Goal: Task Accomplishment & Management: Manage account settings

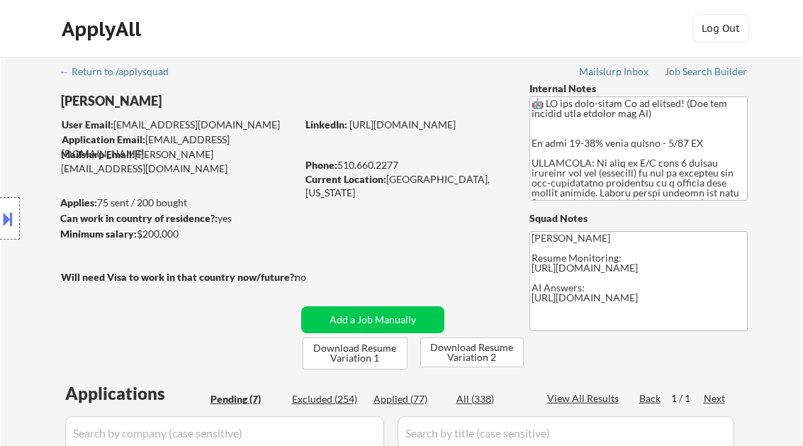
select select ""pending""
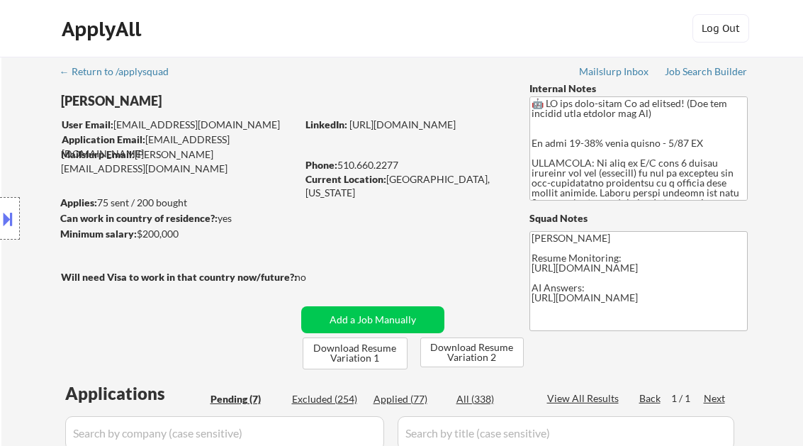
select select ""pending""
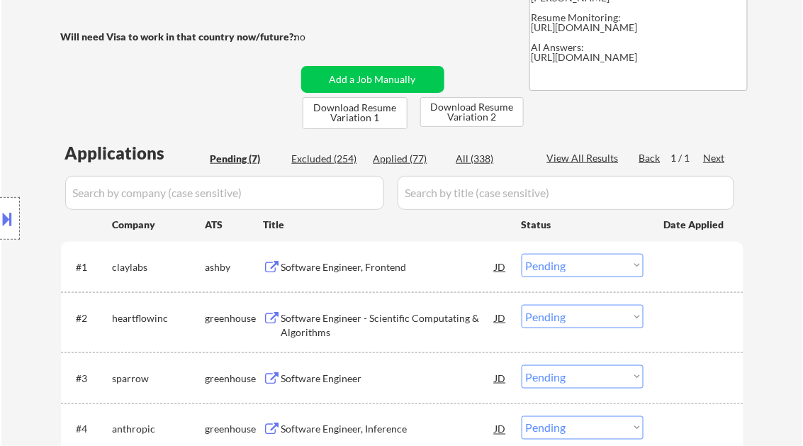
scroll to position [284, 0]
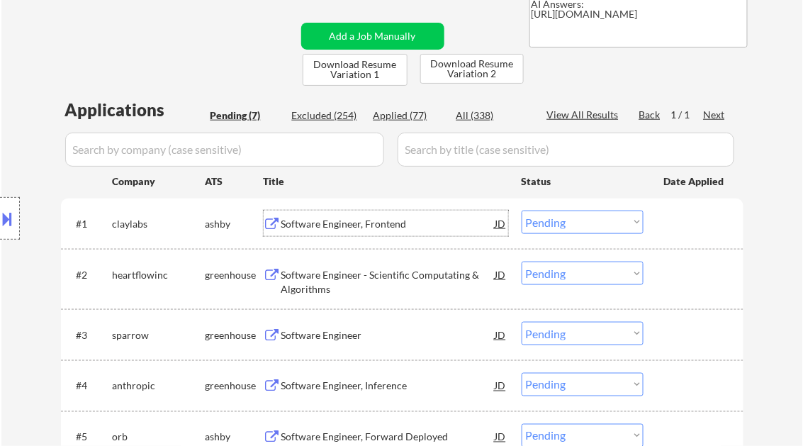
click at [374, 227] on div "Software Engineer, Frontend" at bounding box center [388, 224] width 214 height 14
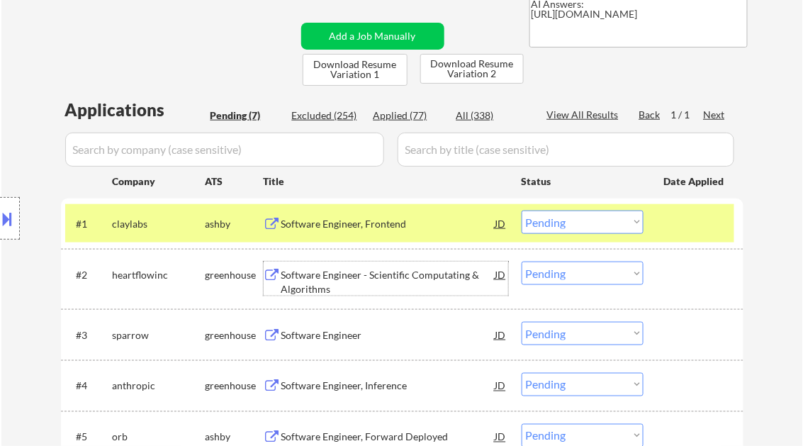
click at [342, 282] on div "Software Engineer - Scientific Computating & Algorithms" at bounding box center [388, 282] width 214 height 28
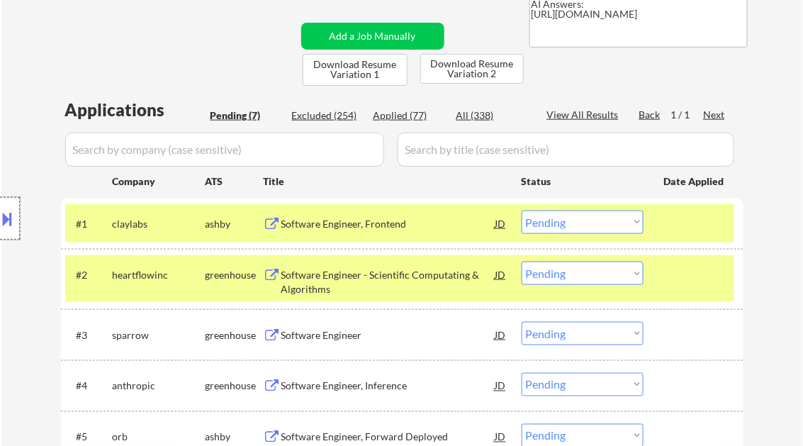
click at [16, 203] on div at bounding box center [10, 218] width 20 height 43
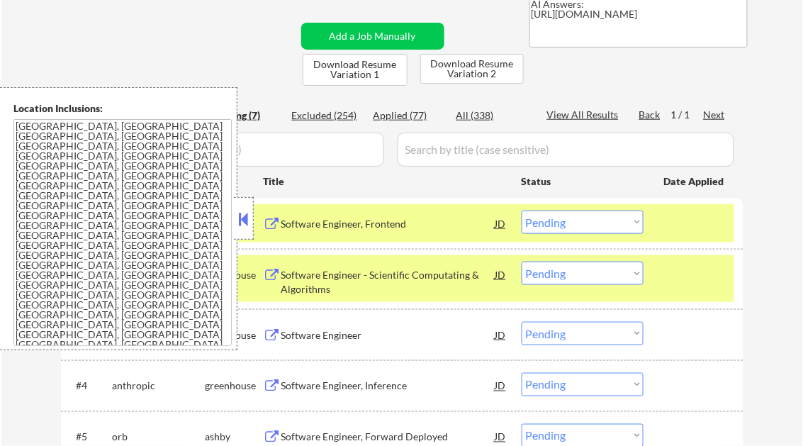
click at [245, 219] on button at bounding box center [244, 218] width 16 height 21
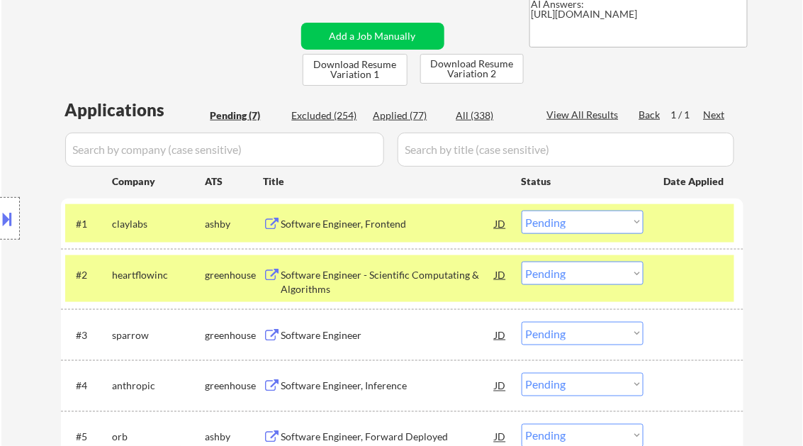
click at [588, 284] on select "Choose an option... Pending Applied Excluded (Questions) Excluded (Expired) Exc…" at bounding box center [583, 273] width 122 height 23
click at [522, 262] on select "Choose an option... Pending Applied Excluded (Questions) Excluded (Expired) Exc…" at bounding box center [583, 273] width 122 height 23
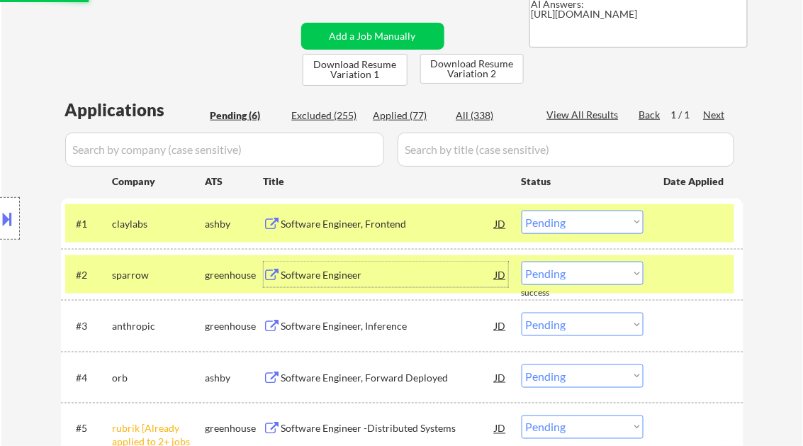
click at [332, 276] on div "Software Engineer" at bounding box center [388, 275] width 214 height 14
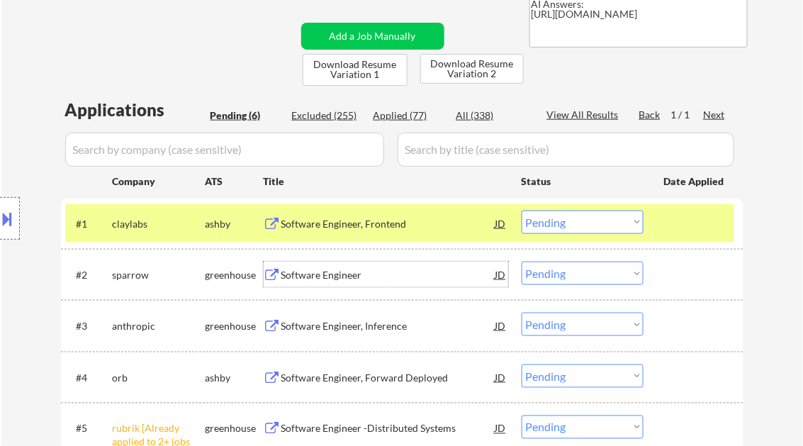
drag, startPoint x: 576, startPoint y: 275, endPoint x: 583, endPoint y: 281, distance: 9.1
click at [576, 275] on select "Choose an option... Pending Applied Excluded (Questions) Excluded (Expired) Exc…" at bounding box center [583, 273] width 122 height 23
click at [522, 262] on select "Choose an option... Pending Applied Excluded (Questions) Excluded (Expired) Exc…" at bounding box center [583, 273] width 122 height 23
click at [352, 320] on div "Software Engineer, Inference" at bounding box center [388, 326] width 214 height 14
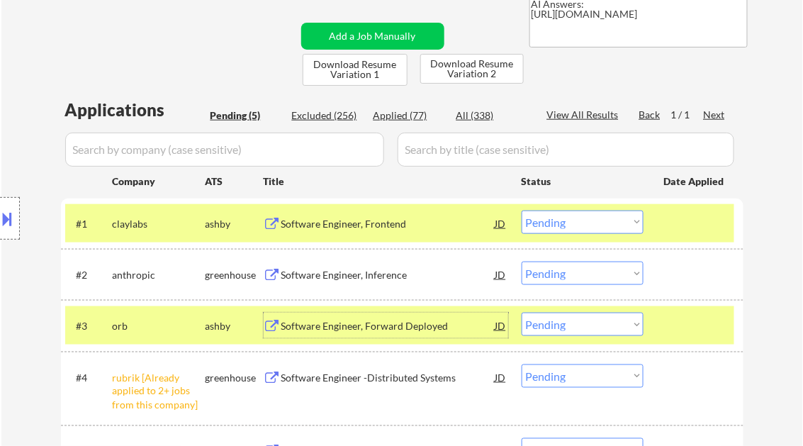
drag, startPoint x: 577, startPoint y: 267, endPoint x: 574, endPoint y: 280, distance: 13.9
click at [577, 267] on select "Choose an option... Pending Applied Excluded (Questions) Excluded (Expired) Exc…" at bounding box center [583, 273] width 122 height 23
click at [522, 262] on select "Choose an option... Pending Applied Excluded (Questions) Excluded (Expired) Exc…" at bounding box center [583, 273] width 122 height 23
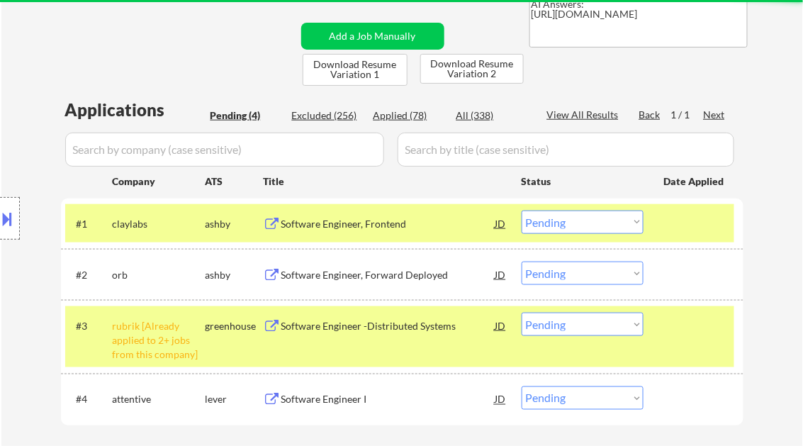
click at [315, 271] on div "Software Engineer, Forward Deployed" at bounding box center [388, 275] width 214 height 14
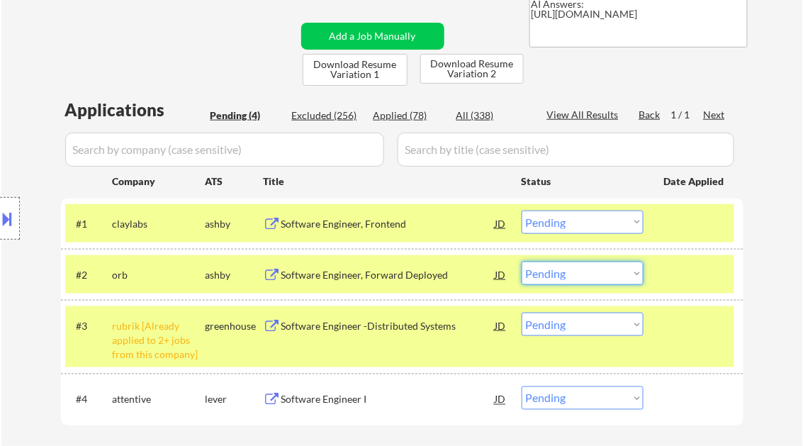
drag, startPoint x: 566, startPoint y: 278, endPoint x: 574, endPoint y: 286, distance: 11.5
click at [566, 278] on select "Choose an option... Pending Applied Excluded (Questions) Excluded (Expired) Exc…" at bounding box center [583, 273] width 122 height 23
click at [522, 262] on select "Choose an option... Pending Applied Excluded (Questions) Excluded (Expired) Exc…" at bounding box center [583, 273] width 122 height 23
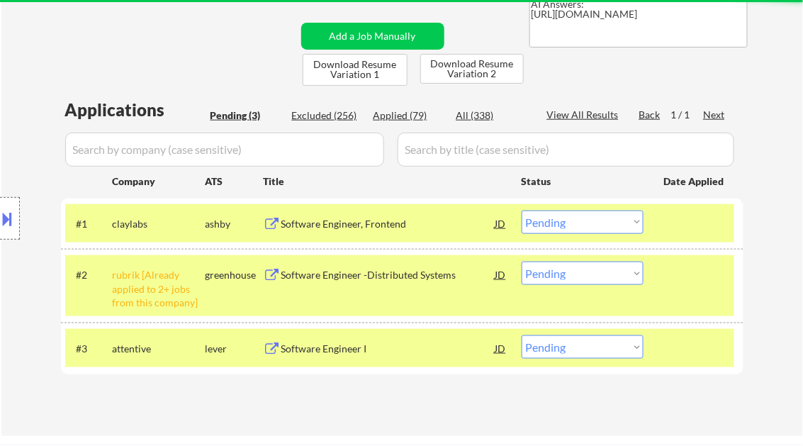
click at [578, 274] on select "Choose an option... Pending Applied Excluded (Questions) Excluded (Expired) Exc…" at bounding box center [583, 273] width 122 height 23
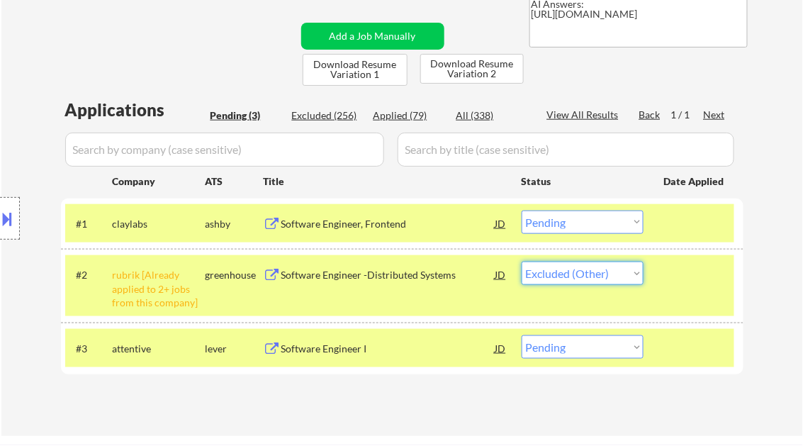
click at [522, 262] on select "Choose an option... Pending Applied Excluded (Questions) Excluded (Expired) Exc…" at bounding box center [583, 273] width 122 height 23
click at [353, 345] on div "Software Engineer I" at bounding box center [388, 349] width 214 height 14
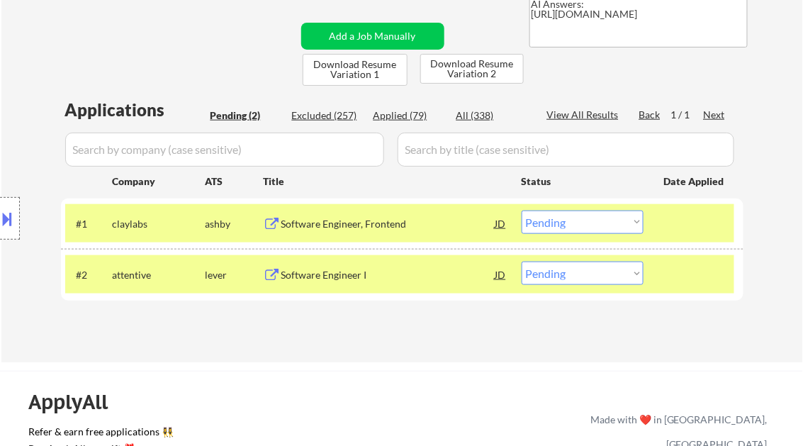
drag, startPoint x: 590, startPoint y: 276, endPoint x: 594, endPoint y: 282, distance: 7.7
click at [590, 276] on select "Choose an option... Pending Applied Excluded (Questions) Excluded (Expired) Exc…" at bounding box center [583, 273] width 122 height 23
select select ""excluded__other_""
click at [522, 262] on select "Choose an option... Pending Applied Excluded (Questions) Excluded (Expired) Exc…" at bounding box center [583, 273] width 122 height 23
click at [350, 228] on div "Software Engineer, Frontend" at bounding box center [388, 224] width 214 height 14
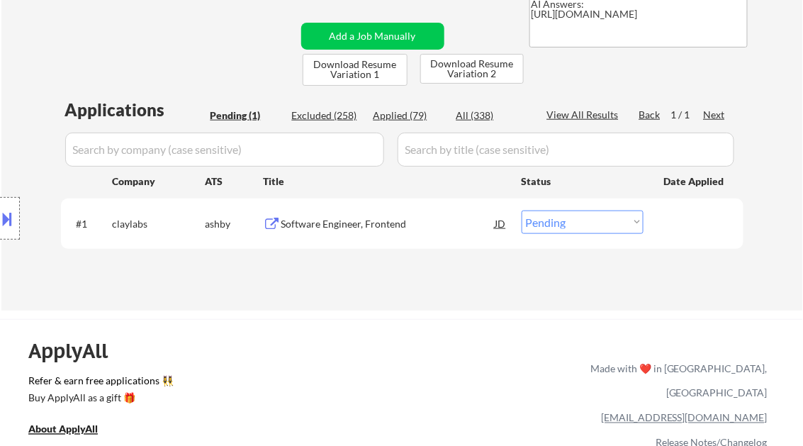
click at [3, 217] on button at bounding box center [8, 218] width 16 height 23
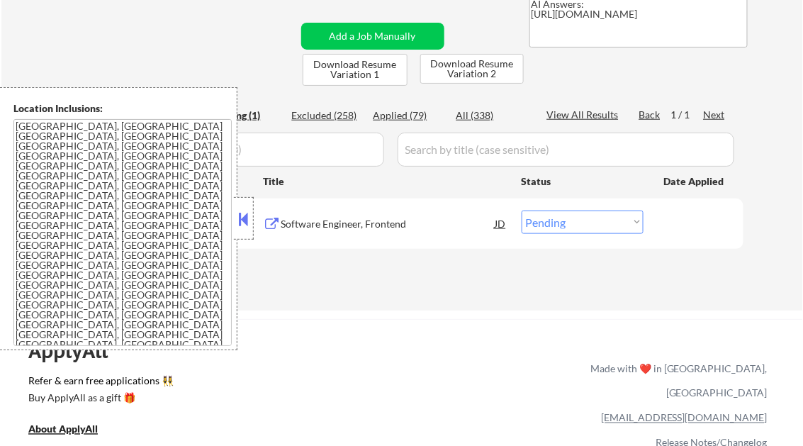
click at [253, 218] on div at bounding box center [244, 218] width 20 height 43
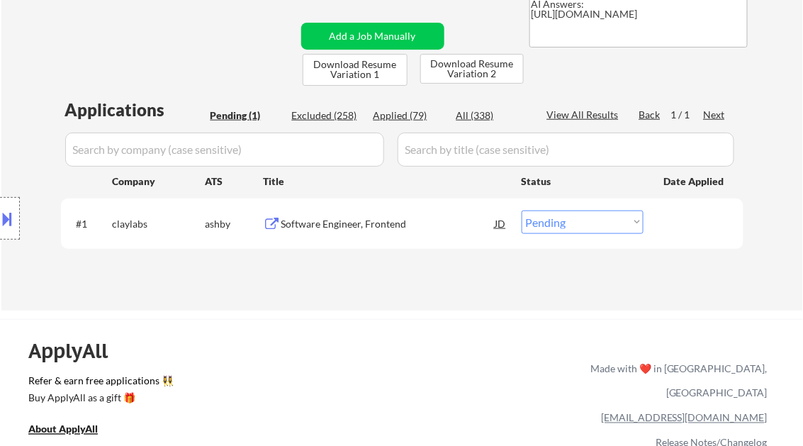
click at [587, 233] on select "Choose an option... Pending Applied Excluded (Questions) Excluded (Expired) Exc…" at bounding box center [583, 222] width 122 height 23
select select ""applied""
click at [522, 211] on select "Choose an option... Pending Applied Excluded (Questions) Excluded (Expired) Exc…" at bounding box center [583, 222] width 122 height 23
click at [439, 281] on div "Applications Pending (1) Excluded (258) Applied (79) All (338) View All Results…" at bounding box center [402, 191] width 683 height 186
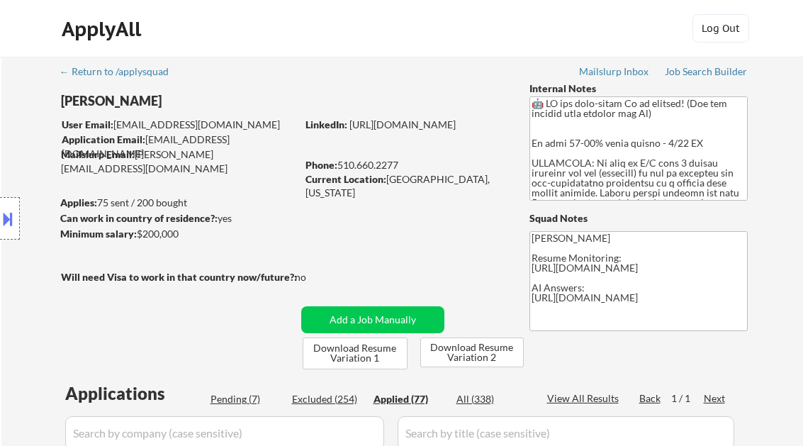
select select ""applied""
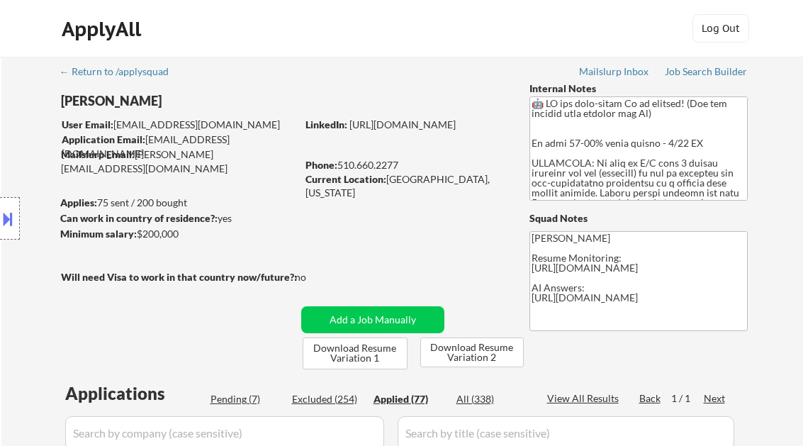
select select ""applied""
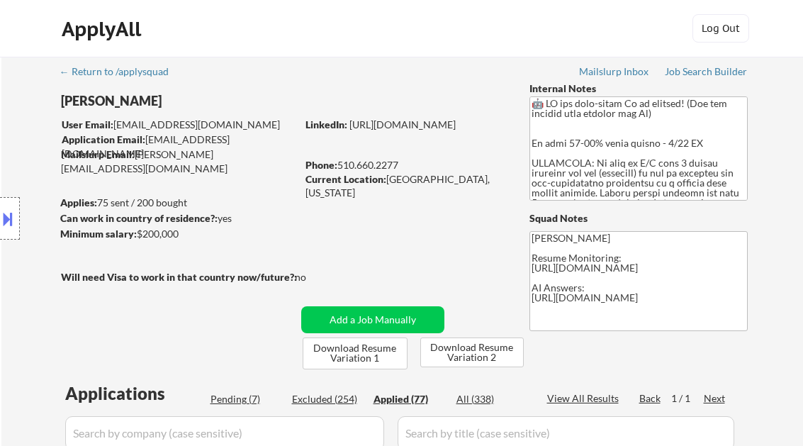
select select ""applied""
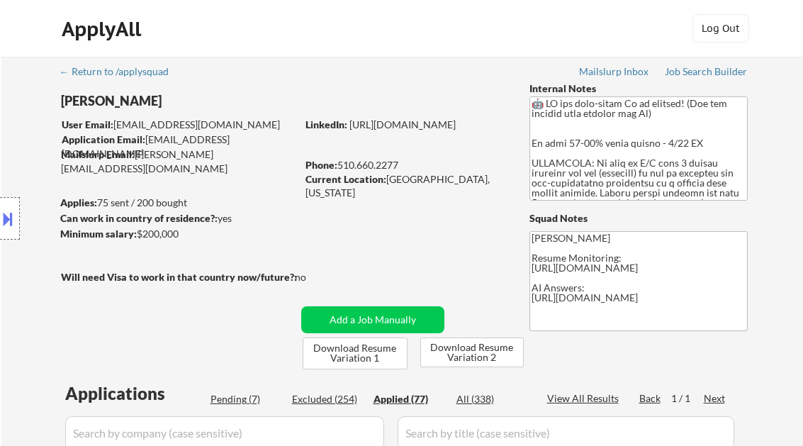
select select ""applied""
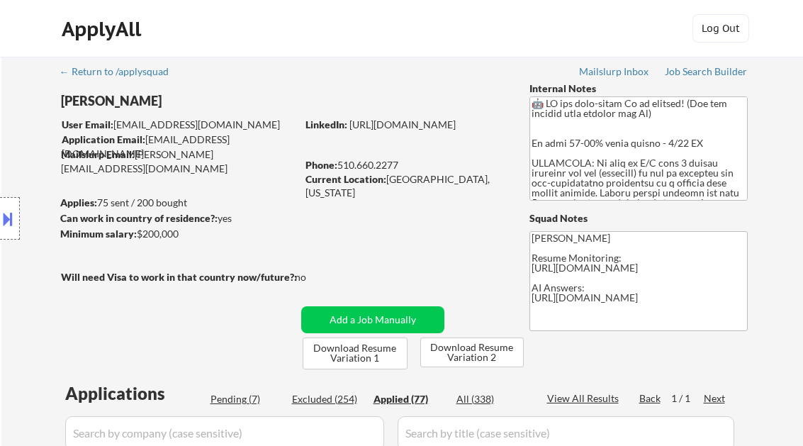
select select ""applied""
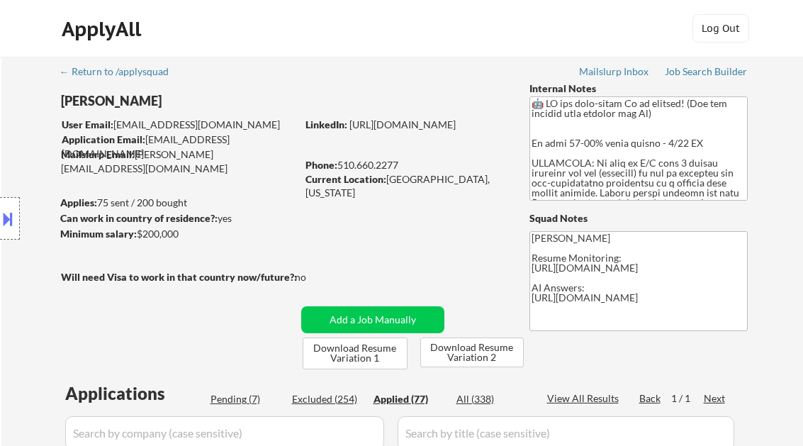
select select ""applied""
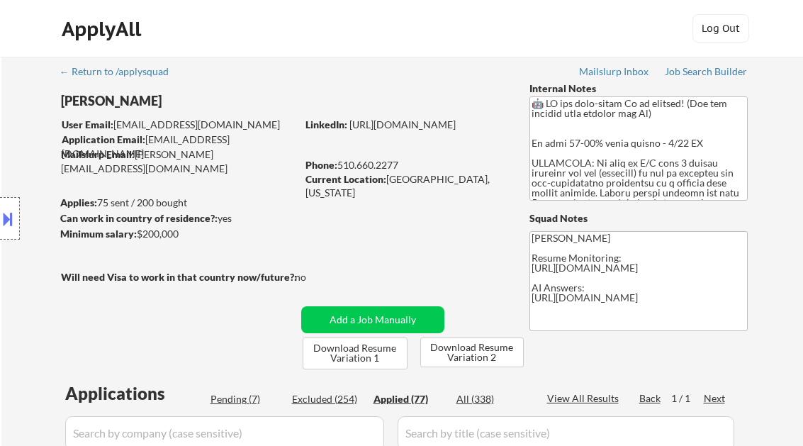
select select ""applied""
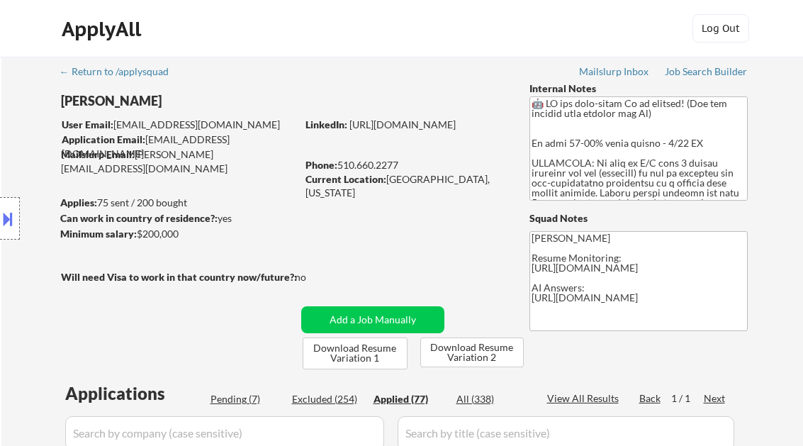
select select ""applied""
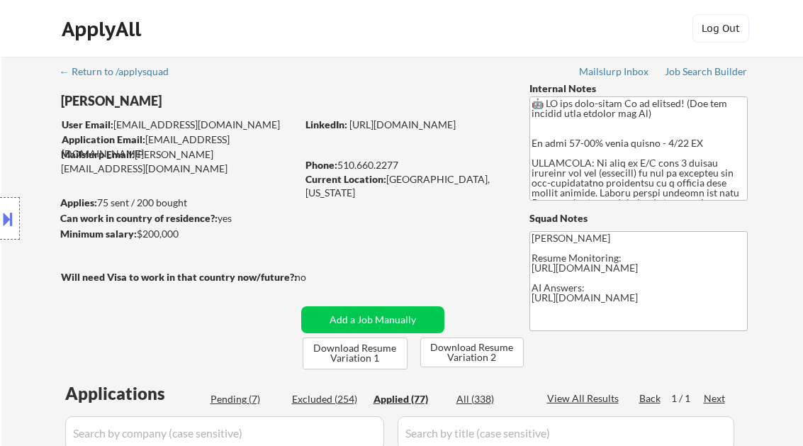
select select ""applied""
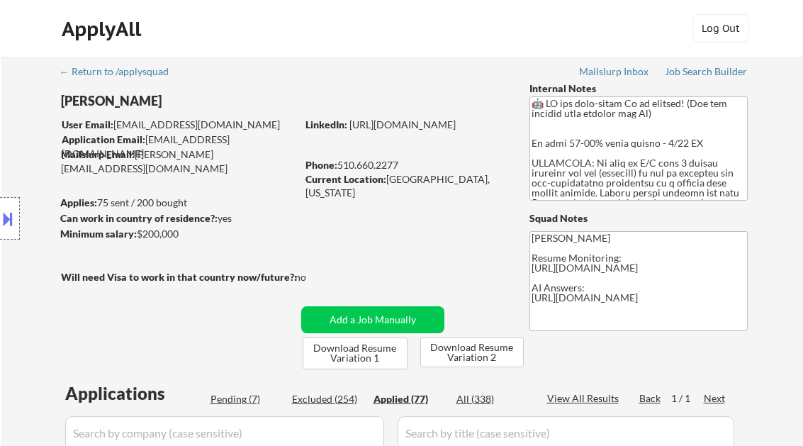
select select ""applied""
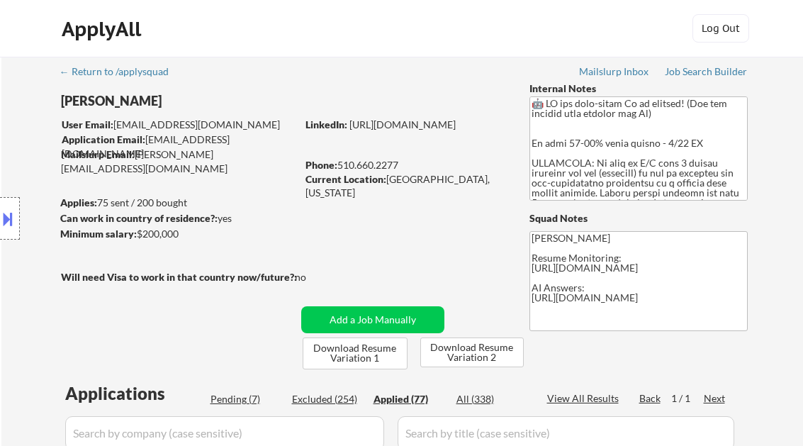
select select ""applied""
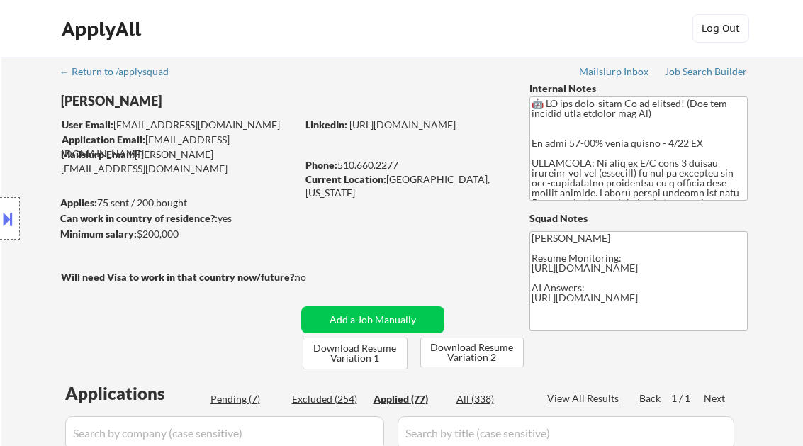
select select ""applied""
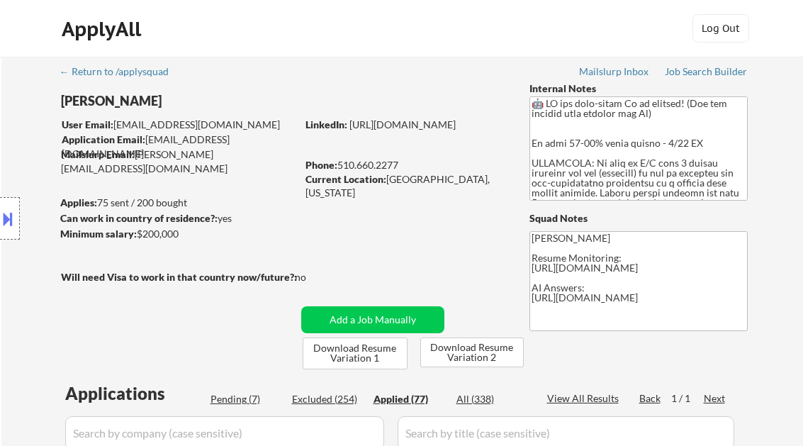
select select ""applied""
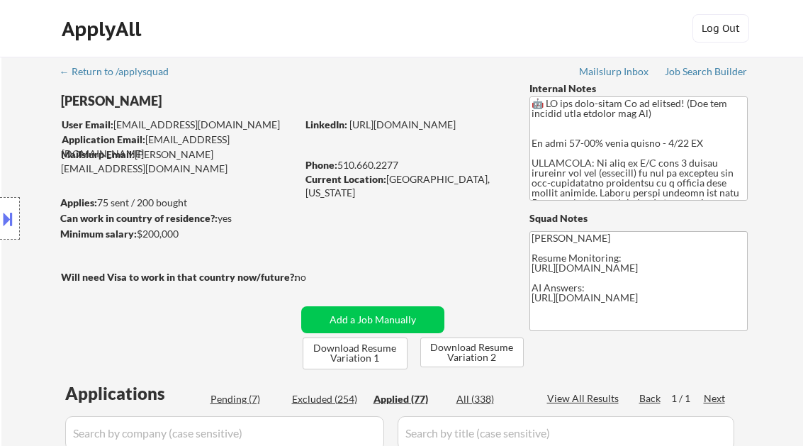
select select ""applied""
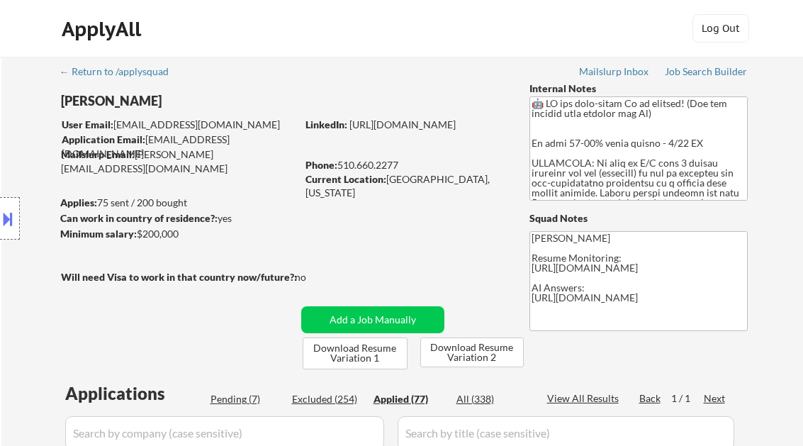
select select ""applied""
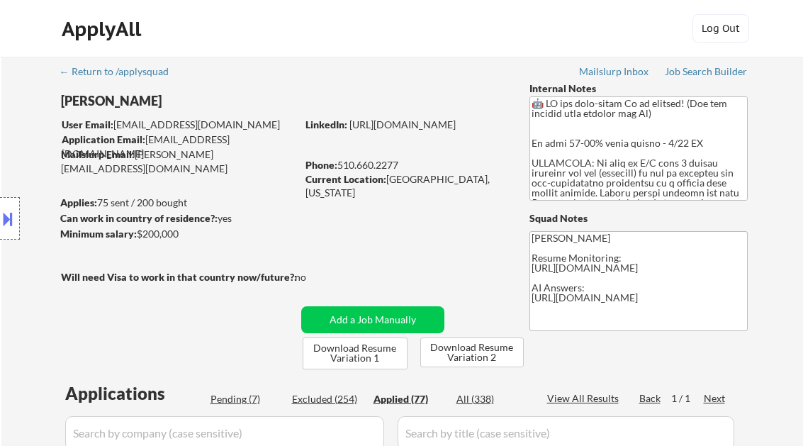
select select ""applied""
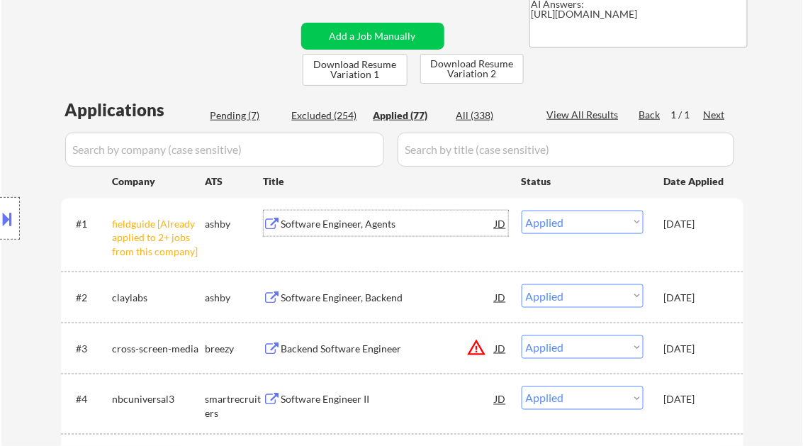
click at [355, 220] on div "Software Engineer, Agents" at bounding box center [388, 224] width 214 height 14
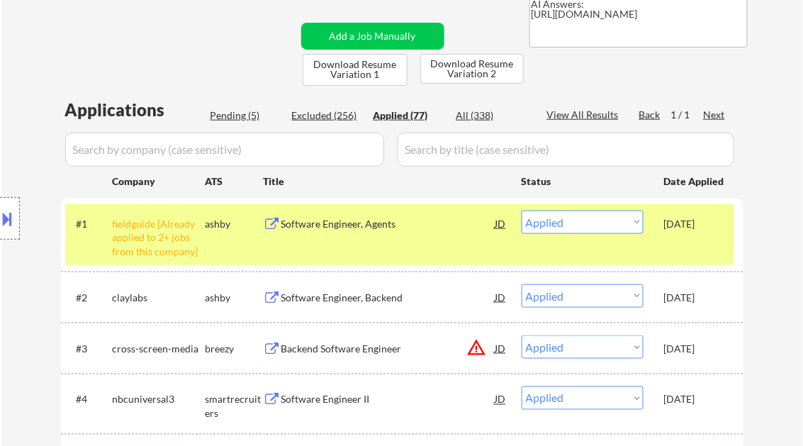
select select ""applied""
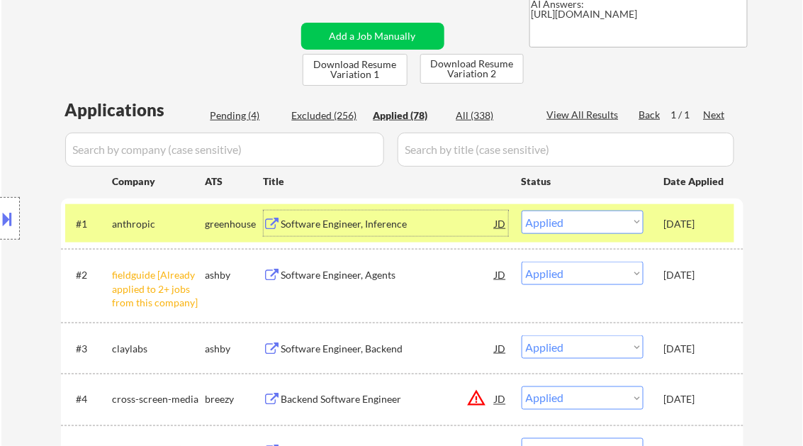
click at [365, 217] on div "Software Engineer, Inference" at bounding box center [388, 224] width 214 height 14
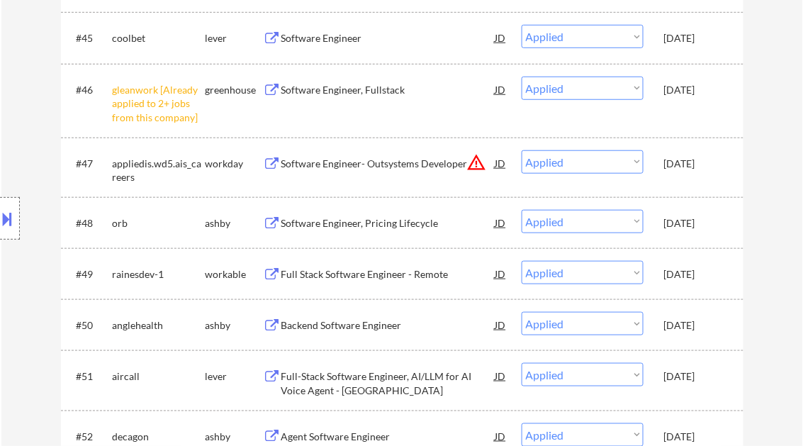
scroll to position [1054, 0]
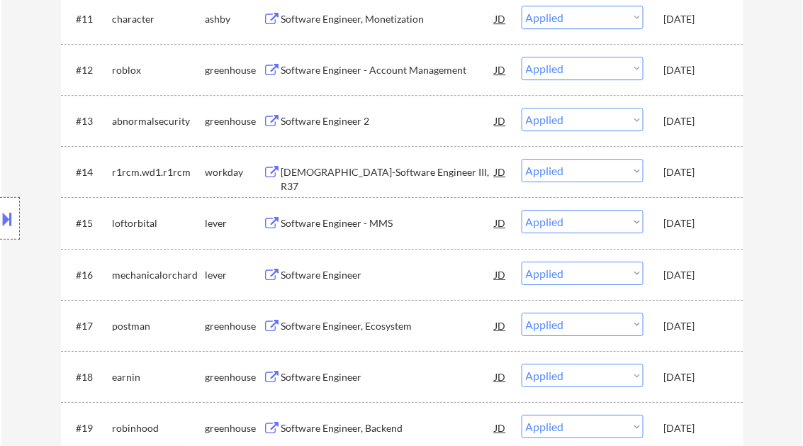
select select ""applied""
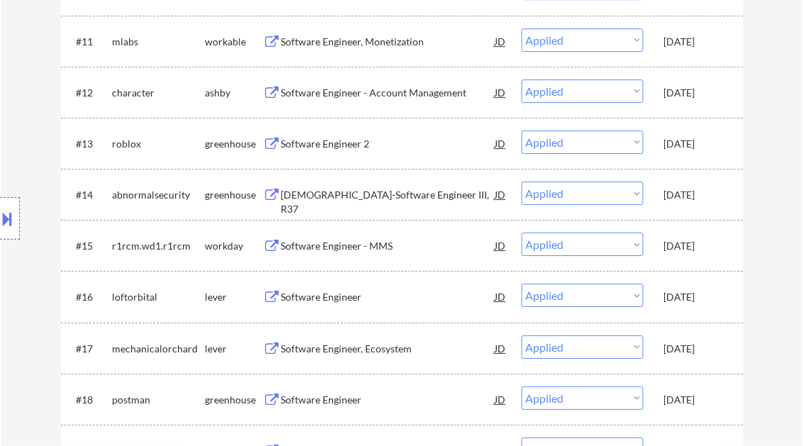
select select ""applied""
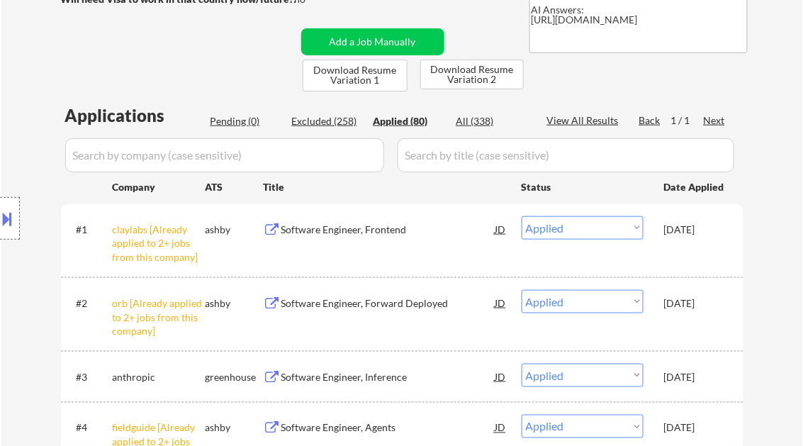
scroll to position [113, 0]
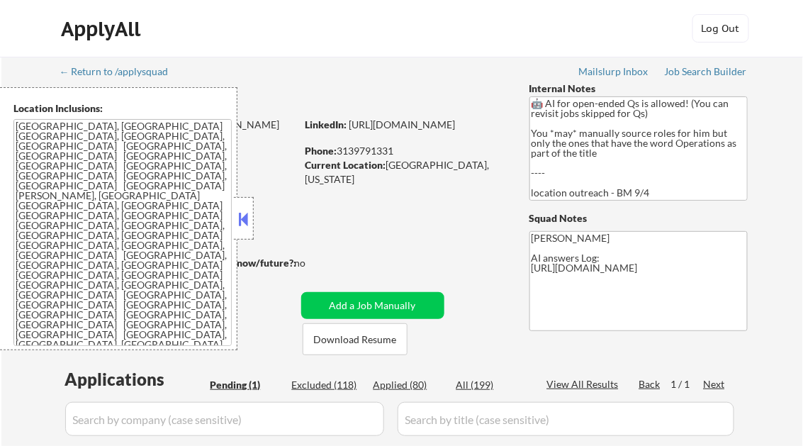
click at [244, 216] on button at bounding box center [244, 218] width 16 height 21
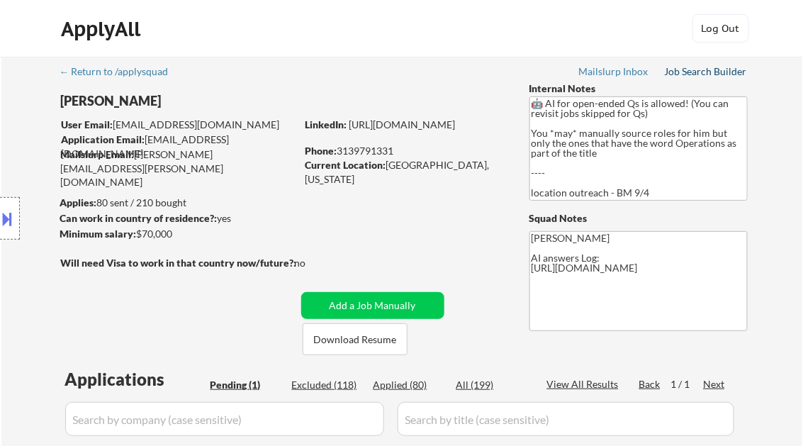
click at [725, 74] on div "Job Search Builder" at bounding box center [706, 72] width 83 height 10
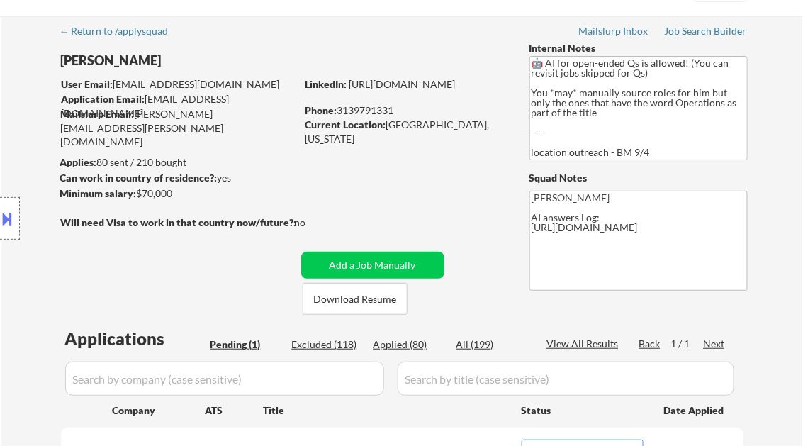
scroll to position [227, 0]
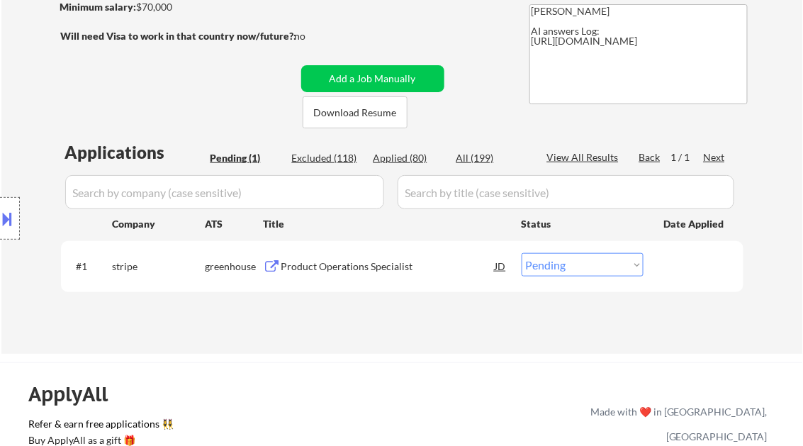
click at [326, 267] on div "Product Operations Specialist" at bounding box center [388, 266] width 214 height 14
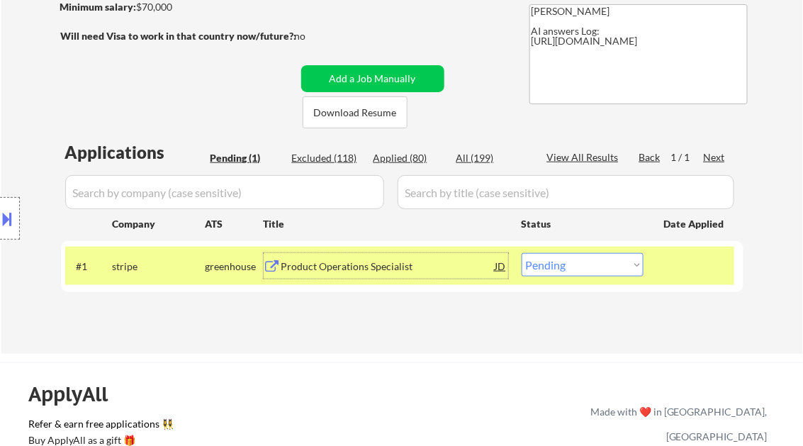
click at [569, 276] on select "Choose an option... Pending Applied Excluded (Questions) Excluded (Expired) Exc…" at bounding box center [583, 264] width 122 height 23
select select ""applied""
click at [522, 253] on select "Choose an option... Pending Applied Excluded (Questions) Excluded (Expired) Exc…" at bounding box center [583, 264] width 122 height 23
click at [442, 329] on div "← Return to /applysquad Mailslurp Inbox Job Search Builder Frank Sheppard User …" at bounding box center [403, 86] width 708 height 513
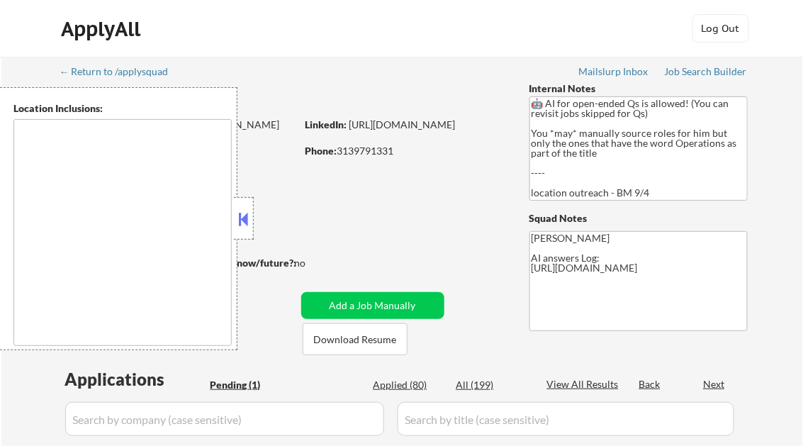
type textarea "[GEOGRAPHIC_DATA], [GEOGRAPHIC_DATA] [GEOGRAPHIC_DATA], [GEOGRAPHIC_DATA], [GEO…"
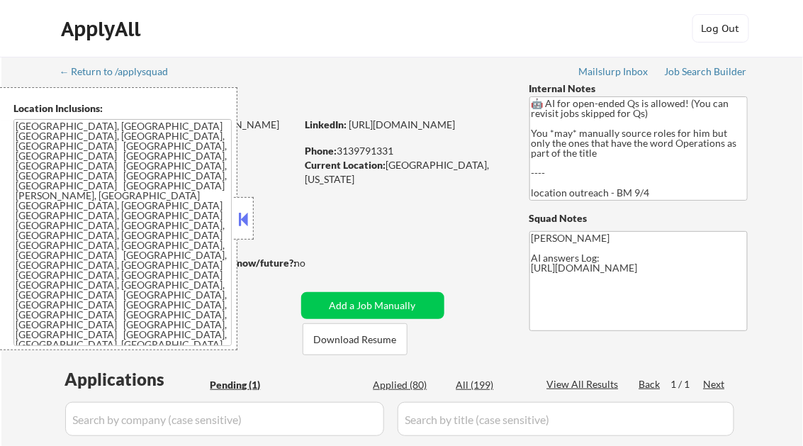
click at [402, 379] on div "Applied (80)" at bounding box center [409, 385] width 71 height 14
select select ""applied""
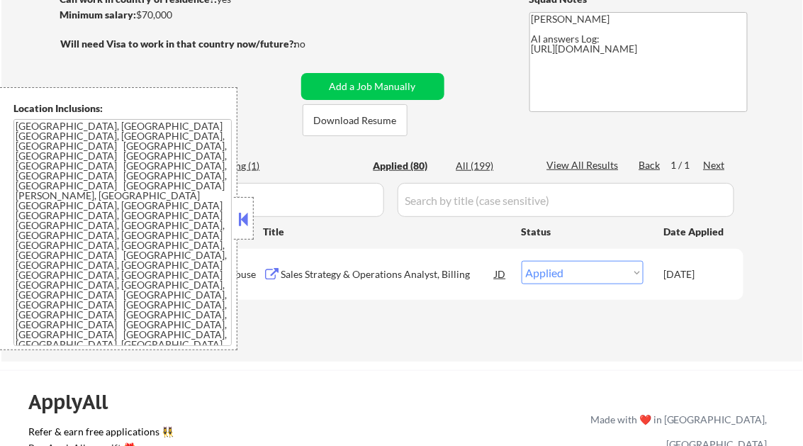
scroll to position [227, 0]
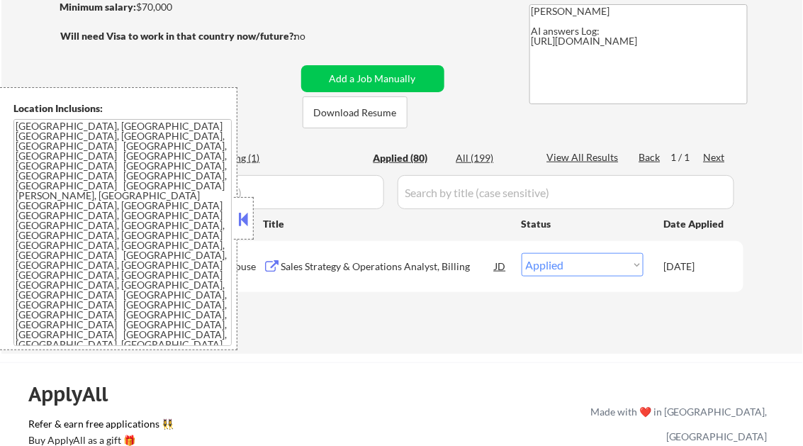
click at [248, 217] on button at bounding box center [244, 218] width 16 height 21
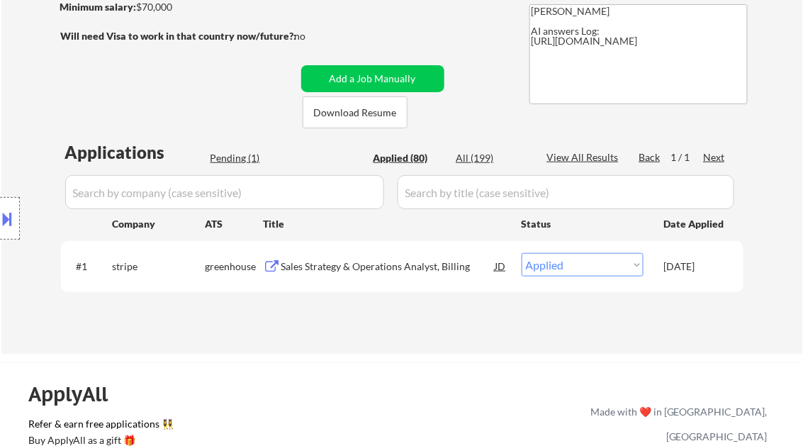
select select ""applied""
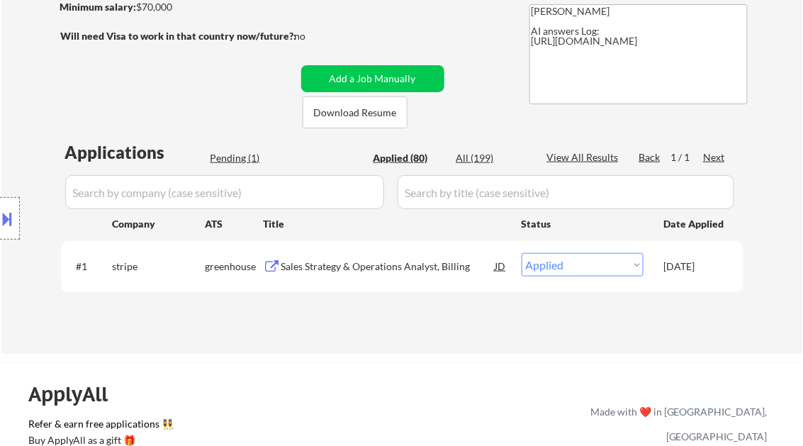
select select ""applied""
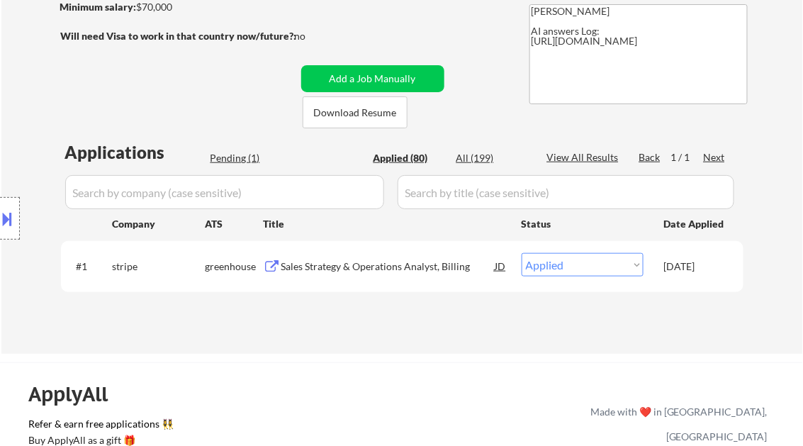
select select ""applied""
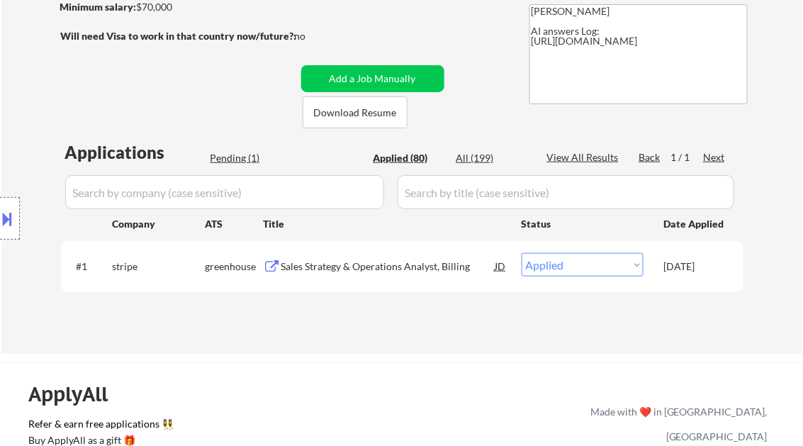
select select ""applied""
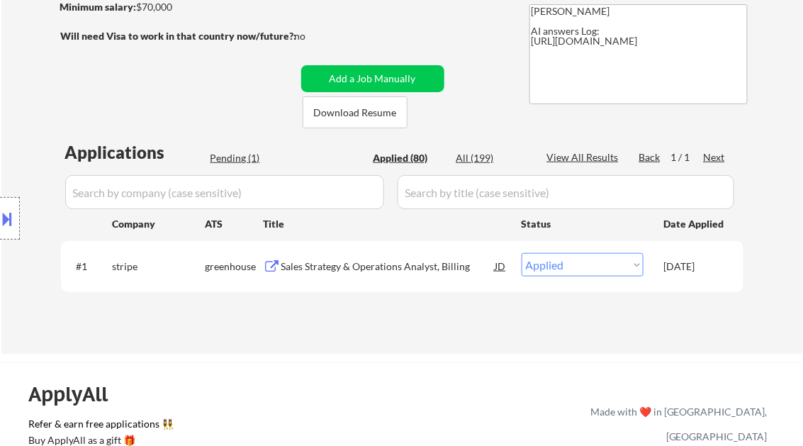
select select ""applied""
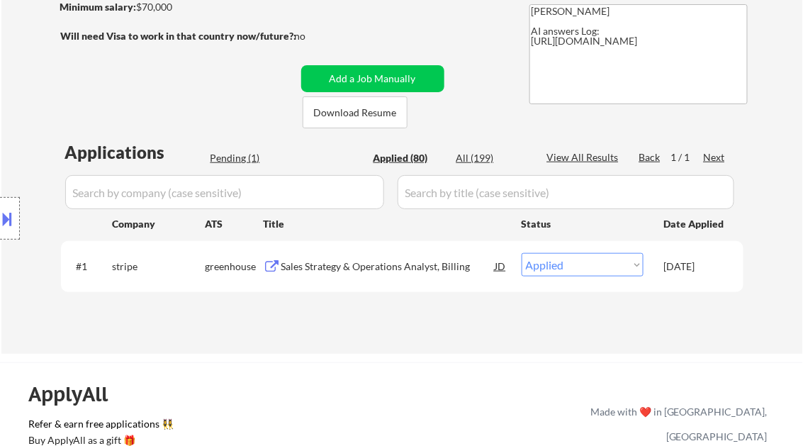
select select ""applied""
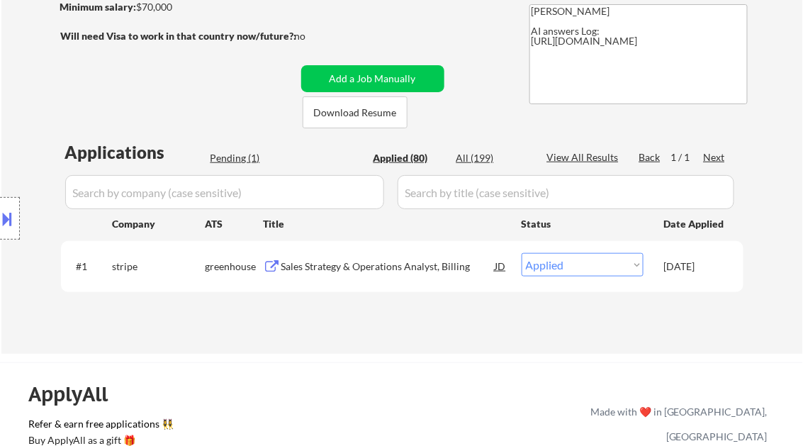
select select ""applied""
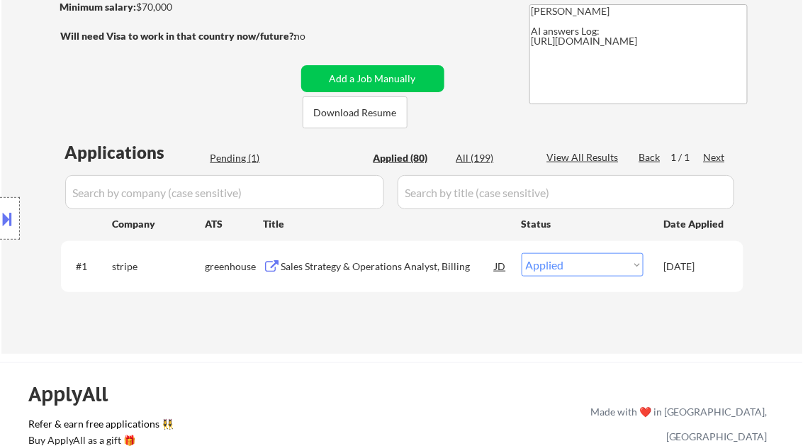
select select ""applied""
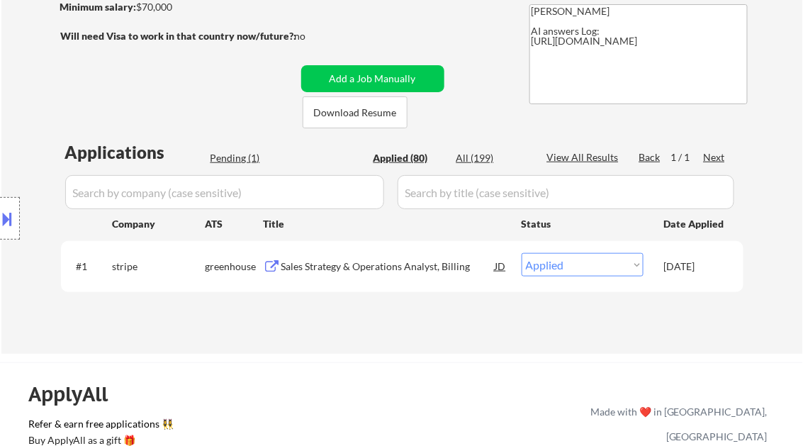
select select ""applied""
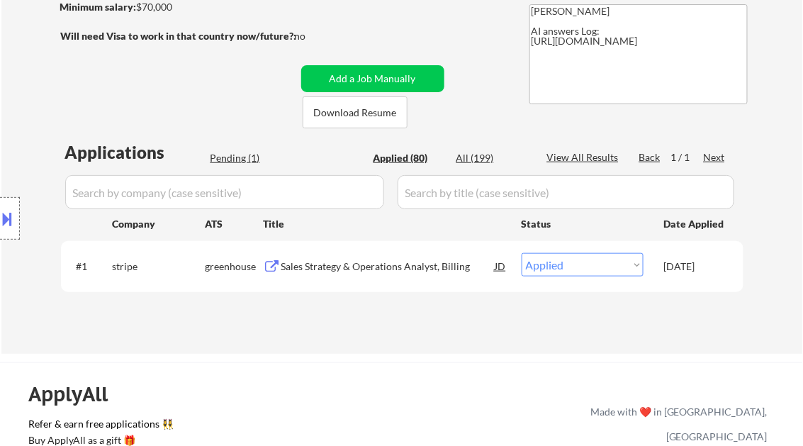
select select ""applied""
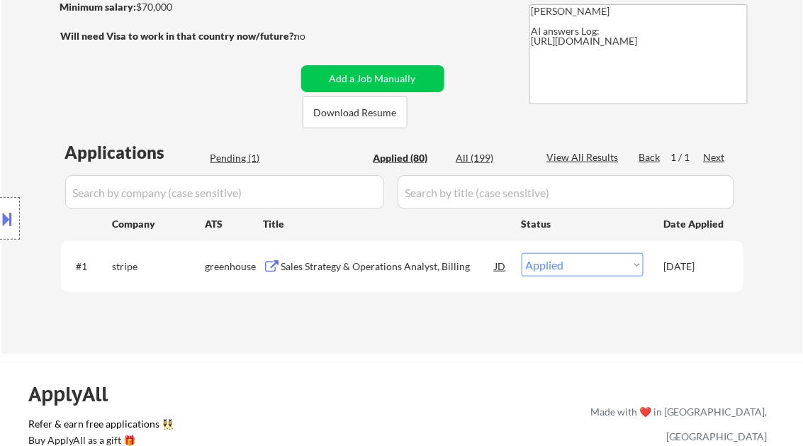
select select ""applied""
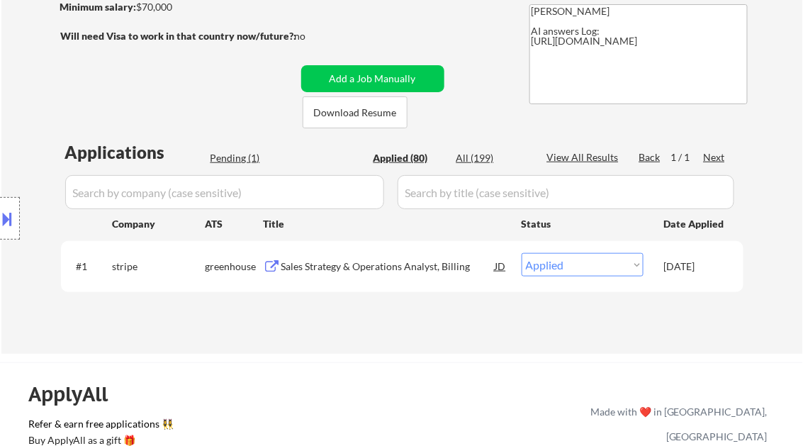
select select ""applied""
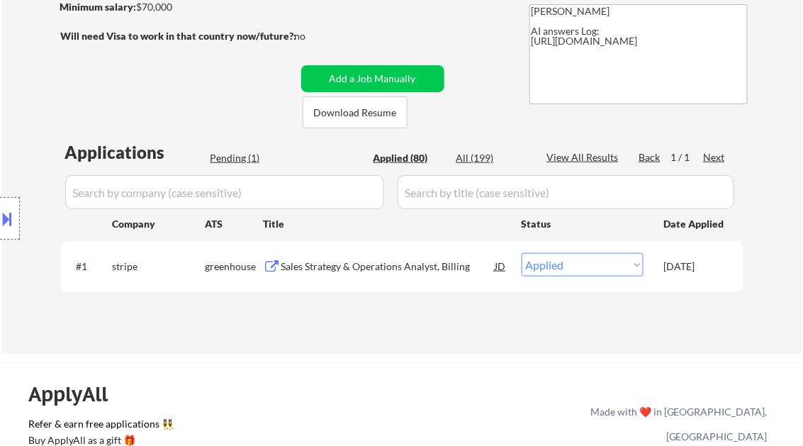
select select ""applied""
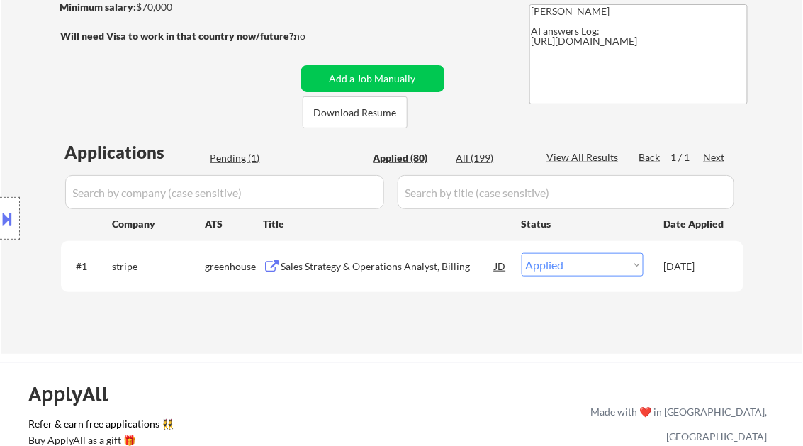
select select ""applied""
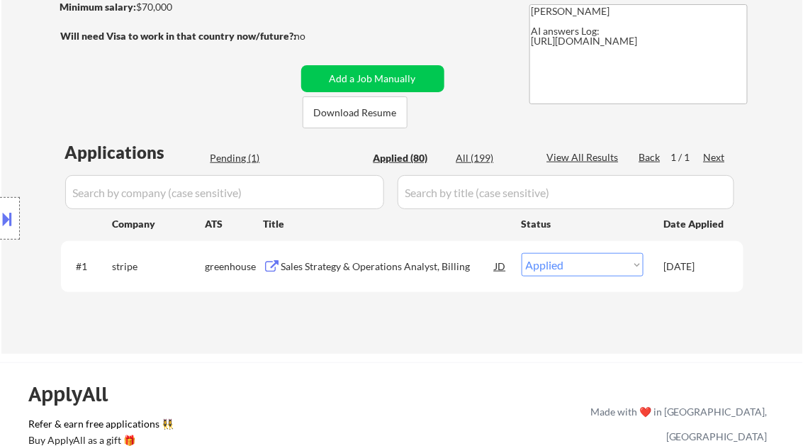
select select ""applied""
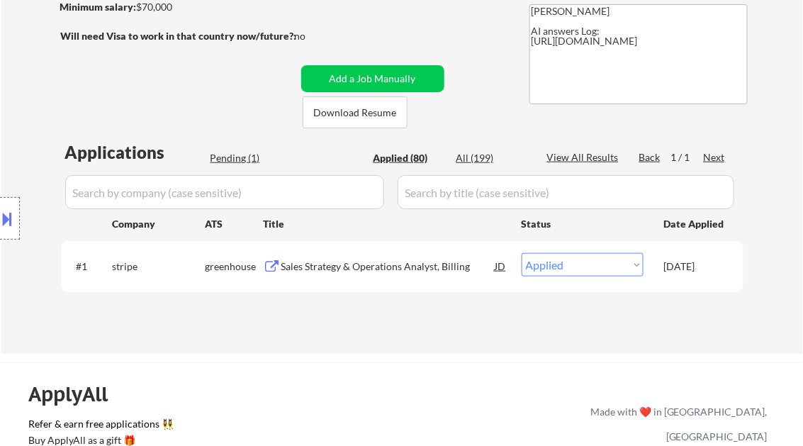
select select ""applied""
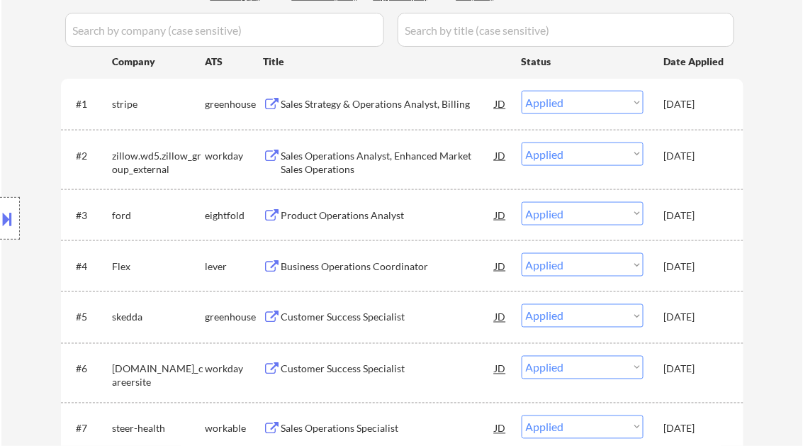
scroll to position [397, 0]
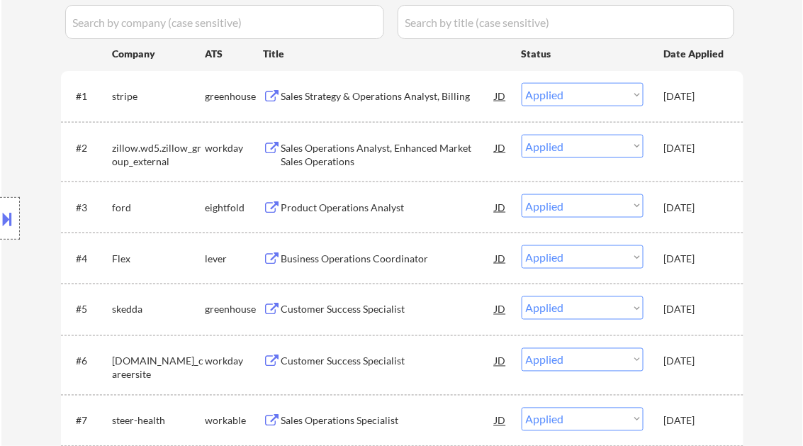
select select ""applied""
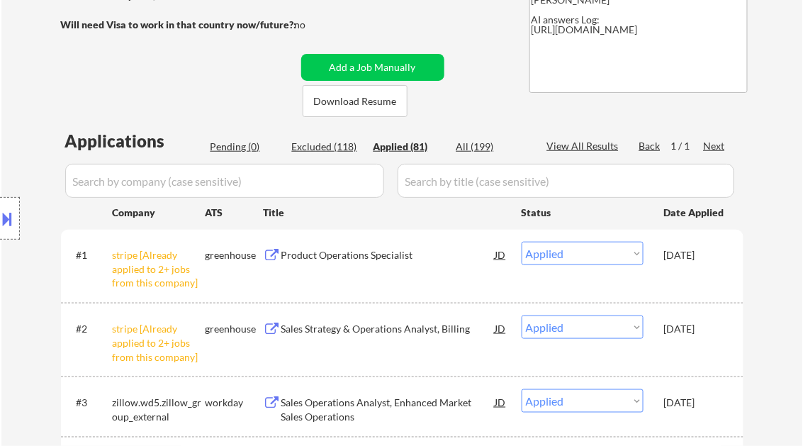
scroll to position [227, 0]
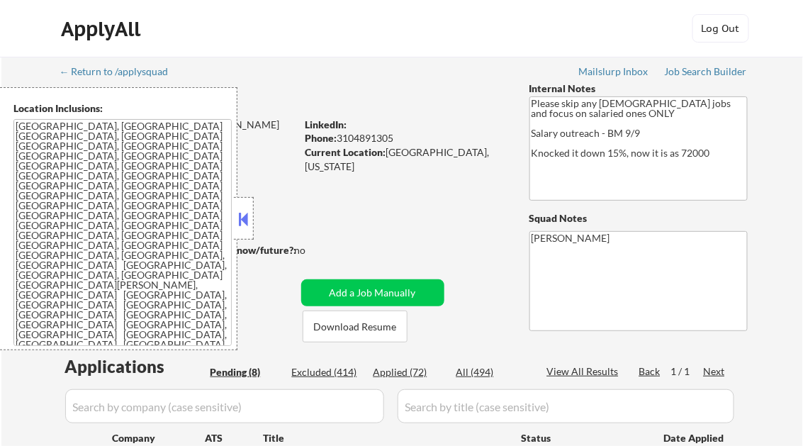
select select ""pending""
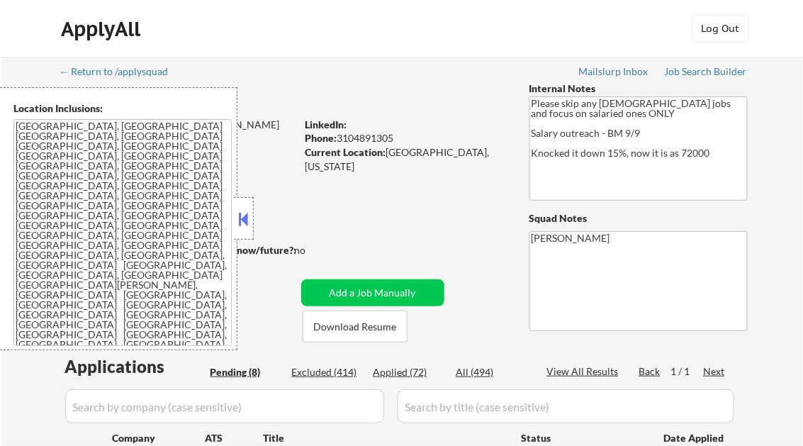
select select ""pending""
click at [237, 218] on button at bounding box center [244, 218] width 16 height 21
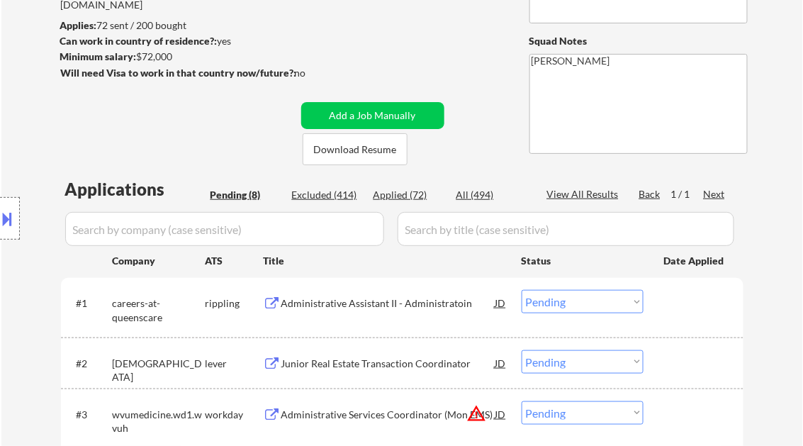
scroll to position [227, 0]
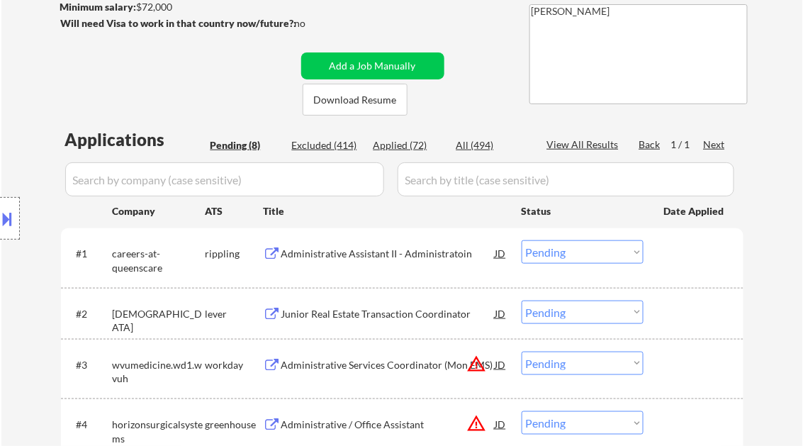
click at [318, 252] on div "Administrative Assistant II - Administratoin" at bounding box center [388, 254] width 214 height 14
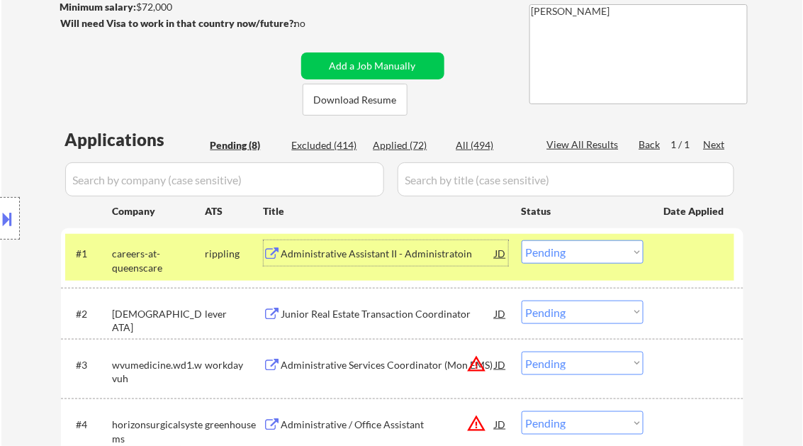
click at [547, 255] on select "Choose an option... Pending Applied Excluded (Questions) Excluded (Expired) Exc…" at bounding box center [583, 251] width 122 height 23
click at [522, 240] on select "Choose an option... Pending Applied Excluded (Questions) Excluded (Expired) Exc…" at bounding box center [583, 251] width 122 height 23
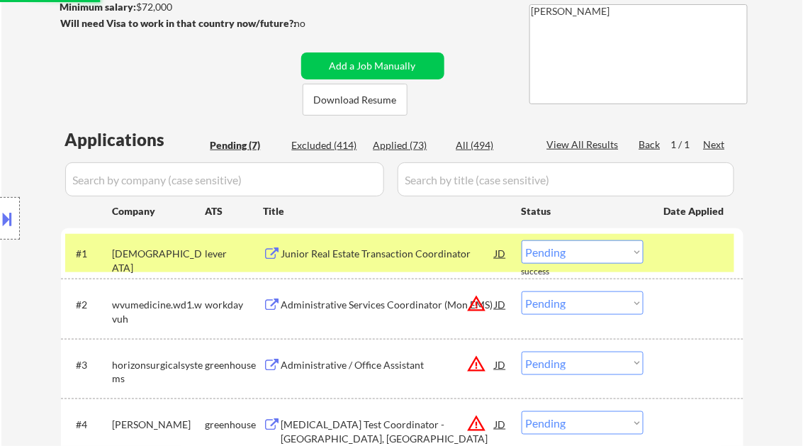
click at [376, 255] on div "Junior Real Estate Transaction Coordinator" at bounding box center [388, 254] width 214 height 14
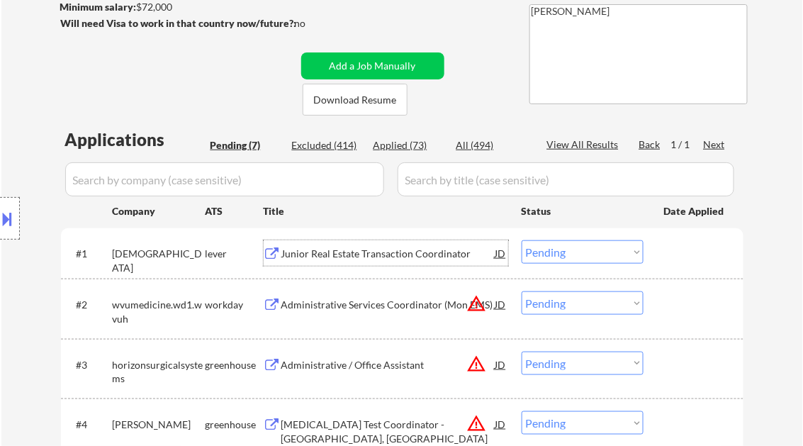
drag, startPoint x: 559, startPoint y: 260, endPoint x: 568, endPoint y: 262, distance: 9.3
click at [559, 260] on select "Choose an option... Pending Applied Excluded (Questions) Excluded (Expired) Exc…" at bounding box center [583, 251] width 122 height 23
click at [522, 240] on select "Choose an option... Pending Applied Excluded (Questions) Excluded (Expired) Exc…" at bounding box center [583, 251] width 122 height 23
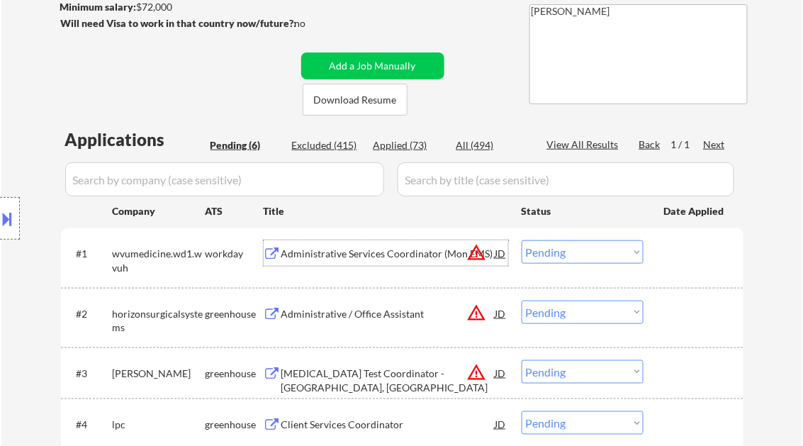
click at [359, 255] on div "Administrative Services Coordinator (Mon EMS)" at bounding box center [388, 254] width 214 height 14
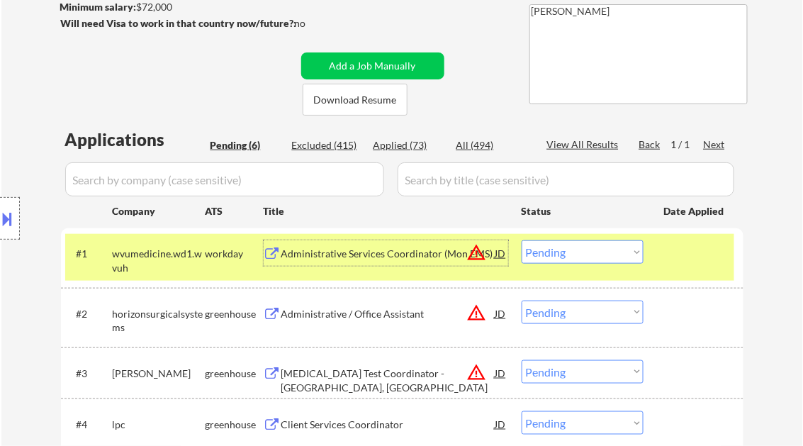
click at [17, 218] on div at bounding box center [10, 218] width 20 height 43
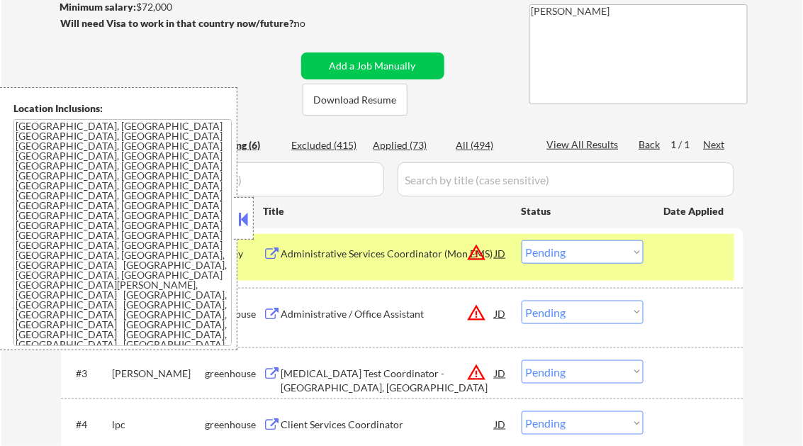
click at [242, 206] on div at bounding box center [244, 218] width 20 height 43
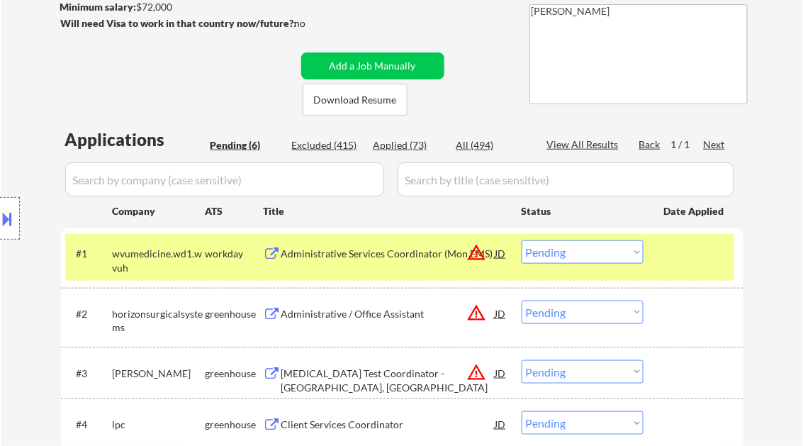
click at [579, 250] on select "Choose an option... Pending Applied Excluded (Questions) Excluded (Expired) Exc…" at bounding box center [583, 251] width 122 height 23
click at [522, 240] on select "Choose an option... Pending Applied Excluded (Questions) Excluded (Expired) Exc…" at bounding box center [583, 251] width 122 height 23
click at [371, 311] on div "Administrative / Office Assistant" at bounding box center [388, 314] width 214 height 14
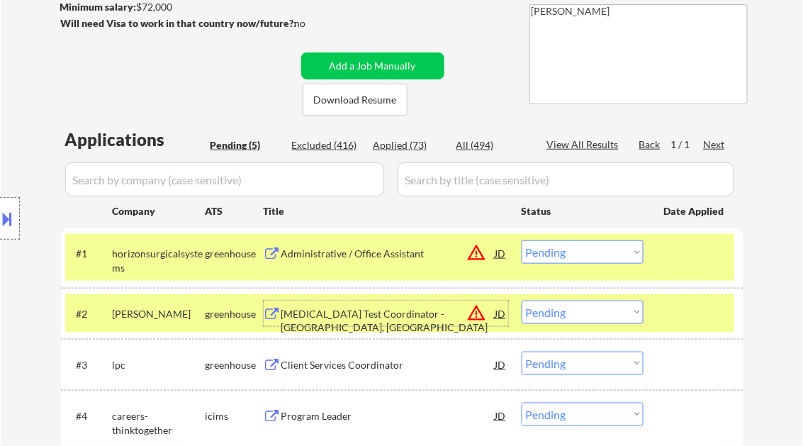
click at [586, 254] on select "Choose an option... Pending Applied Excluded (Questions) Excluded (Expired) Exc…" at bounding box center [583, 251] width 122 height 23
click at [522, 240] on select "Choose an option... Pending Applied Excluded (Questions) Excluded (Expired) Exc…" at bounding box center [583, 251] width 122 height 23
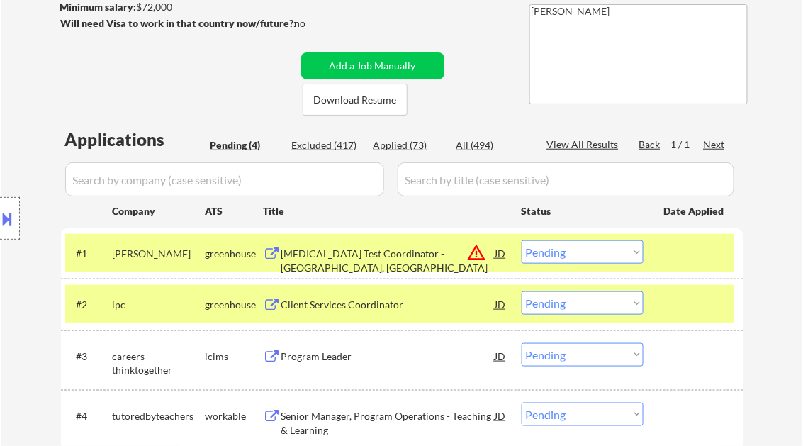
click at [342, 251] on div "[MEDICAL_DATA] Test Coordinator - [GEOGRAPHIC_DATA], [GEOGRAPHIC_DATA]" at bounding box center [388, 261] width 214 height 28
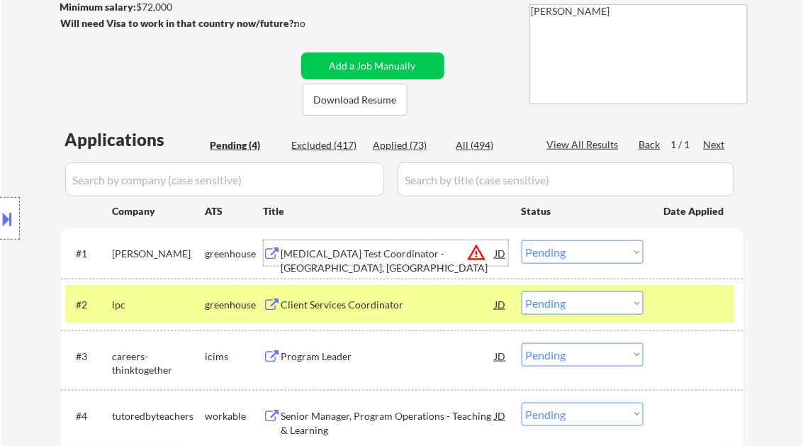
click at [9, 216] on button at bounding box center [8, 218] width 16 height 23
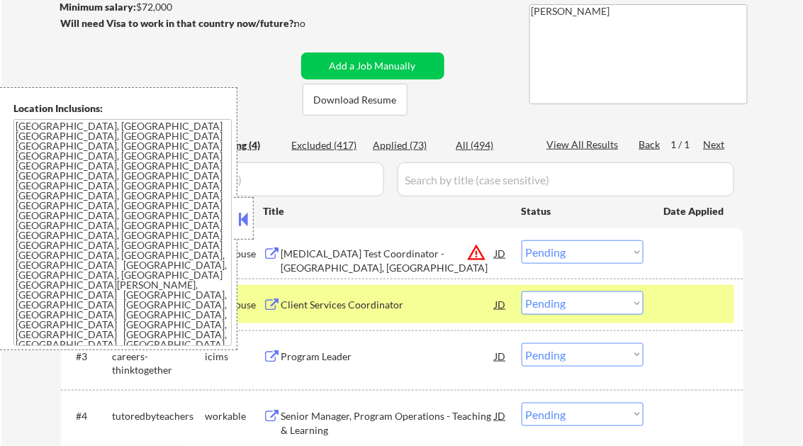
click at [239, 213] on button at bounding box center [244, 218] width 16 height 21
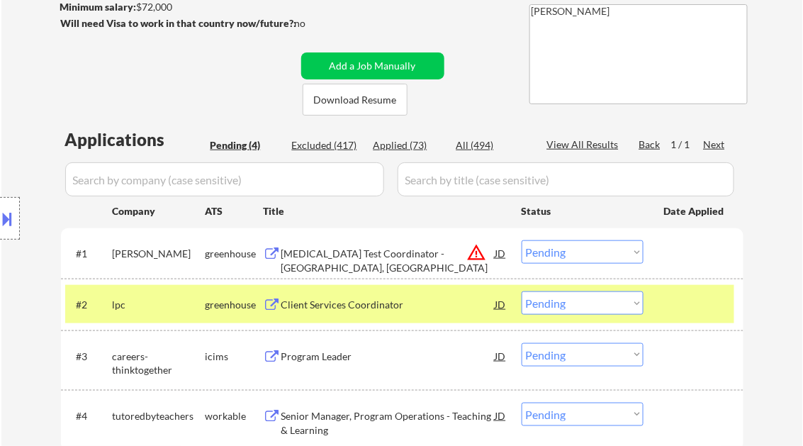
drag, startPoint x: 564, startPoint y: 254, endPoint x: 579, endPoint y: 262, distance: 16.2
click at [564, 254] on select "Choose an option... Pending Applied Excluded (Questions) Excluded (Expired) Exc…" at bounding box center [583, 251] width 122 height 23
click at [522, 240] on select "Choose an option... Pending Applied Excluded (Questions) Excluded (Expired) Exc…" at bounding box center [583, 251] width 122 height 23
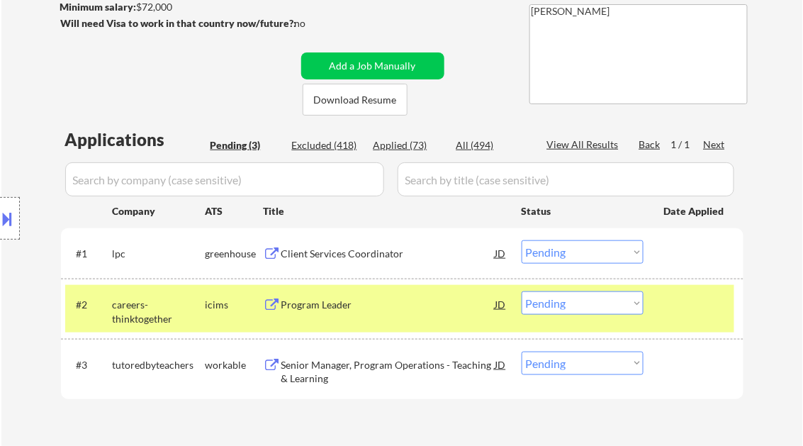
click at [319, 257] on div "Client Services Coordinator" at bounding box center [388, 254] width 214 height 14
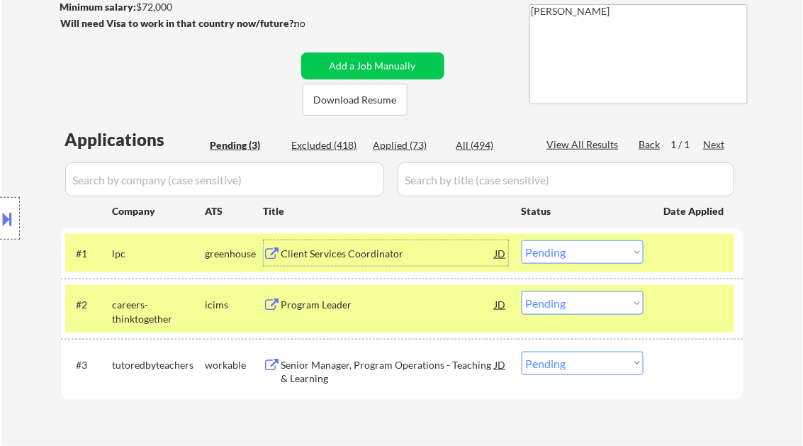
click at [13, 214] on button at bounding box center [8, 218] width 16 height 23
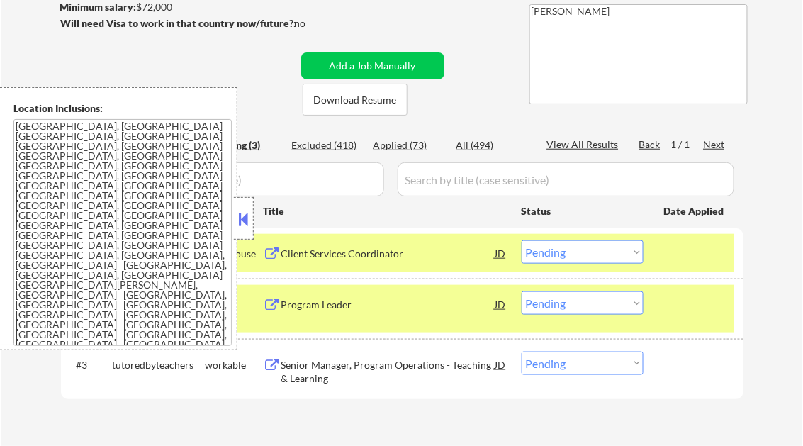
click at [240, 218] on button at bounding box center [244, 218] width 16 height 21
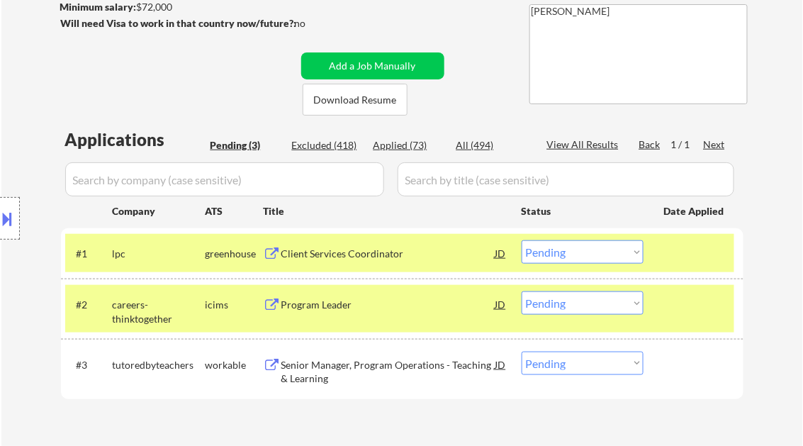
click at [362, 257] on div "Client Services Coordinator" at bounding box center [388, 254] width 214 height 14
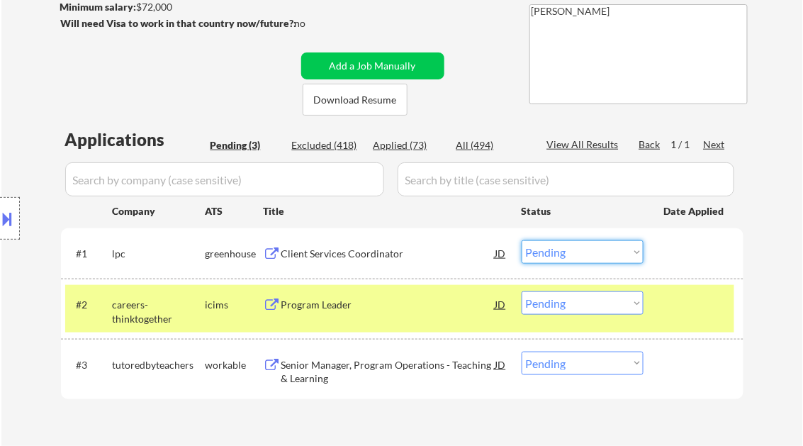
drag, startPoint x: 542, startPoint y: 250, endPoint x: 553, endPoint y: 262, distance: 16.6
click at [542, 250] on select "Choose an option... Pending Applied Excluded (Questions) Excluded (Expired) Exc…" at bounding box center [583, 251] width 122 height 23
click at [522, 240] on select "Choose an option... Pending Applied Excluded (Questions) Excluded (Expired) Exc…" at bounding box center [583, 251] width 122 height 23
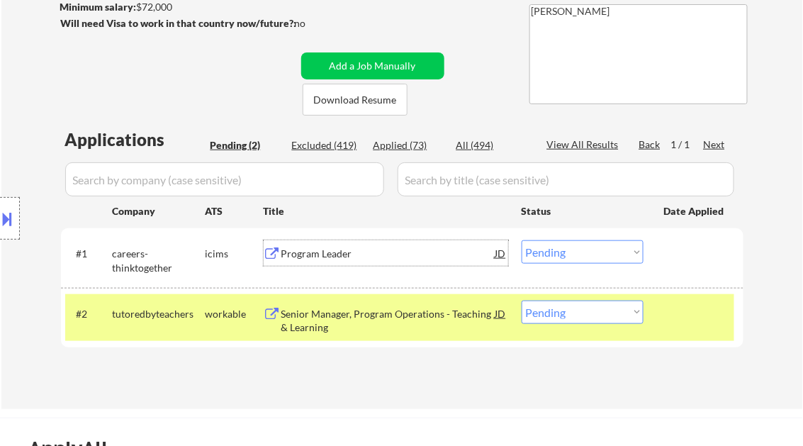
click at [336, 254] on div "Program Leader" at bounding box center [388, 254] width 214 height 14
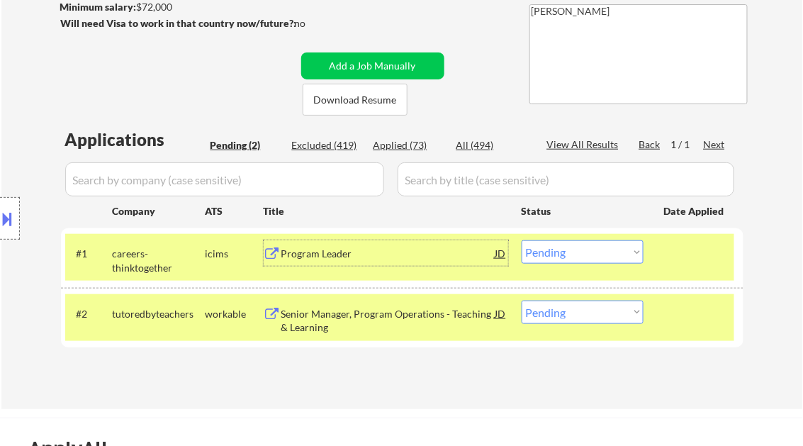
drag, startPoint x: 553, startPoint y: 257, endPoint x: 563, endPoint y: 264, distance: 12.6
click at [553, 257] on select "Choose an option... Pending Applied Excluded (Questions) Excluded (Expired) Exc…" at bounding box center [583, 251] width 122 height 23
click at [522, 240] on select "Choose an option... Pending Applied Excluded (Questions) Excluded (Expired) Exc…" at bounding box center [583, 251] width 122 height 23
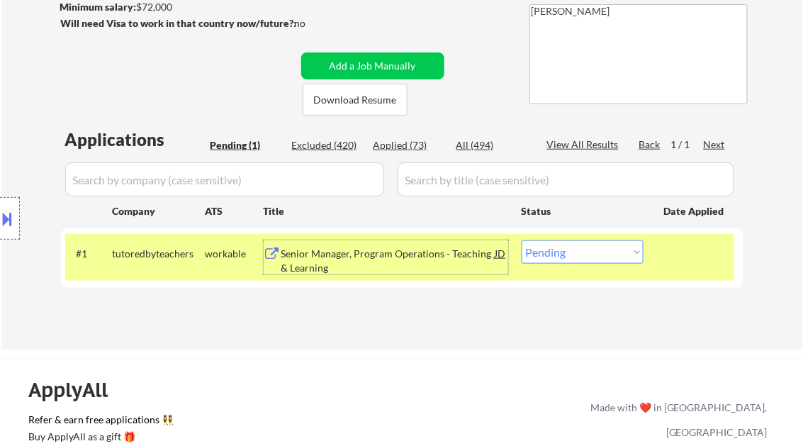
click at [342, 257] on div "Senior Manager, Program Operations - Teaching & Learning" at bounding box center [388, 261] width 214 height 28
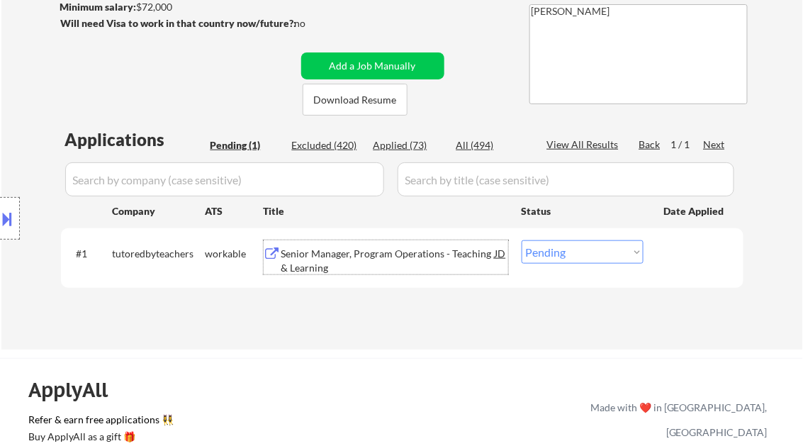
click at [559, 252] on select "Choose an option... Pending Applied Excluded (Questions) Excluded (Expired) Exc…" at bounding box center [583, 251] width 122 height 23
select select ""applied""
click at [522, 240] on select "Choose an option... Pending Applied Excluded (Questions) Excluded (Expired) Exc…" at bounding box center [583, 251] width 122 height 23
click at [427, 311] on div "Applications Pending (1) Excluded (420) Applied (73) All (494) View All Results…" at bounding box center [402, 225] width 683 height 195
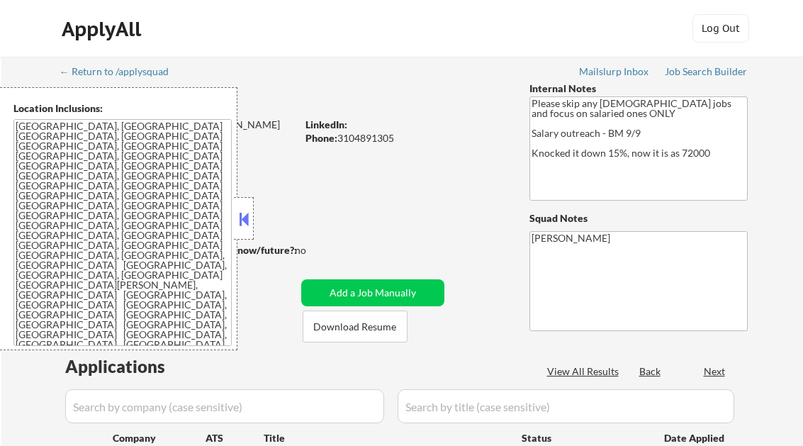
scroll to position [170, 0]
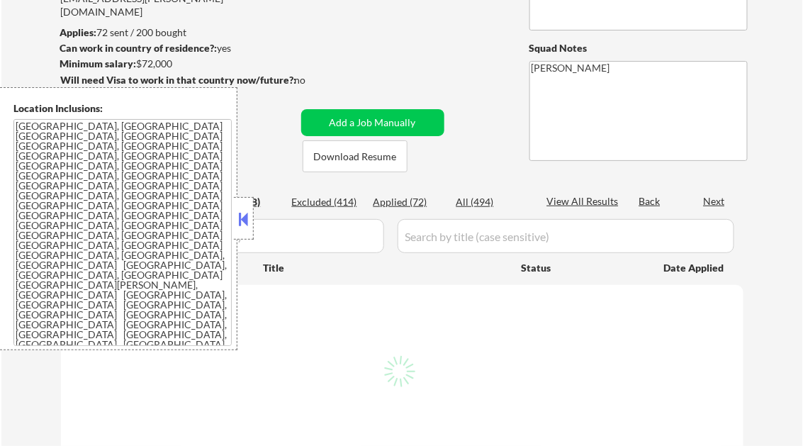
select select ""pending""
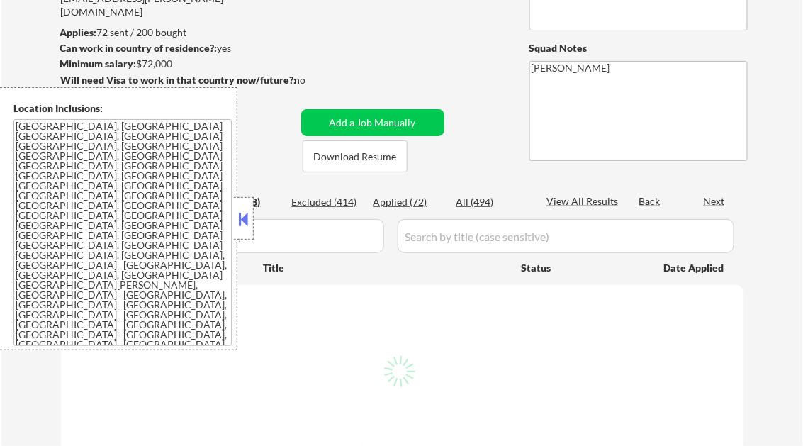
select select ""pending""
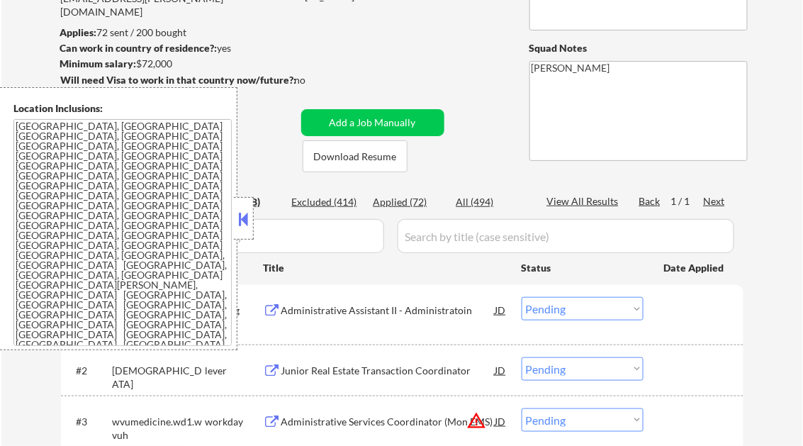
scroll to position [113, 0]
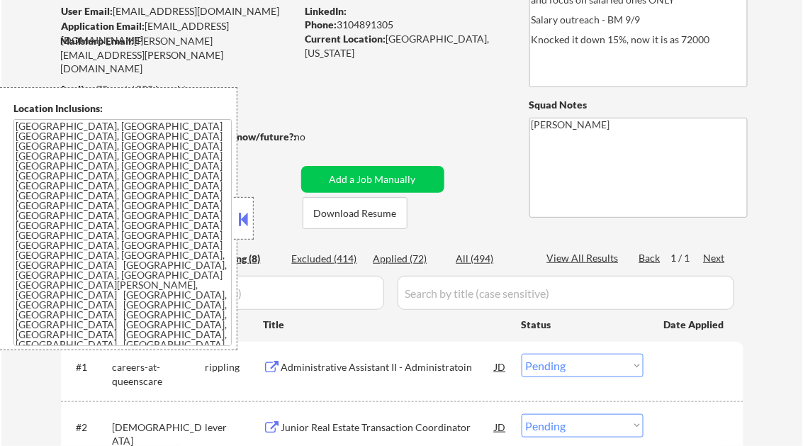
click at [240, 225] on button at bounding box center [244, 218] width 16 height 21
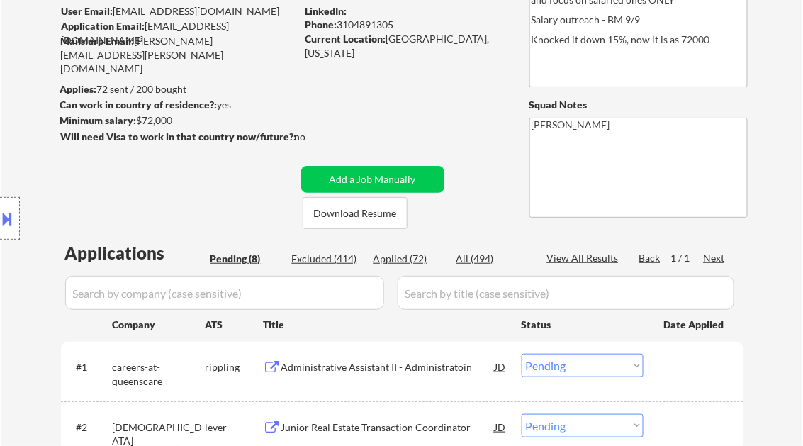
click at [410, 256] on div "Applied (72)" at bounding box center [409, 259] width 71 height 14
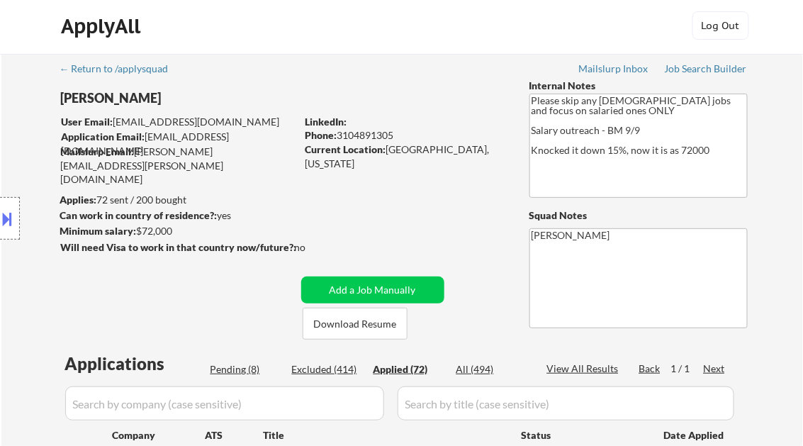
scroll to position [0, 0]
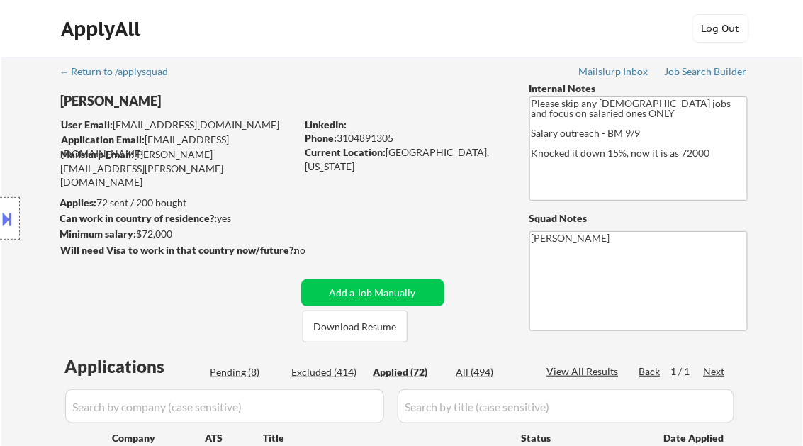
click at [689, 75] on div "Job Search Builder" at bounding box center [706, 72] width 83 height 10
click at [692, 75] on div "Job Search Builder" at bounding box center [706, 72] width 83 height 10
select select ""applied""
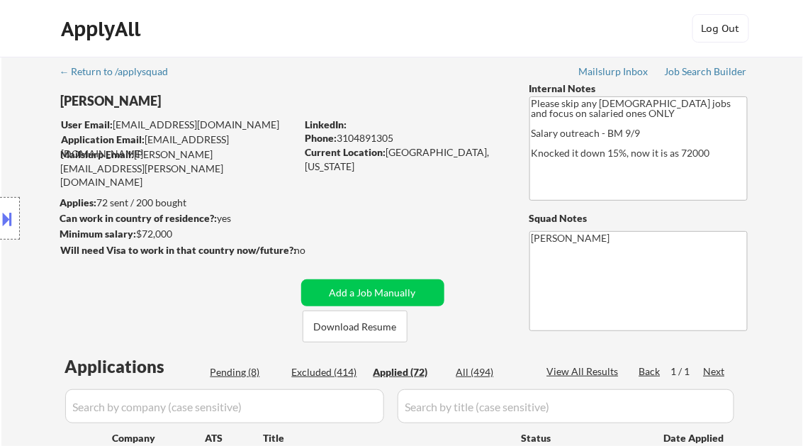
select select ""applied""
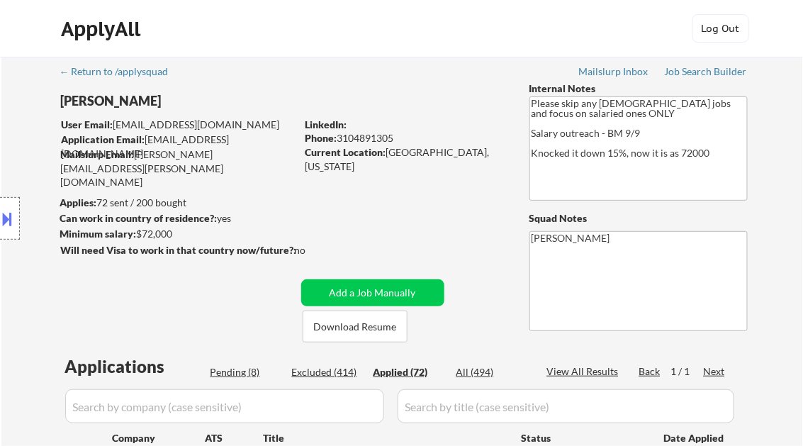
select select ""applied""
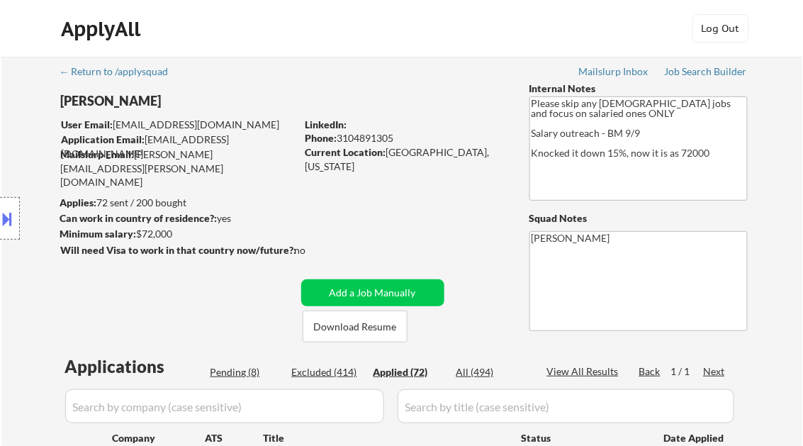
select select ""applied""
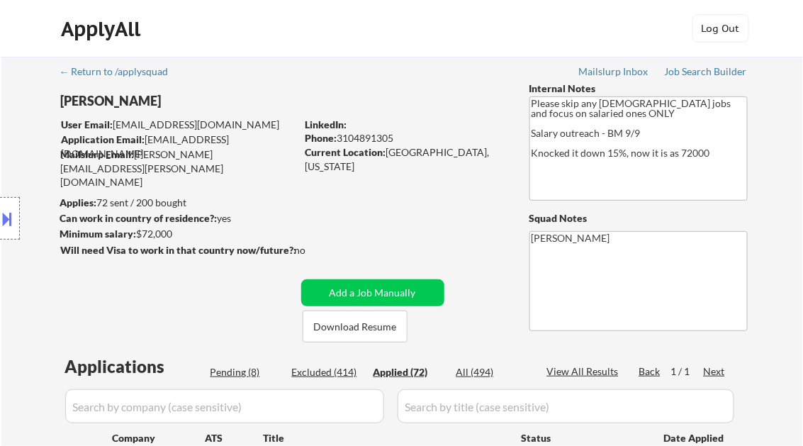
select select ""applied""
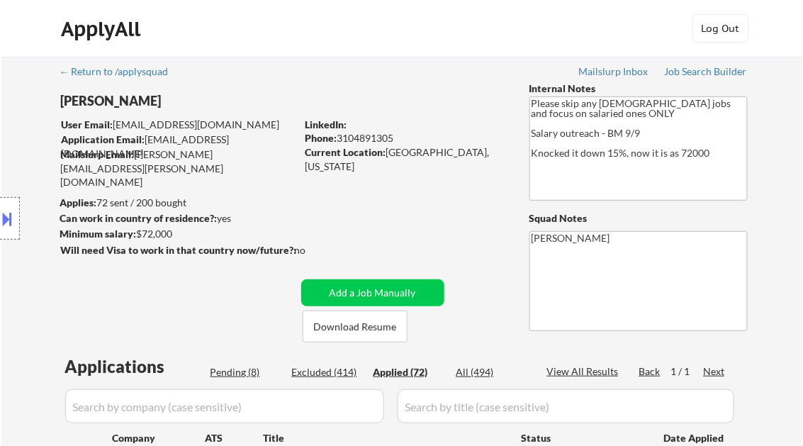
select select ""applied""
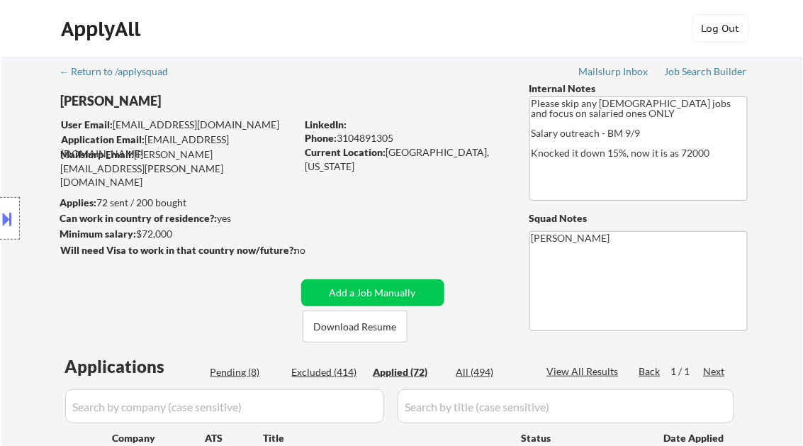
select select ""applied""
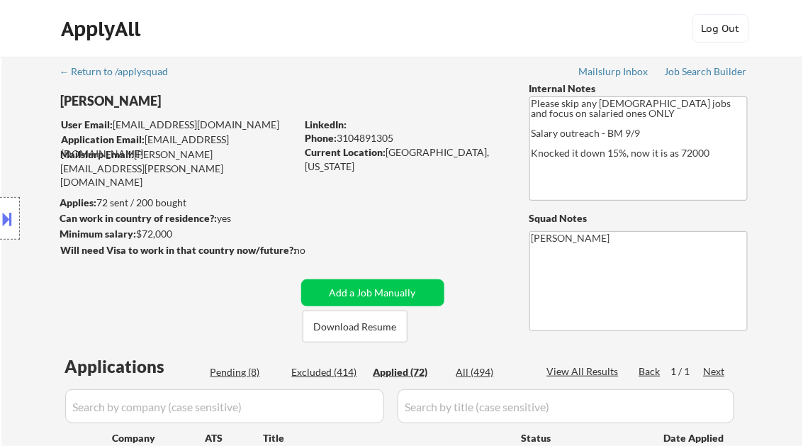
select select ""applied""
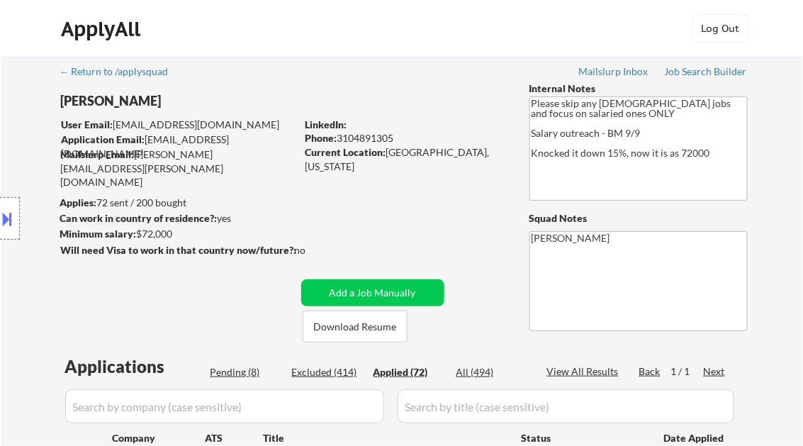
select select ""applied""
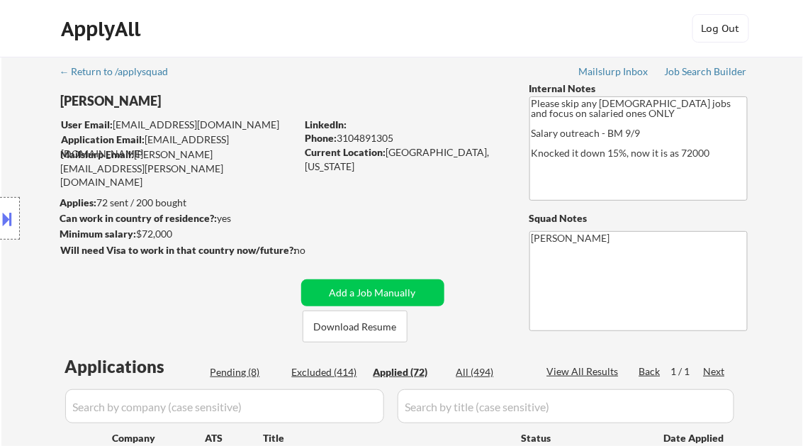
select select ""applied""
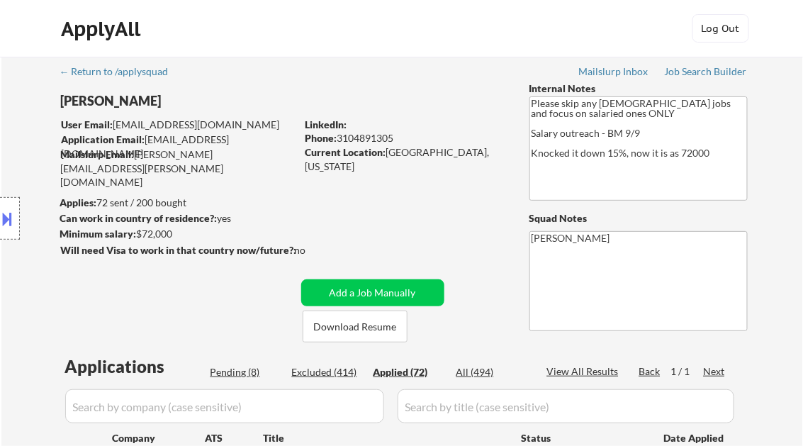
select select ""applied""
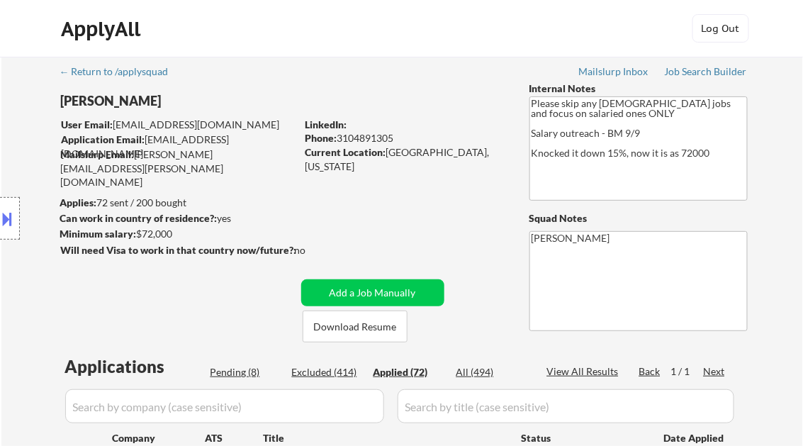
select select ""applied""
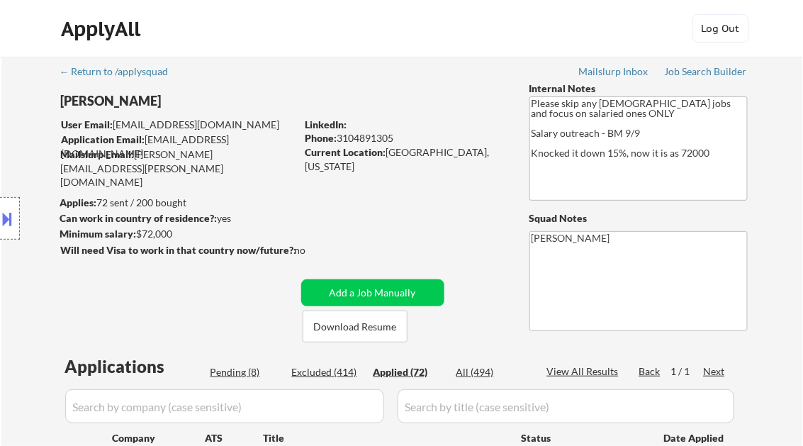
select select ""applied""
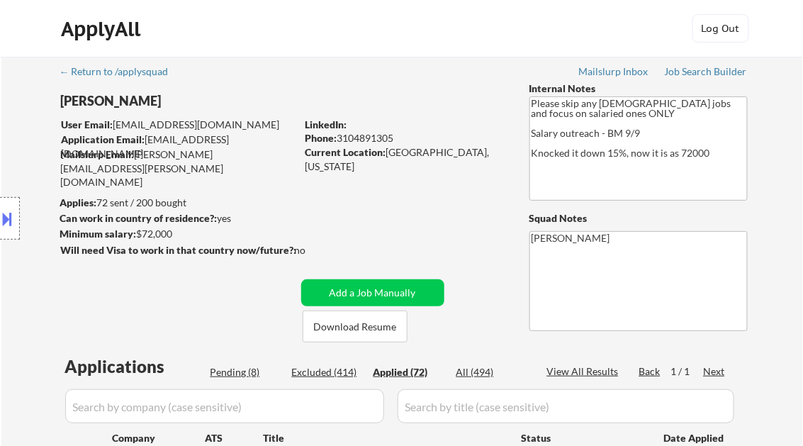
select select ""applied""
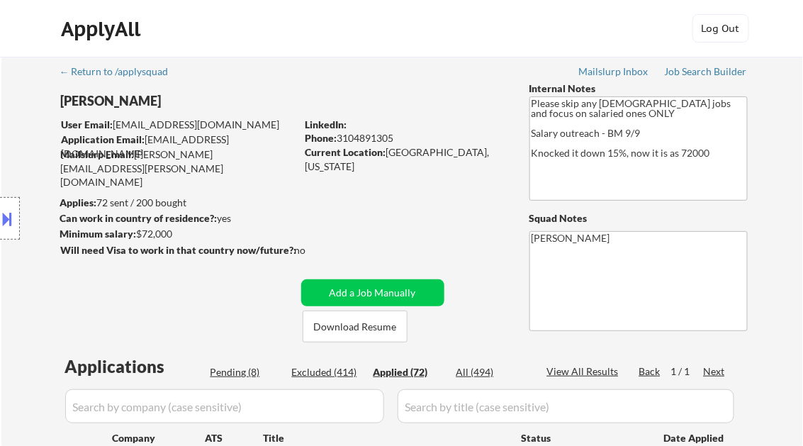
select select ""applied""
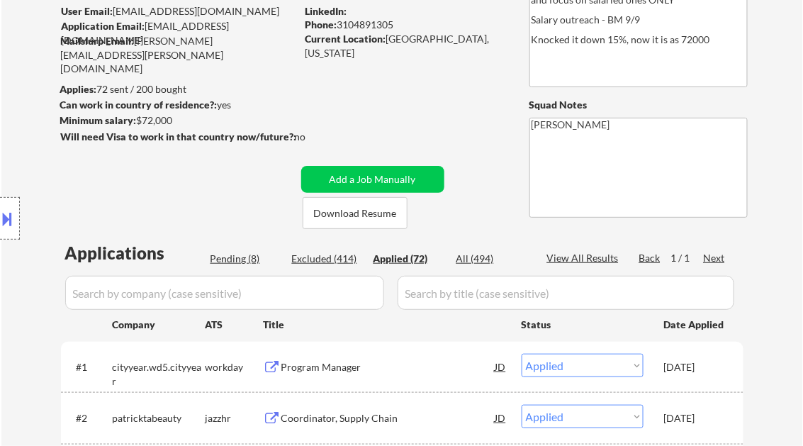
select select ""applied""
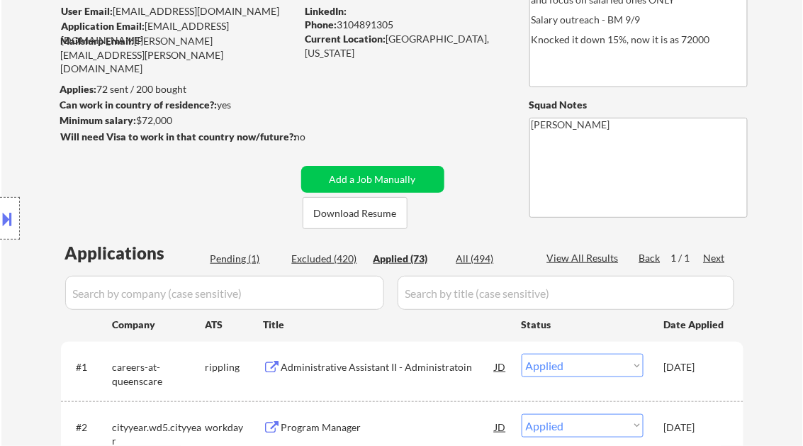
select select ""applied""
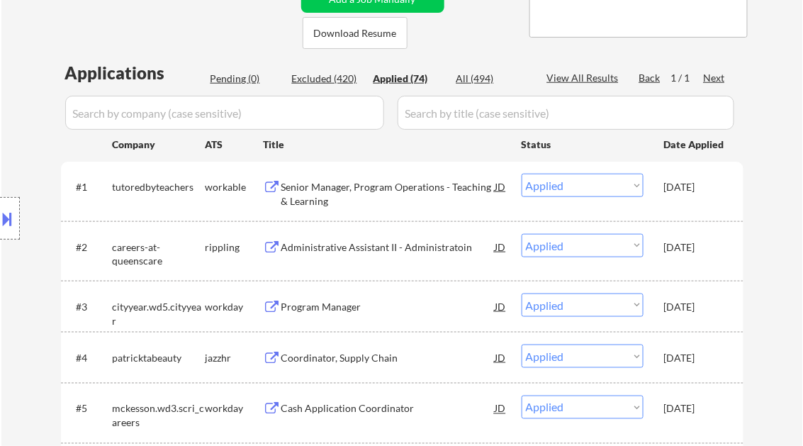
scroll to position [340, 0]
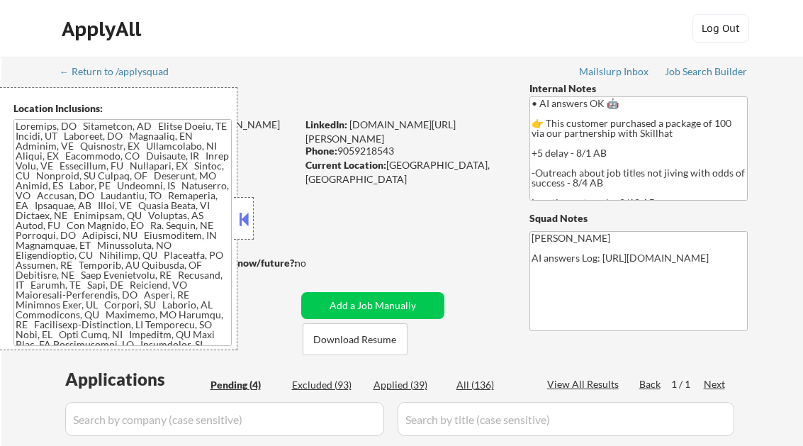
select select ""pending""
click at [243, 222] on button at bounding box center [244, 218] width 16 height 21
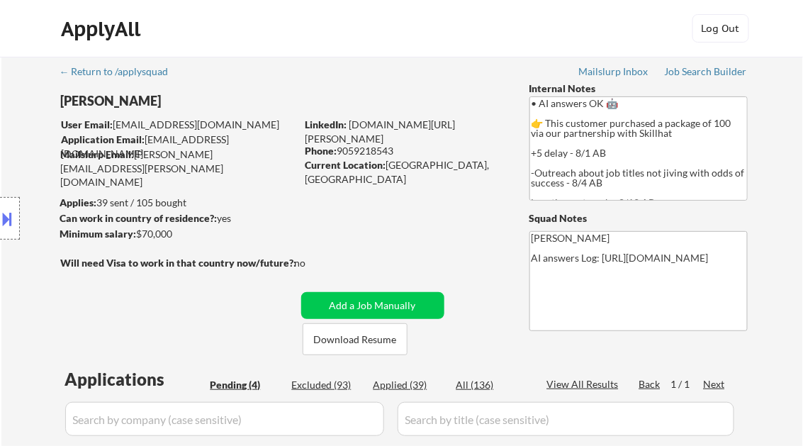
click at [698, 69] on div "Job Search Builder" at bounding box center [706, 72] width 83 height 10
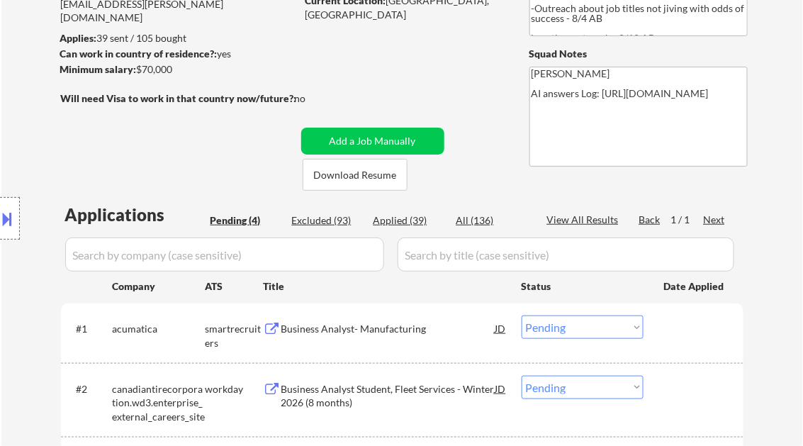
scroll to position [227, 0]
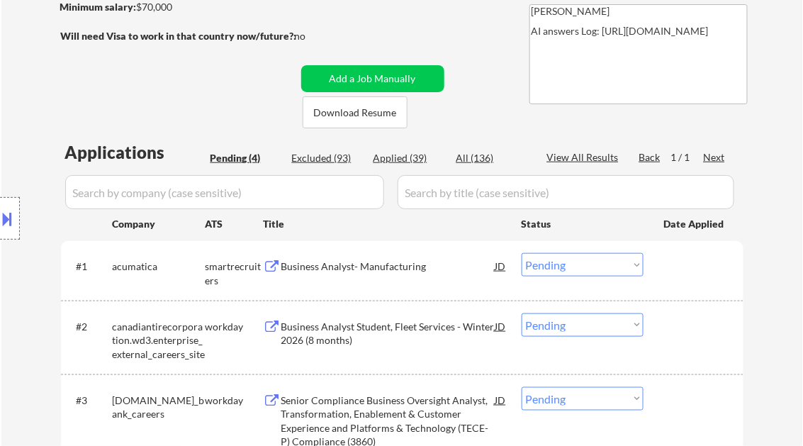
click at [359, 272] on div "Business Analyst- Manufacturing" at bounding box center [388, 266] width 214 height 14
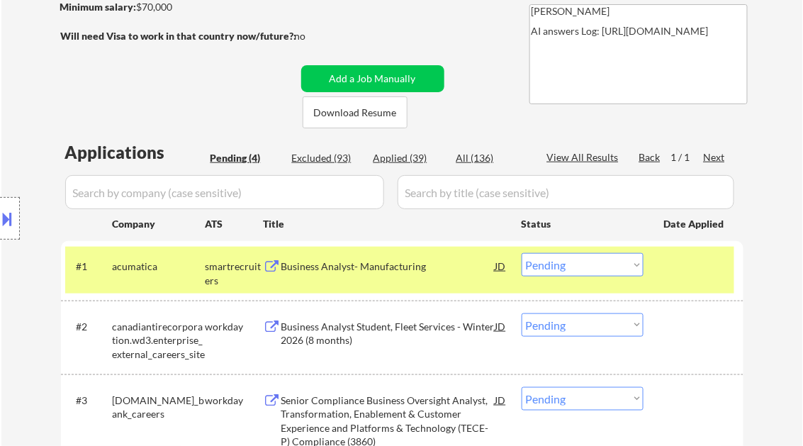
click at [10, 216] on button at bounding box center [8, 218] width 16 height 23
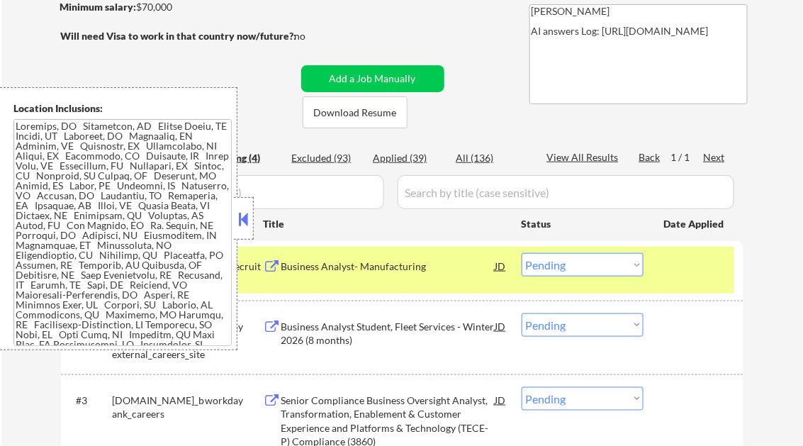
click at [242, 218] on button at bounding box center [244, 218] width 16 height 21
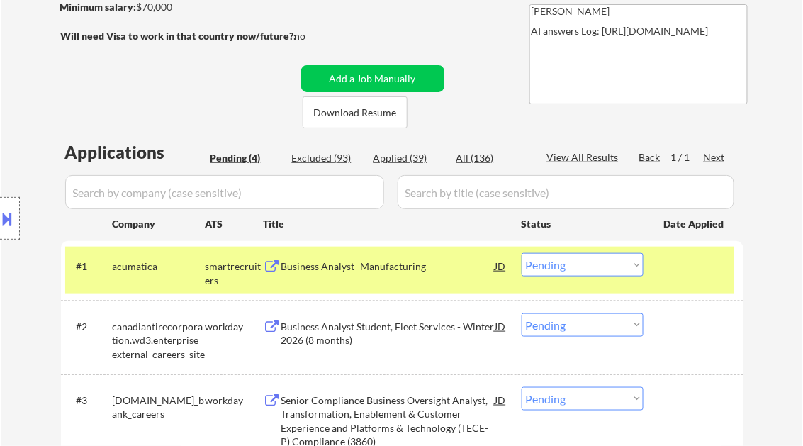
click at [591, 272] on select "Choose an option... Pending Applied Excluded (Questions) Excluded (Expired) Exc…" at bounding box center [583, 264] width 122 height 23
click at [522, 253] on select "Choose an option... Pending Applied Excluded (Questions) Excluded (Expired) Exc…" at bounding box center [583, 264] width 122 height 23
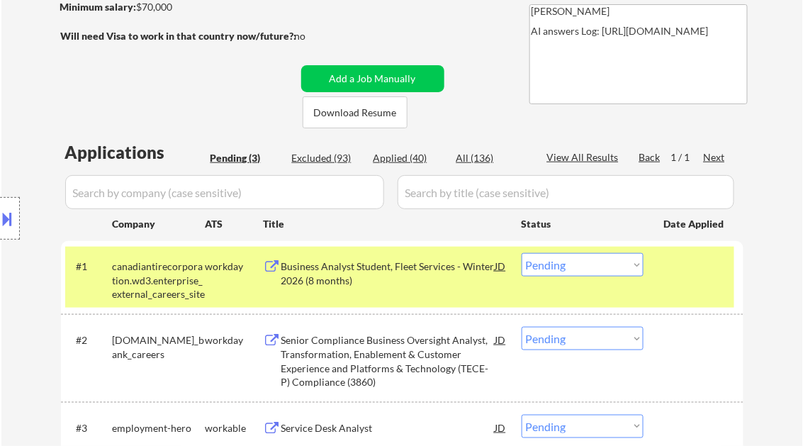
click at [577, 267] on select "Choose an option... Pending Applied Excluded (Questions) Excluded (Expired) Exc…" at bounding box center [583, 264] width 122 height 23
click at [522, 253] on select "Choose an option... Pending Applied Excluded (Questions) Excluded (Expired) Exc…" at bounding box center [583, 264] width 122 height 23
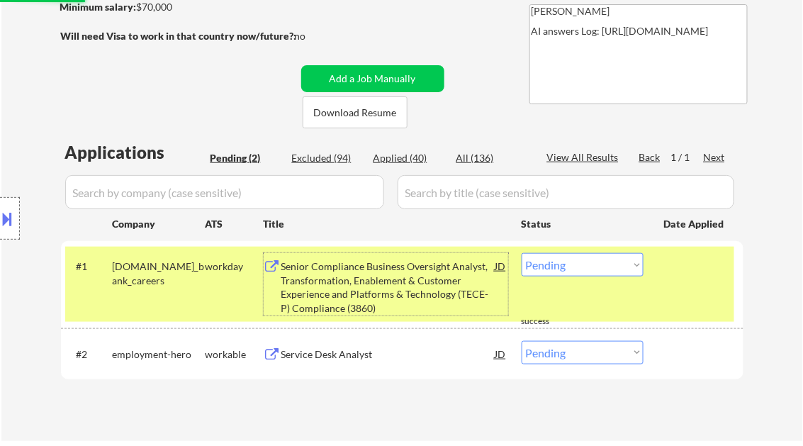
click at [374, 280] on div "Senior Compliance Business Oversight Analyst, Transformation, Enablement & Cust…" at bounding box center [388, 286] width 214 height 55
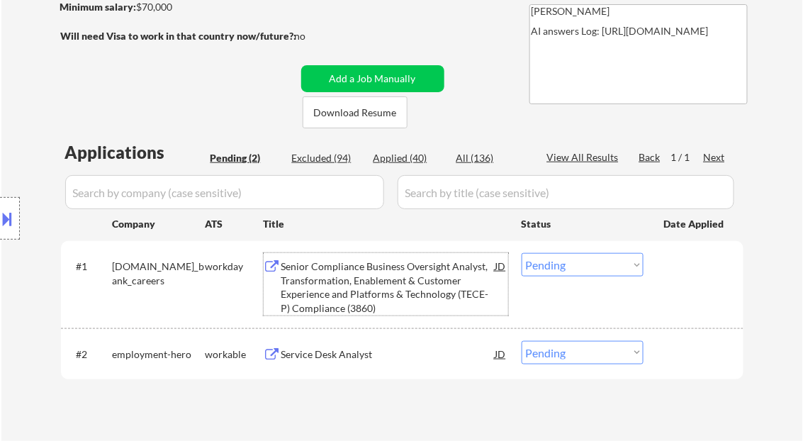
click at [586, 264] on select "Choose an option... Pending Applied Excluded (Questions) Excluded (Expired) Exc…" at bounding box center [583, 264] width 122 height 23
click at [522, 253] on select "Choose an option... Pending Applied Excluded (Questions) Excluded (Expired) Exc…" at bounding box center [583, 264] width 122 height 23
click at [356, 361] on div "Service Desk Analyst" at bounding box center [388, 354] width 214 height 26
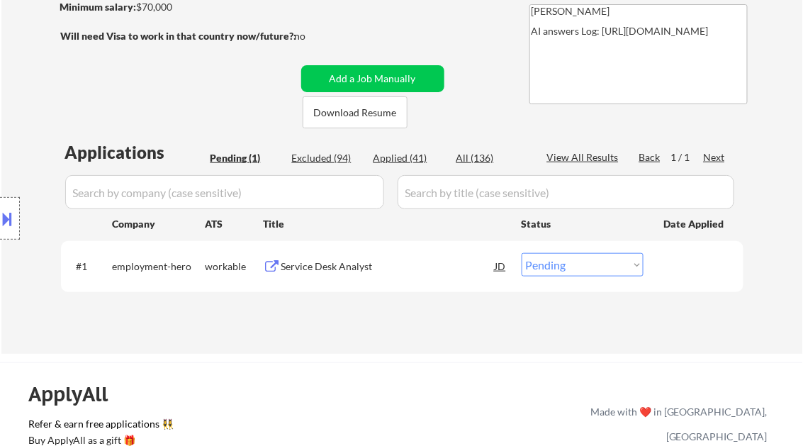
click at [587, 268] on select "Choose an option... Pending Applied Excluded (Questions) Excluded (Expired) Exc…" at bounding box center [583, 264] width 122 height 23
select select ""excluded__other_""
click at [522, 253] on select "Choose an option... Pending Applied Excluded (Questions) Excluded (Expired) Exc…" at bounding box center [583, 264] width 122 height 23
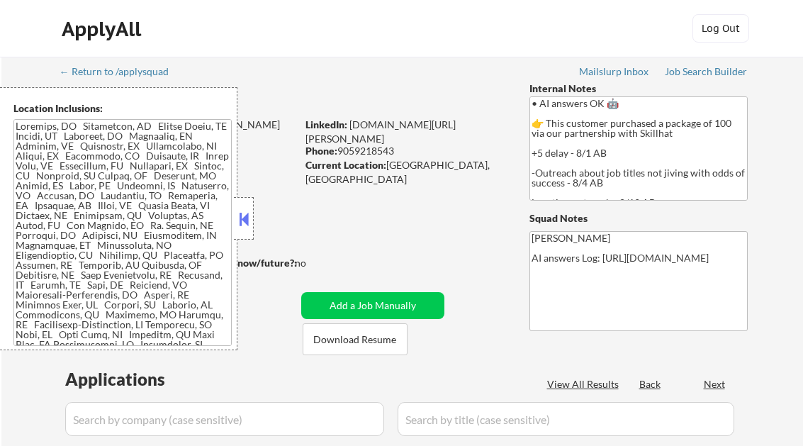
select select ""pending""
click at [248, 218] on button at bounding box center [244, 218] width 16 height 21
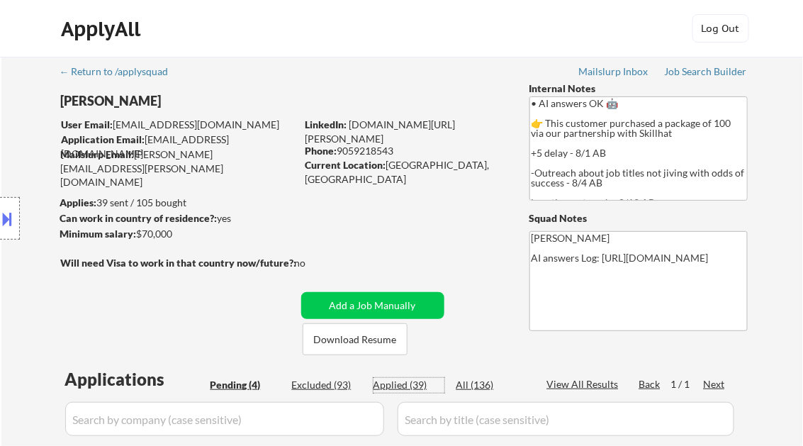
drag, startPoint x: 406, startPoint y: 381, endPoint x: 405, endPoint y: 389, distance: 7.2
click at [406, 381] on div "Applied (39)" at bounding box center [409, 385] width 71 height 14
select select ""applied""
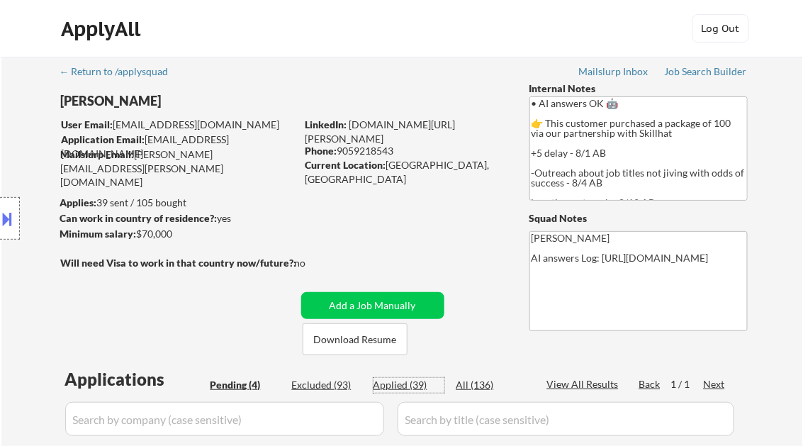
select select ""applied""
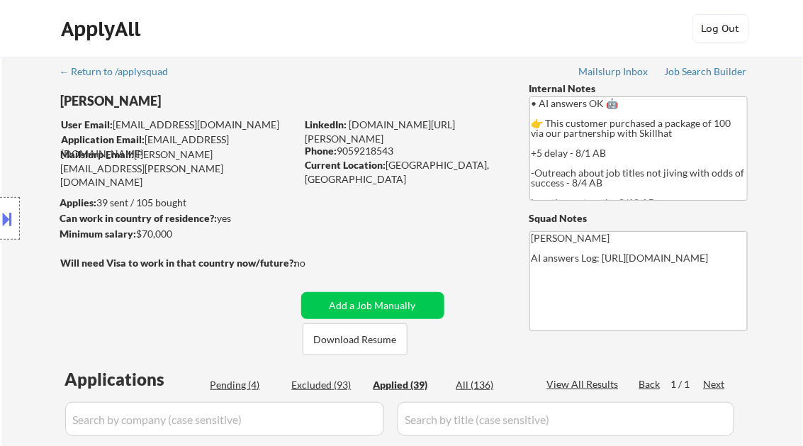
select select ""applied""
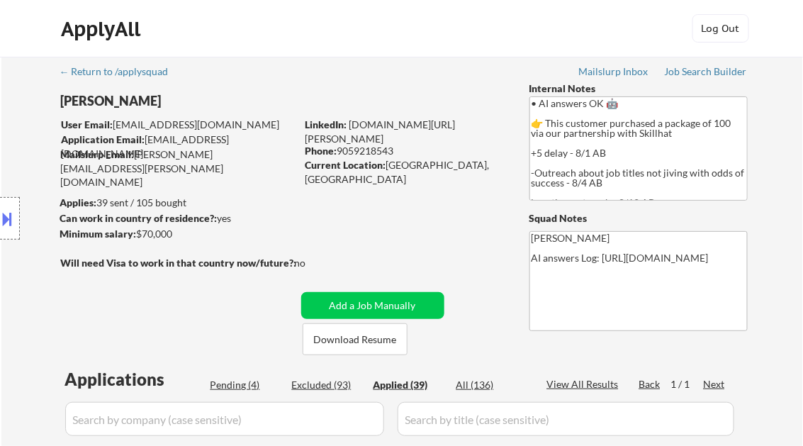
select select ""applied""
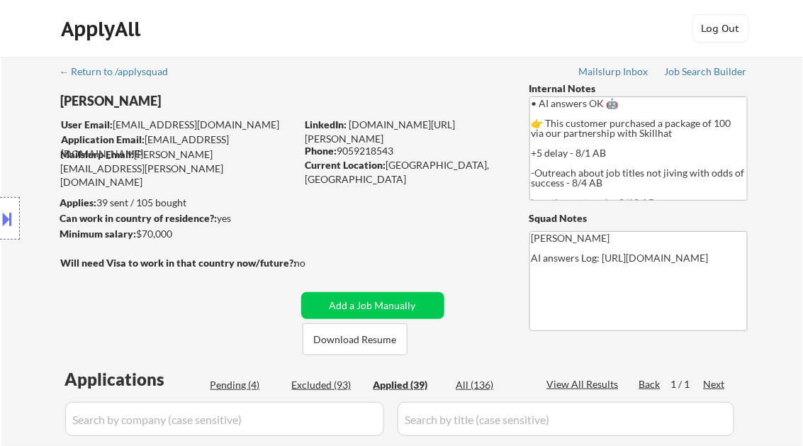
select select ""applied""
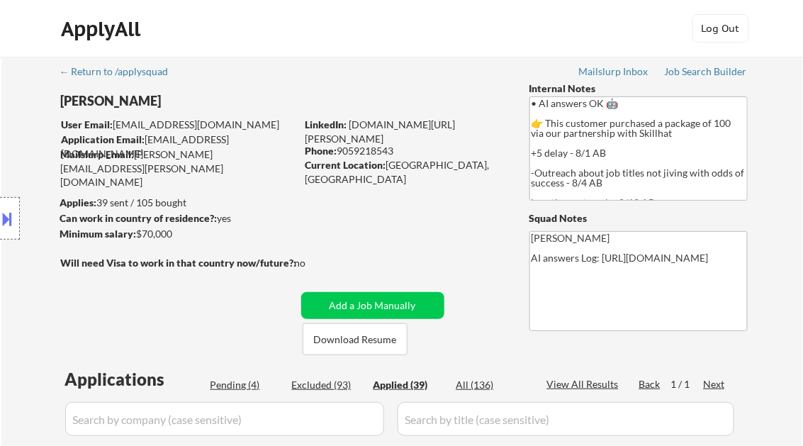
select select ""applied""
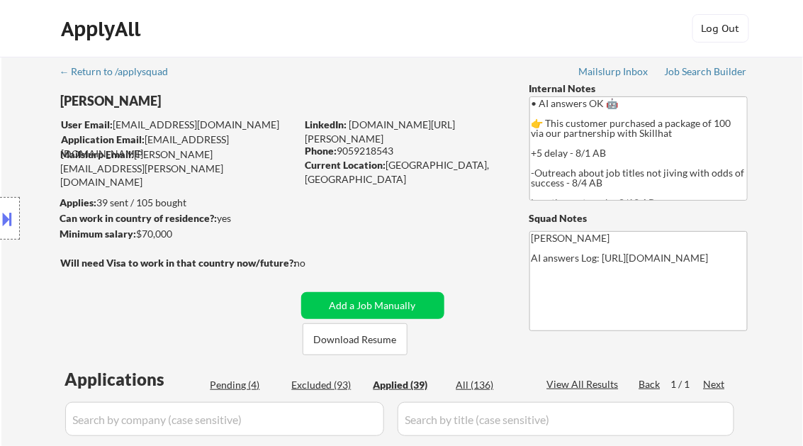
select select ""applied""
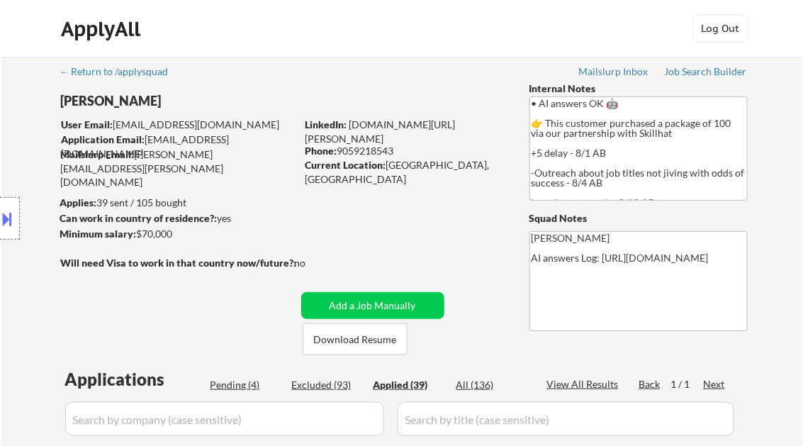
select select ""applied""
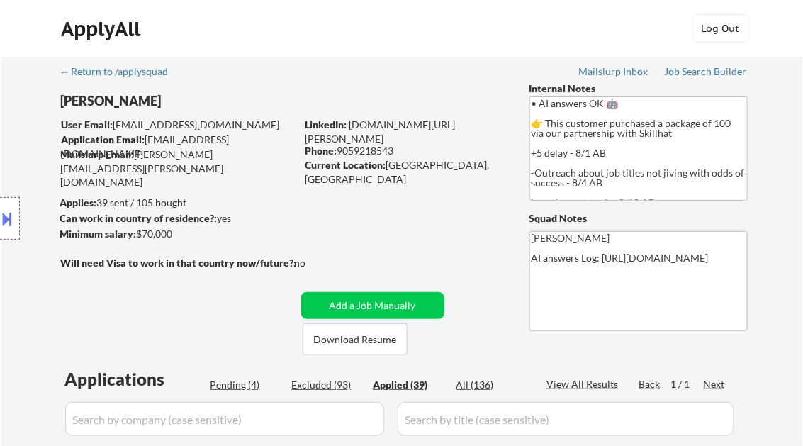
select select ""applied""
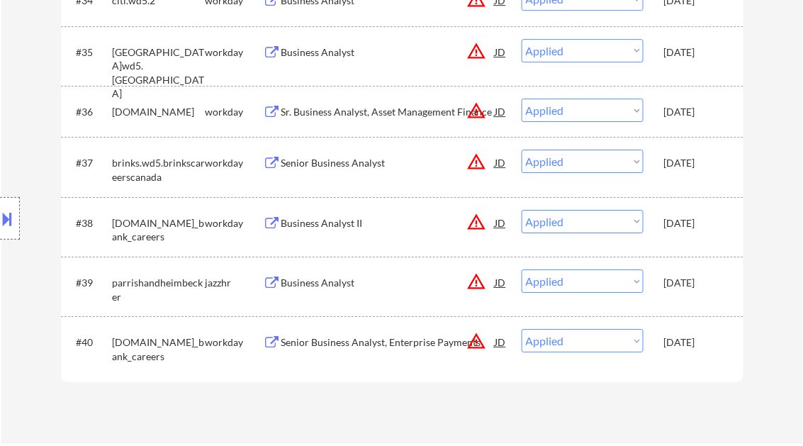
select select ""applied""
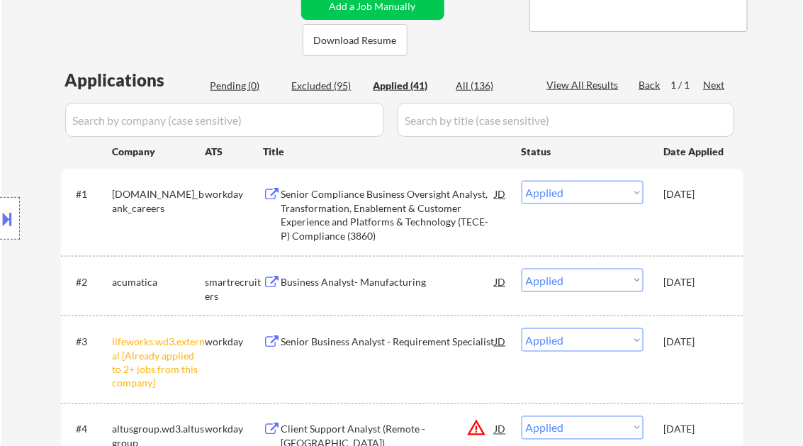
scroll to position [340, 0]
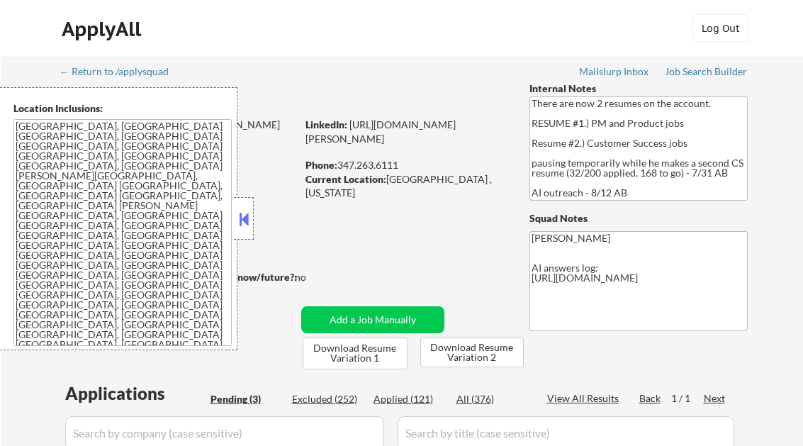
select select ""pending""
click at [240, 218] on button at bounding box center [244, 218] width 16 height 21
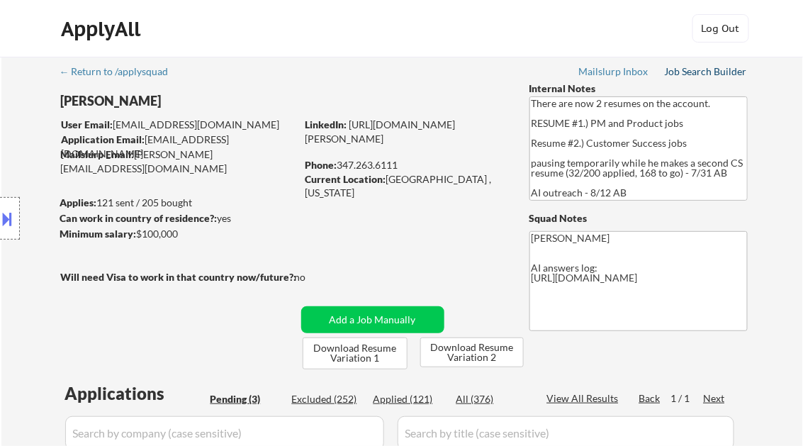
click at [687, 73] on div "Job Search Builder" at bounding box center [706, 72] width 83 height 10
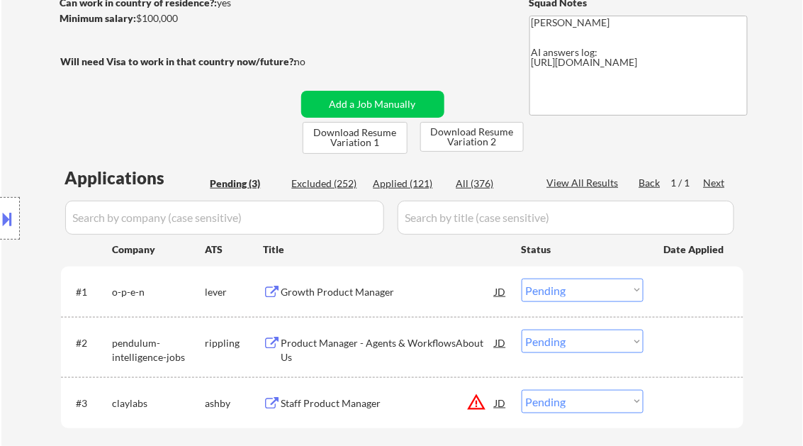
scroll to position [227, 0]
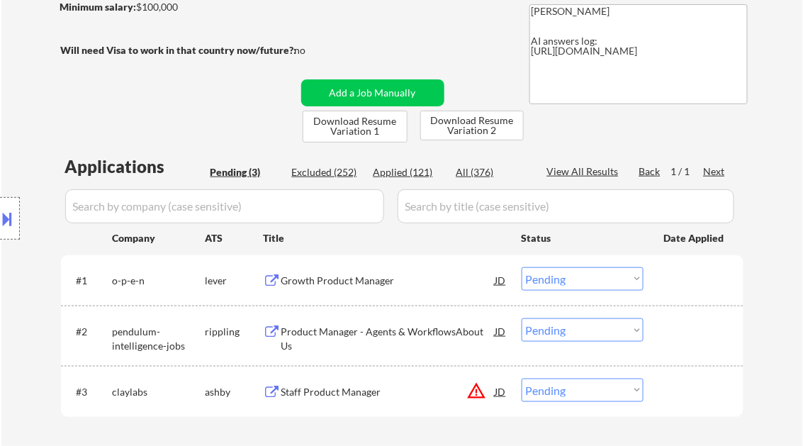
click at [355, 284] on div "Growth Product Manager" at bounding box center [388, 281] width 214 height 14
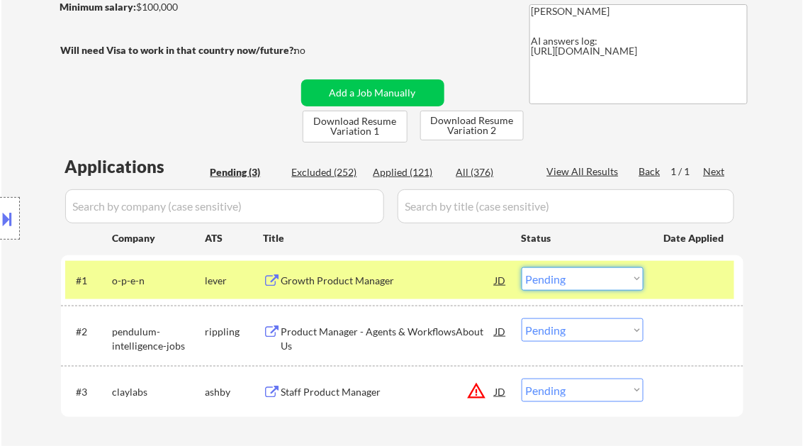
click at [552, 285] on select "Choose an option... Pending Applied Excluded (Questions) Excluded (Expired) Exc…" at bounding box center [583, 278] width 122 height 23
click at [522, 267] on select "Choose an option... Pending Applied Excluded (Questions) Excluded (Expired) Exc…" at bounding box center [583, 278] width 122 height 23
click at [427, 330] on div "Product Manager - Agents & WorkflowsAbout Us" at bounding box center [388, 339] width 214 height 28
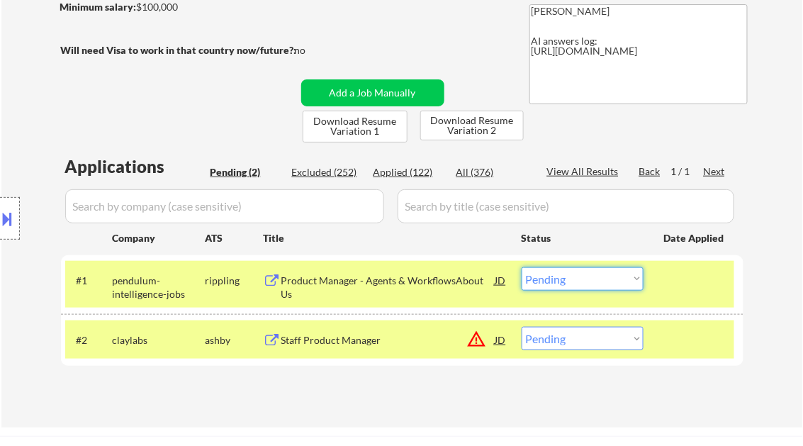
drag, startPoint x: 568, startPoint y: 277, endPoint x: 571, endPoint y: 291, distance: 13.8
click at [568, 277] on select "Choose an option... Pending Applied Excluded (Questions) Excluded (Expired) Exc…" at bounding box center [583, 278] width 122 height 23
click at [522, 267] on select "Choose an option... Pending Applied Excluded (Questions) Excluded (Expired) Exc…" at bounding box center [583, 278] width 122 height 23
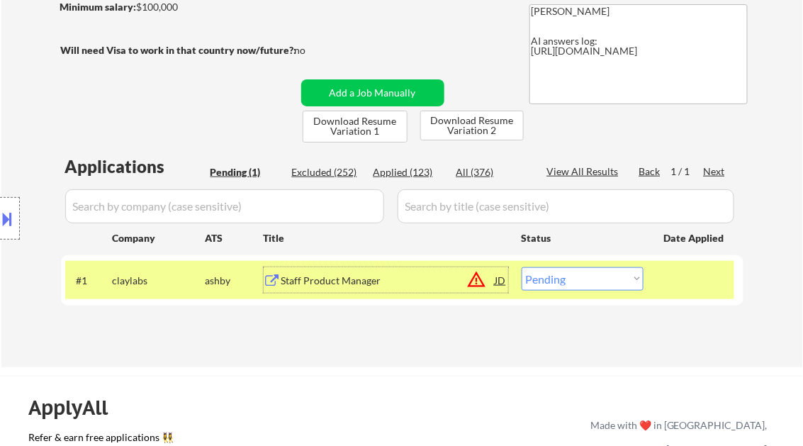
click at [359, 281] on div "Staff Product Manager" at bounding box center [388, 281] width 214 height 14
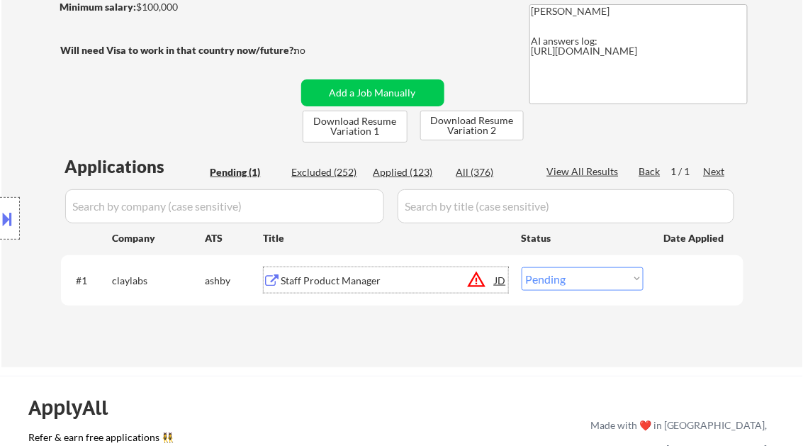
click at [11, 211] on button at bounding box center [8, 218] width 16 height 23
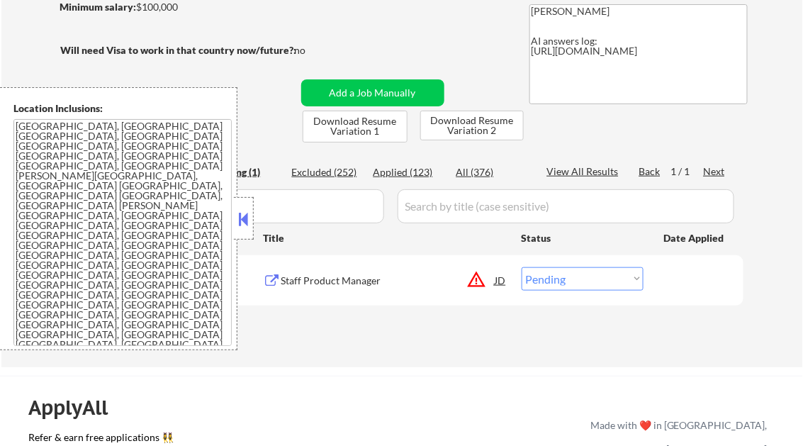
scroll to position [0, 0]
click at [241, 211] on button at bounding box center [244, 218] width 16 height 21
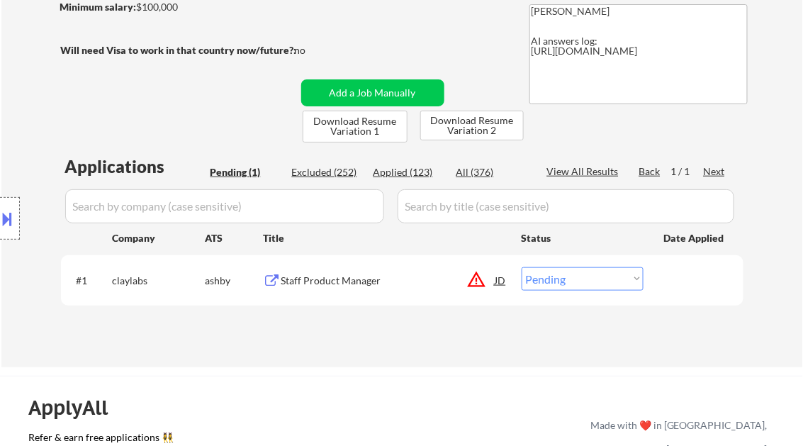
click at [559, 284] on select "Choose an option... Pending Applied Excluded (Questions) Excluded (Expired) Exc…" at bounding box center [583, 278] width 122 height 23
select select ""excluded__location_""
click at [522, 267] on select "Choose an option... Pending Applied Excluded (Questions) Excluded (Expired) Exc…" at bounding box center [583, 278] width 122 height 23
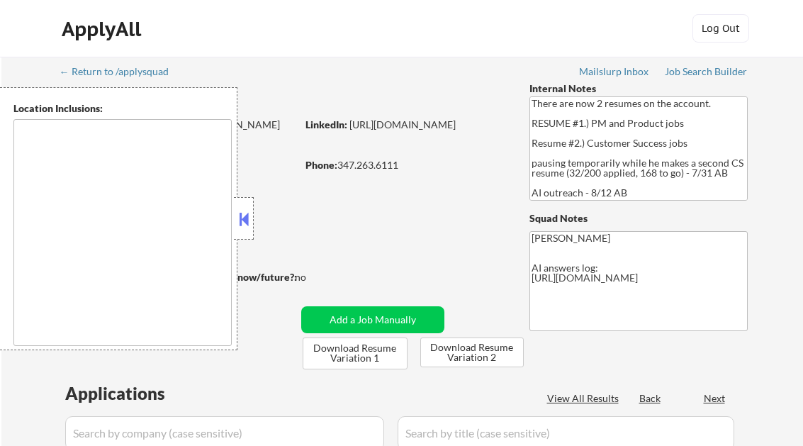
type textarea "[GEOGRAPHIC_DATA], [GEOGRAPHIC_DATA] [GEOGRAPHIC_DATA], [GEOGRAPHIC_DATA] [GEOG…"
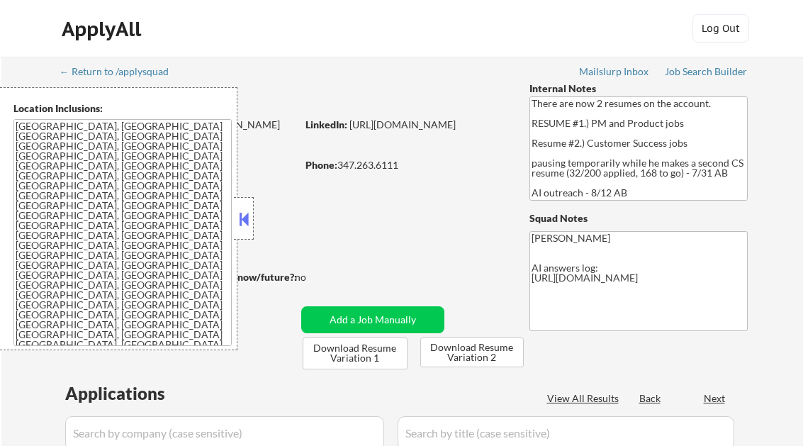
select select ""pending""
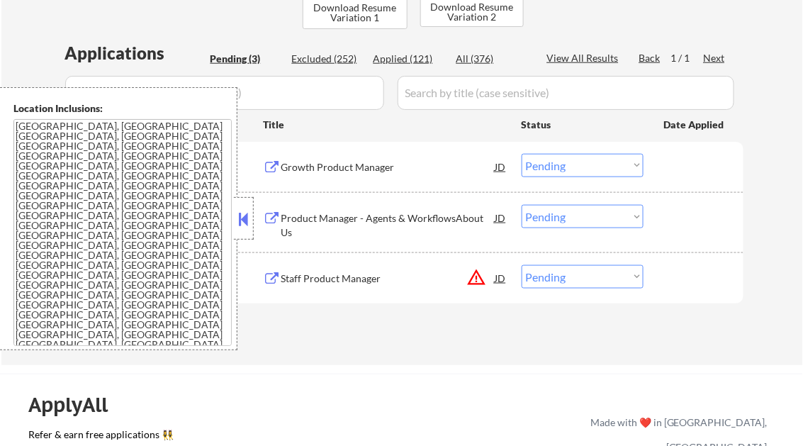
scroll to position [284, 0]
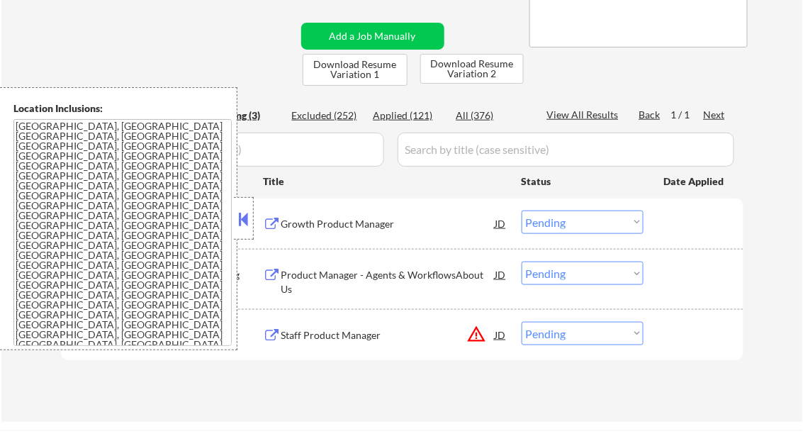
click at [250, 218] on button at bounding box center [244, 218] width 16 height 21
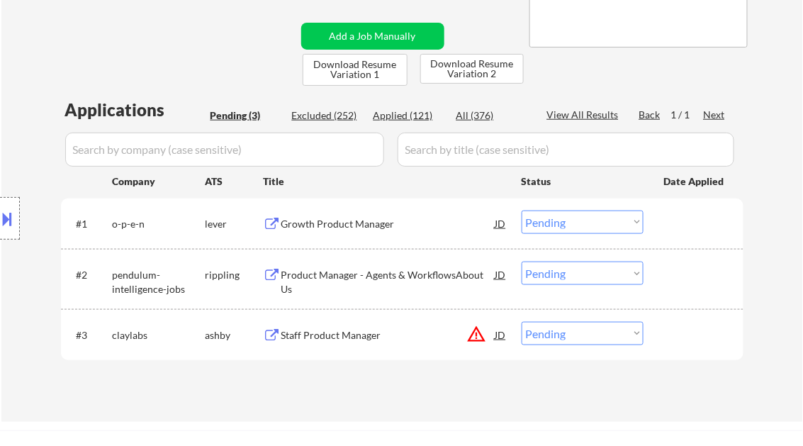
click at [416, 118] on div "Applied (121)" at bounding box center [409, 115] width 71 height 14
click at [591, 113] on div "View All Results" at bounding box center [585, 115] width 76 height 14
select select ""applied""
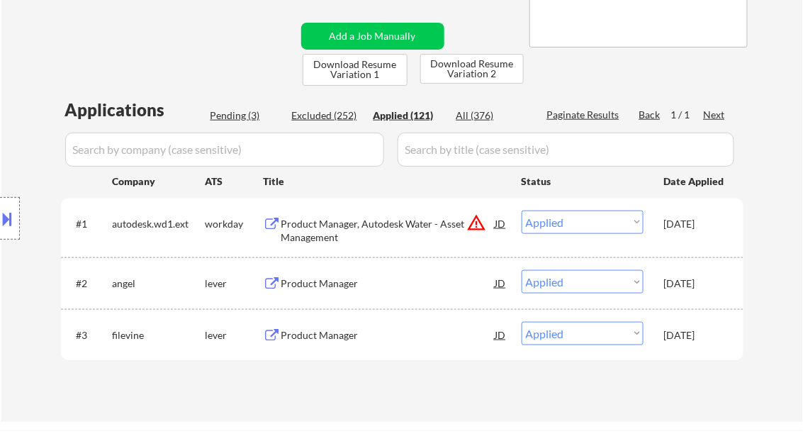
select select ""applied""
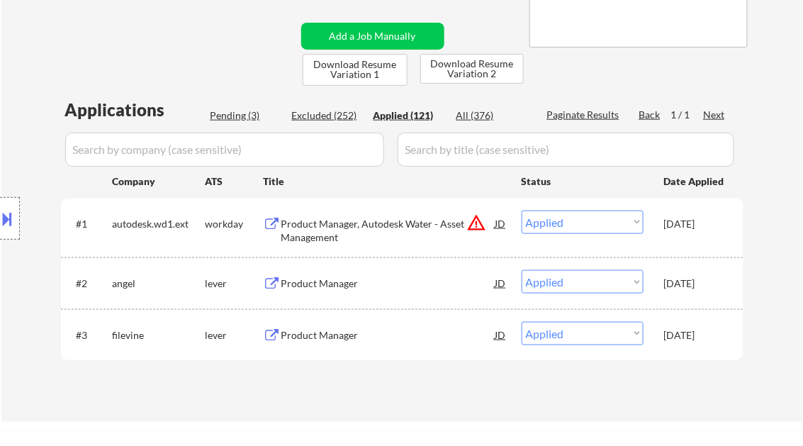
select select ""applied""
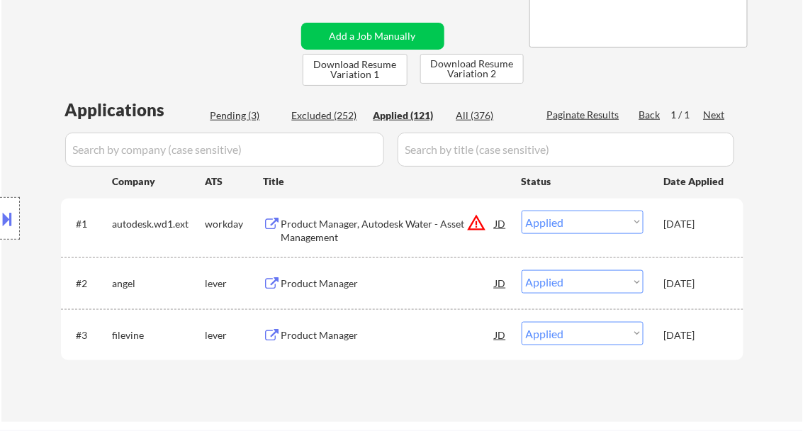
select select ""applied""
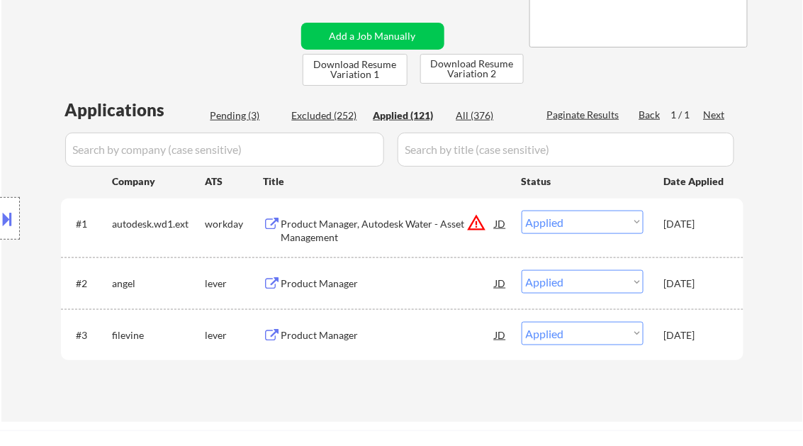
select select ""applied""
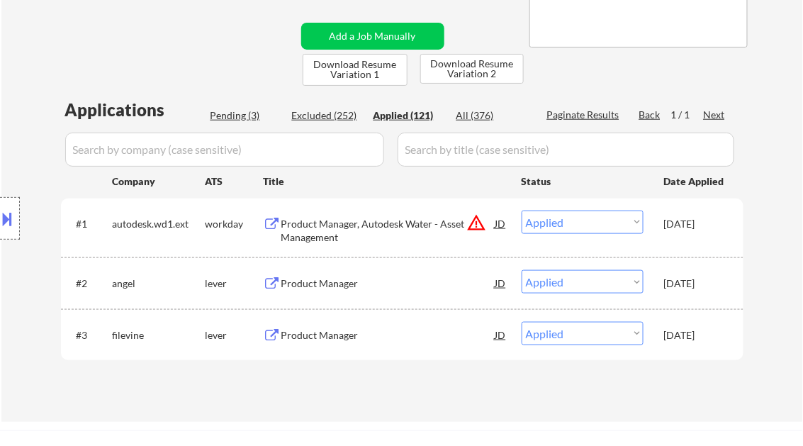
select select ""applied""
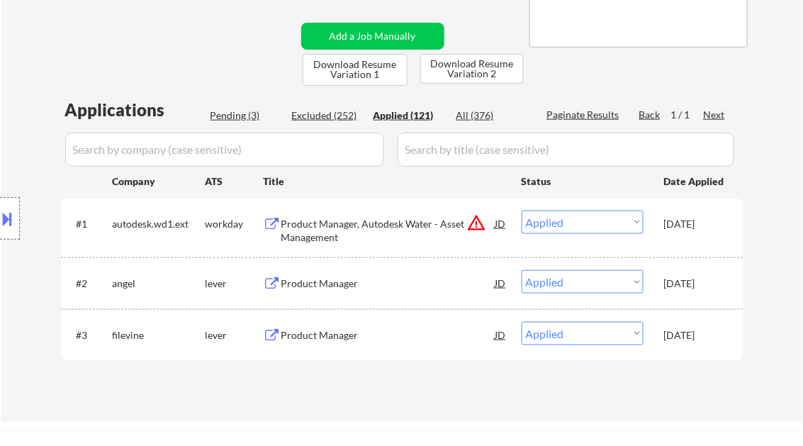
select select ""applied""
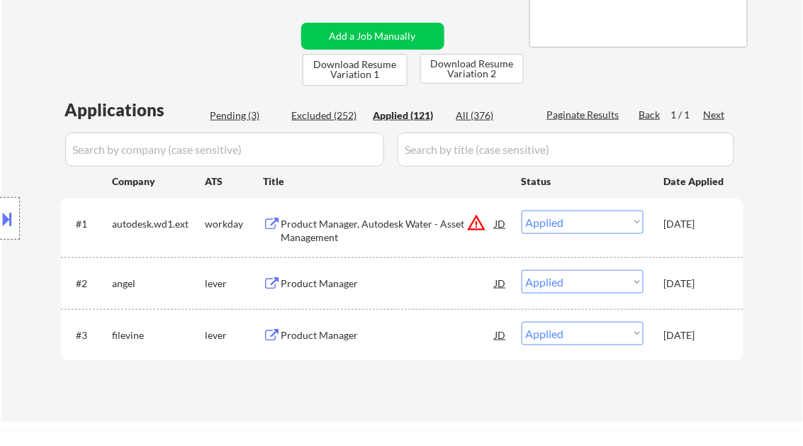
select select ""applied""
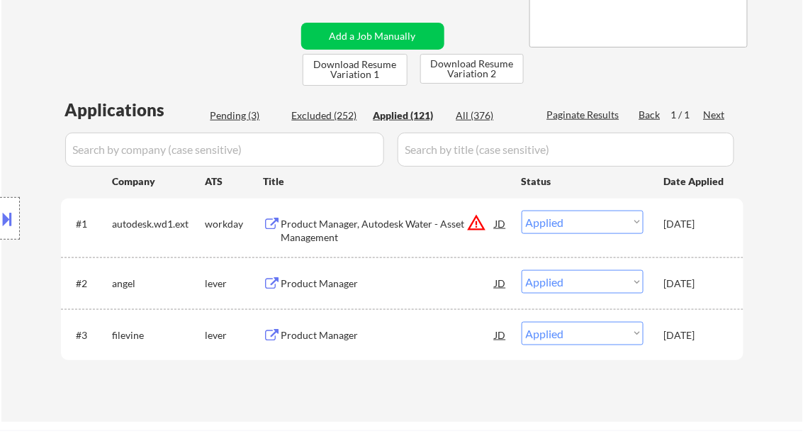
select select ""applied""
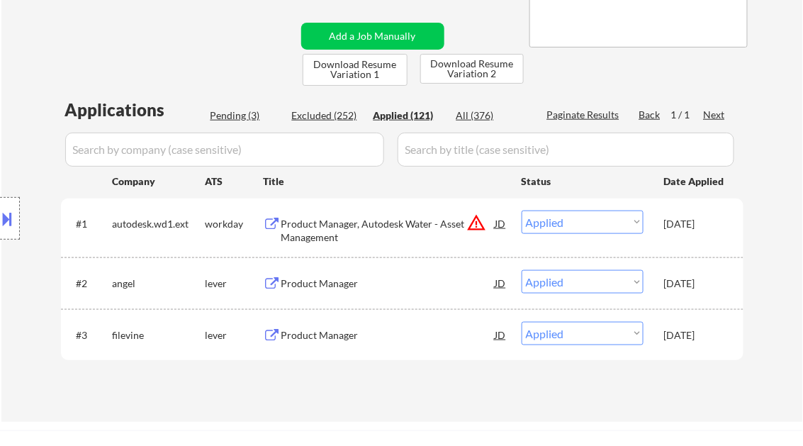
select select ""applied""
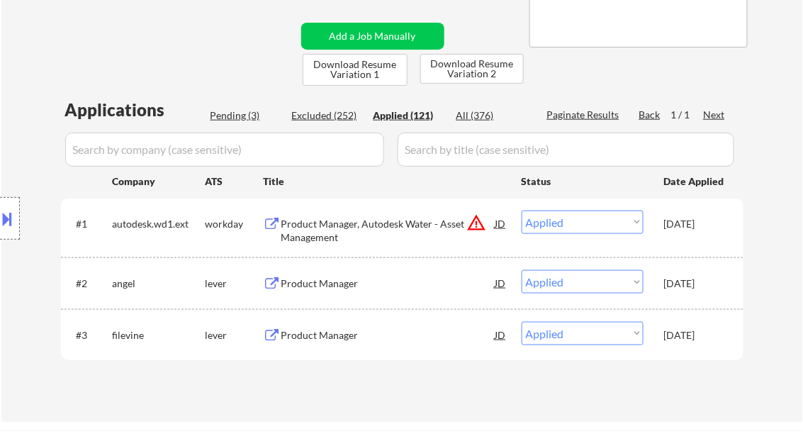
select select ""applied""
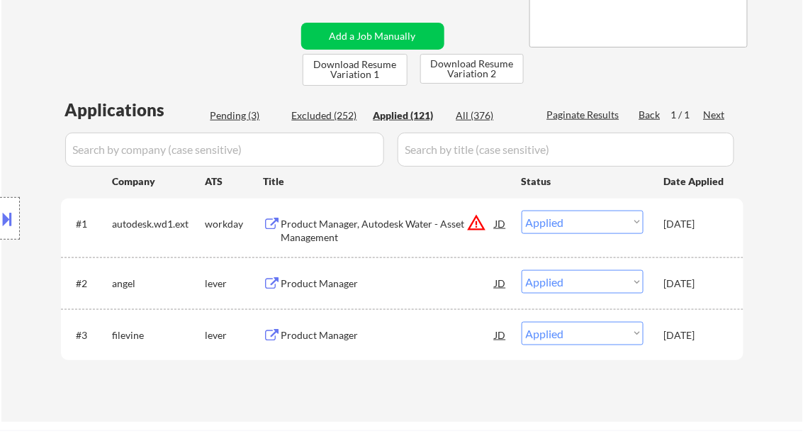
select select ""applied""
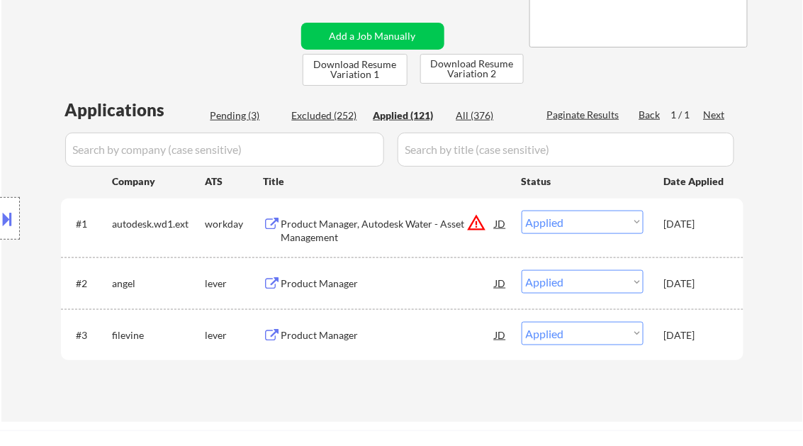
select select ""applied""
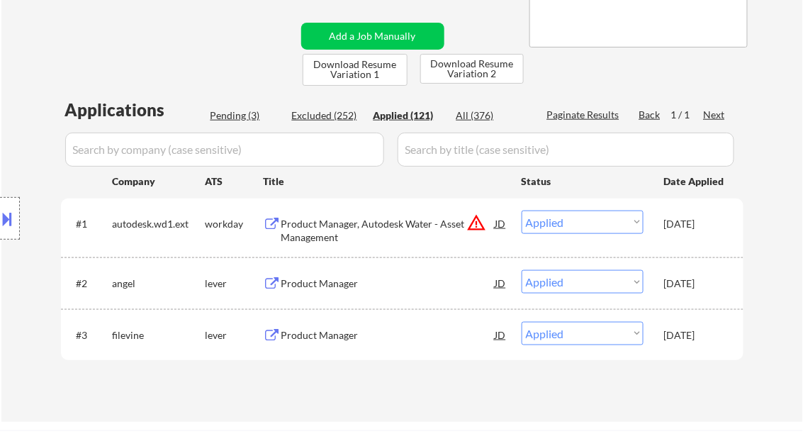
select select ""applied""
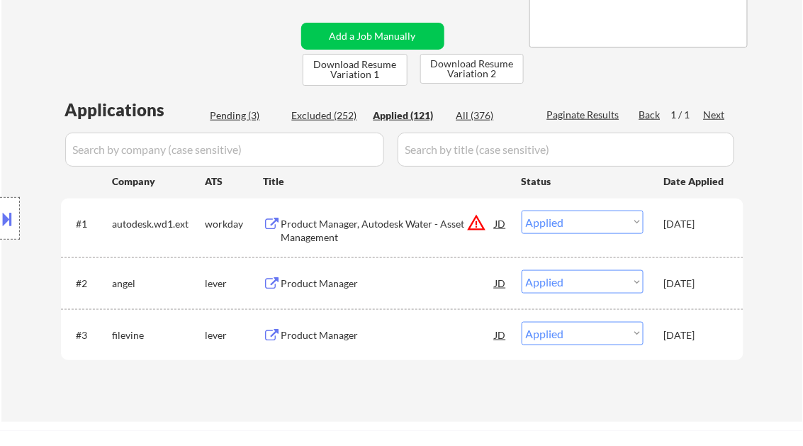
select select ""applied""
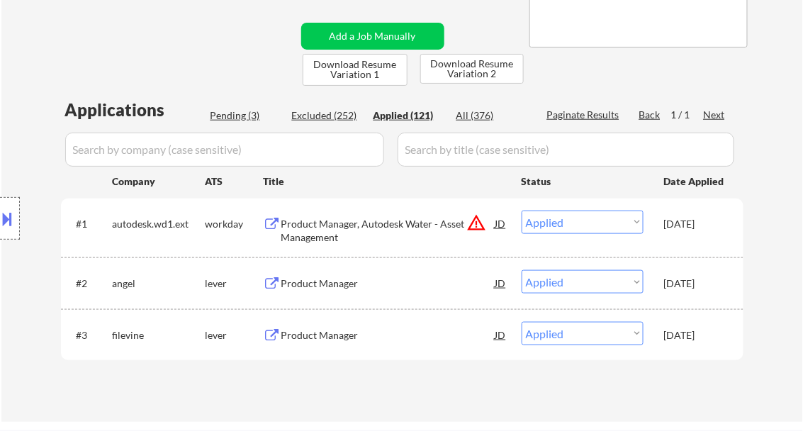
select select ""applied""
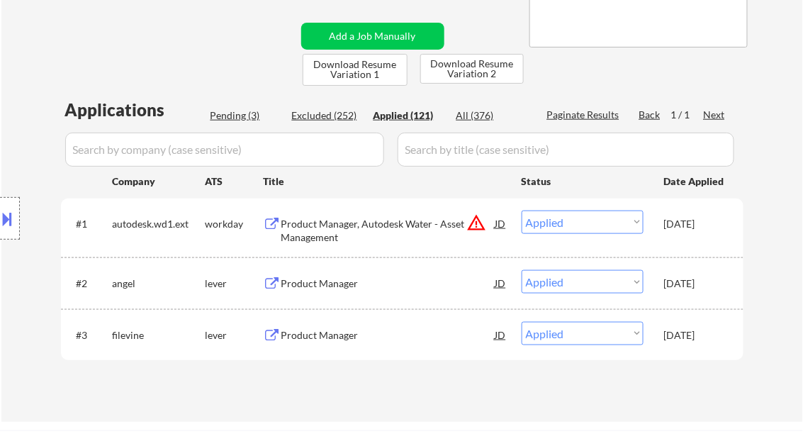
select select ""applied""
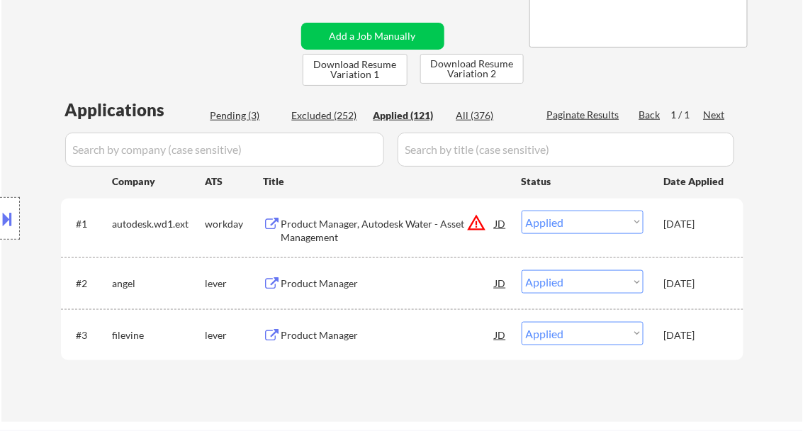
select select ""applied""
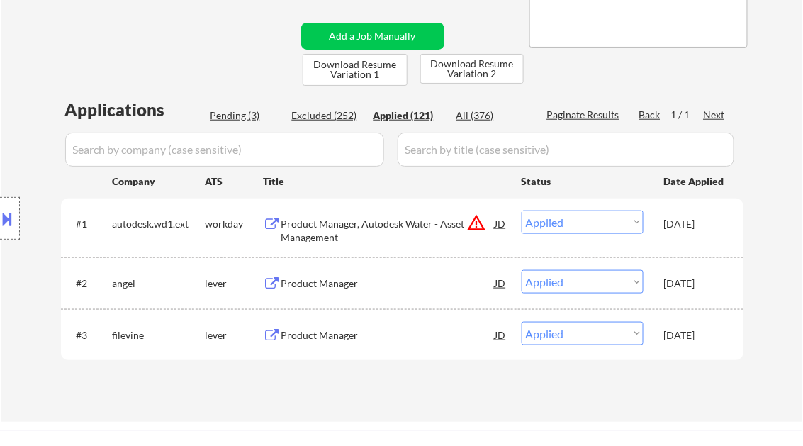
select select ""applied""
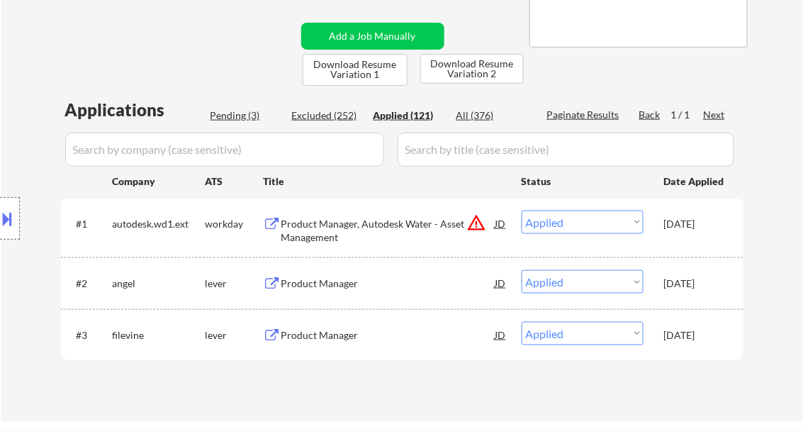
select select ""applied""
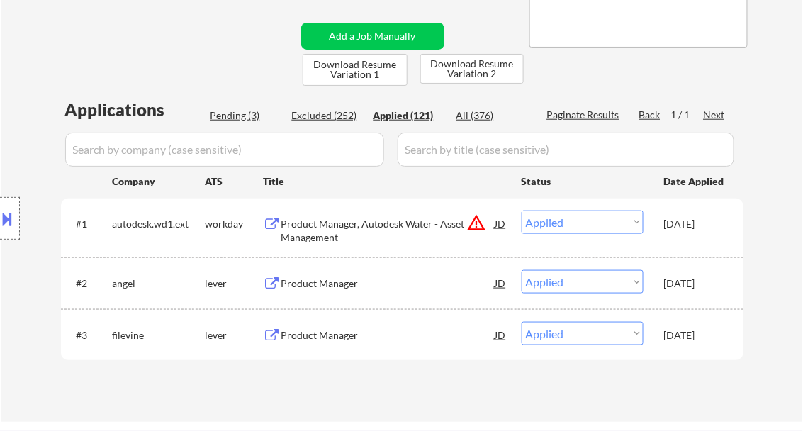
select select ""applied""
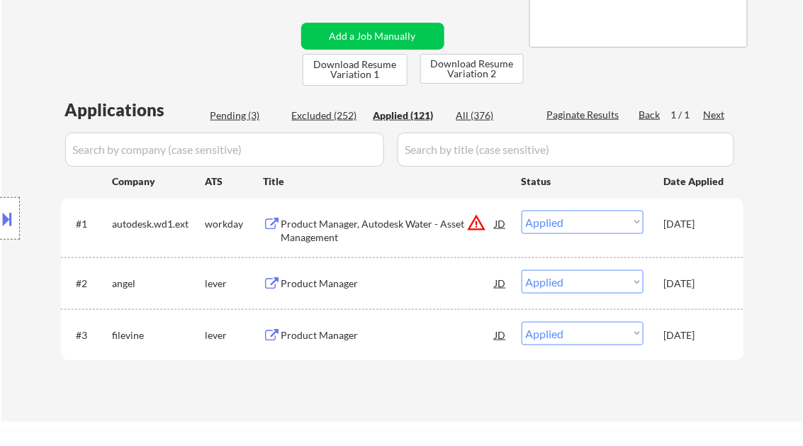
select select ""applied""
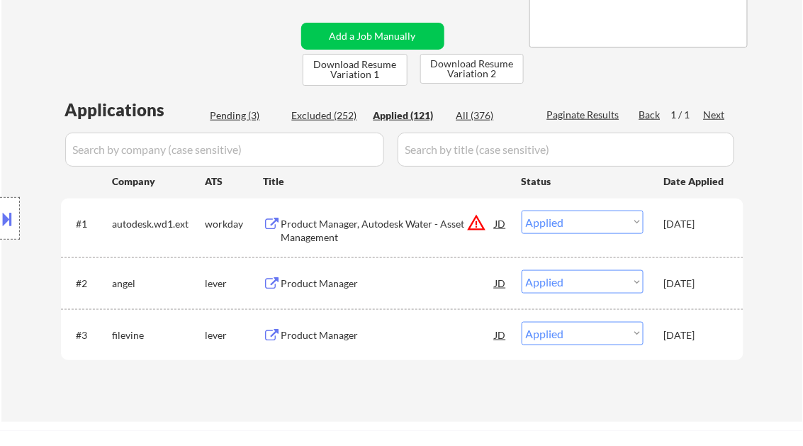
select select ""applied""
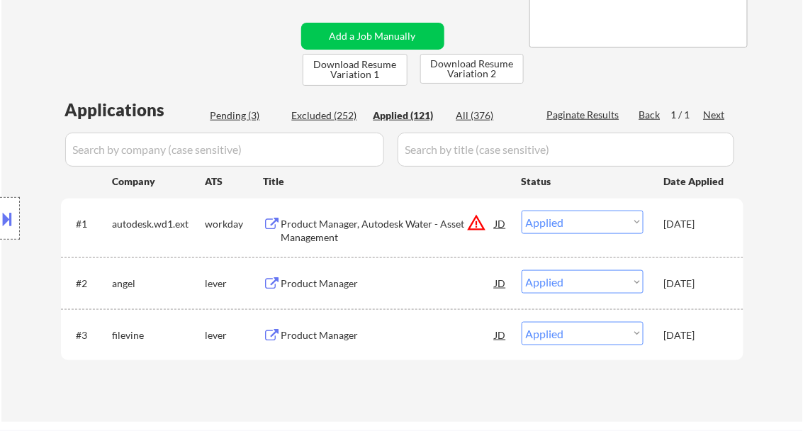
select select ""applied""
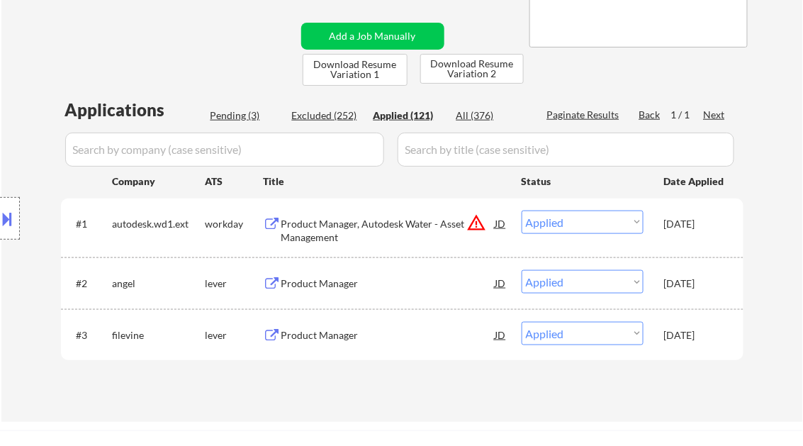
select select ""applied""
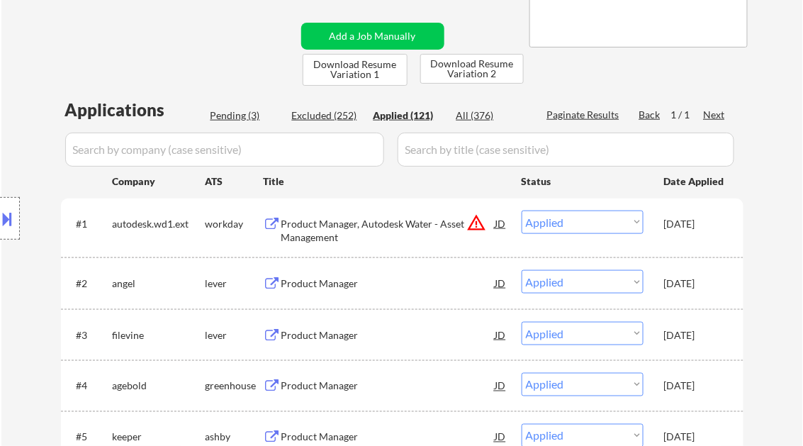
select select ""applied""
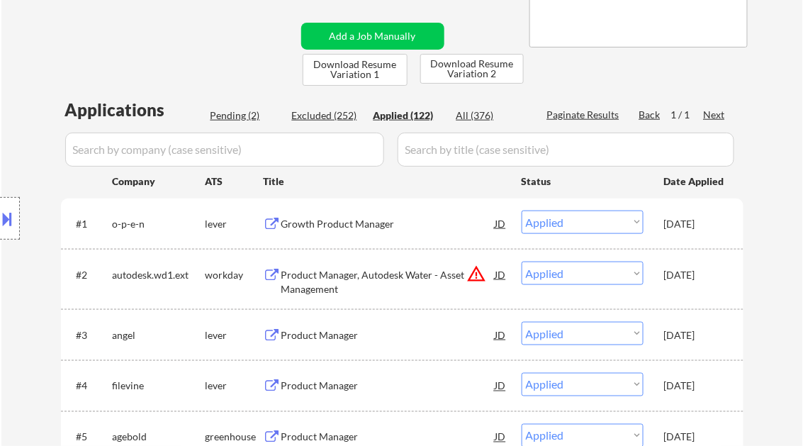
select select ""applied""
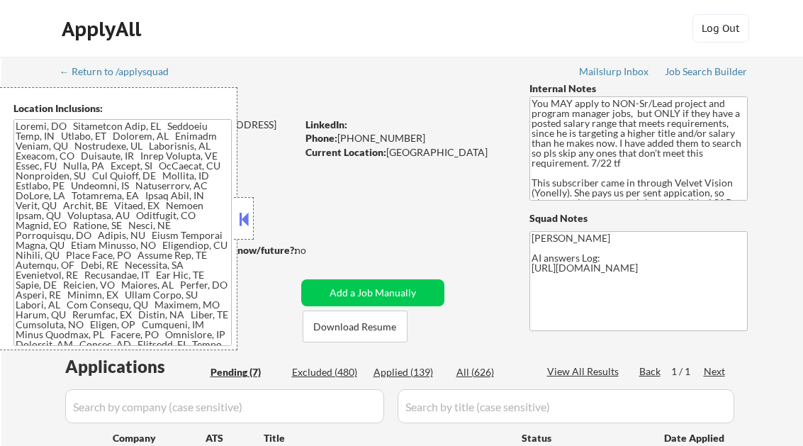
select select ""pending""
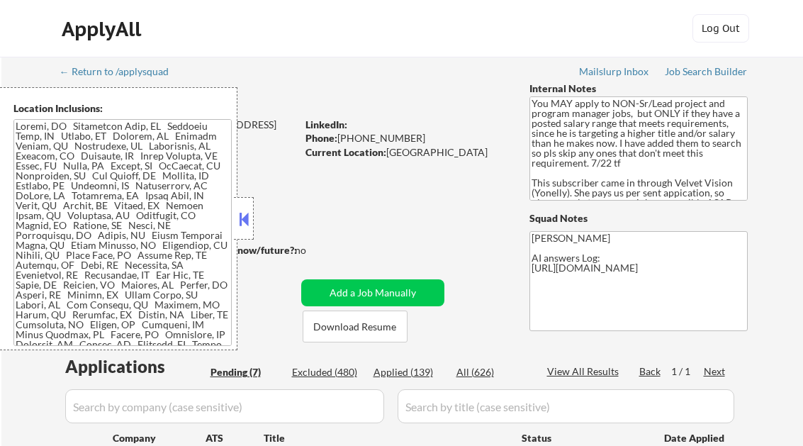
select select ""pending""
drag, startPoint x: 708, startPoint y: 68, endPoint x: 658, endPoint y: 4, distance: 81.4
click at [708, 68] on div "Job Search Builder" at bounding box center [706, 72] width 83 height 10
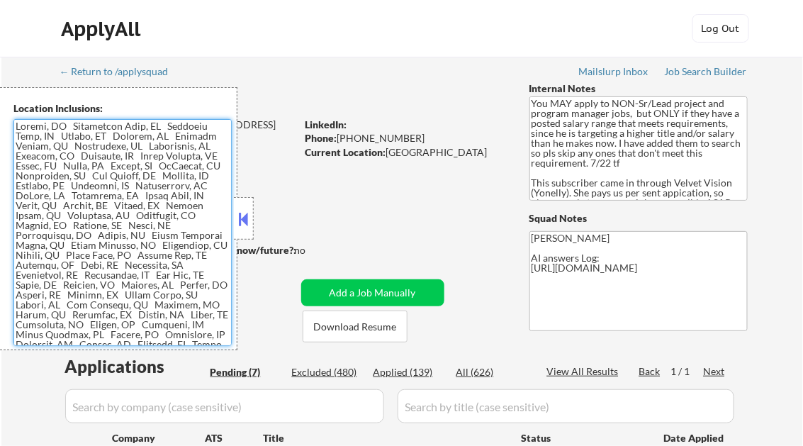
click at [249, 220] on button at bounding box center [244, 218] width 16 height 21
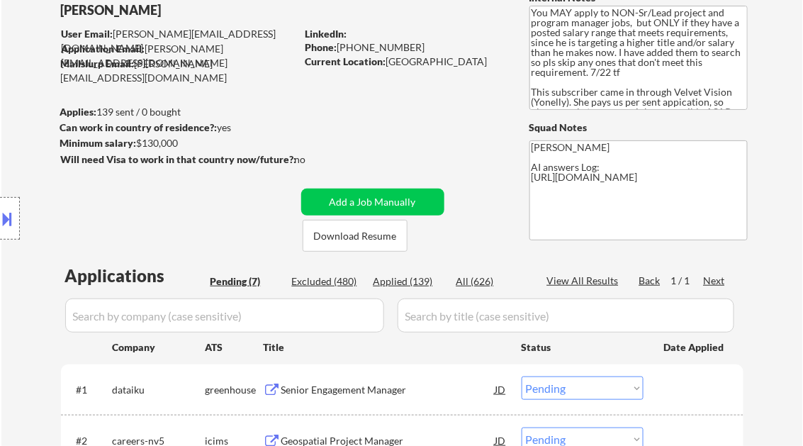
scroll to position [113, 0]
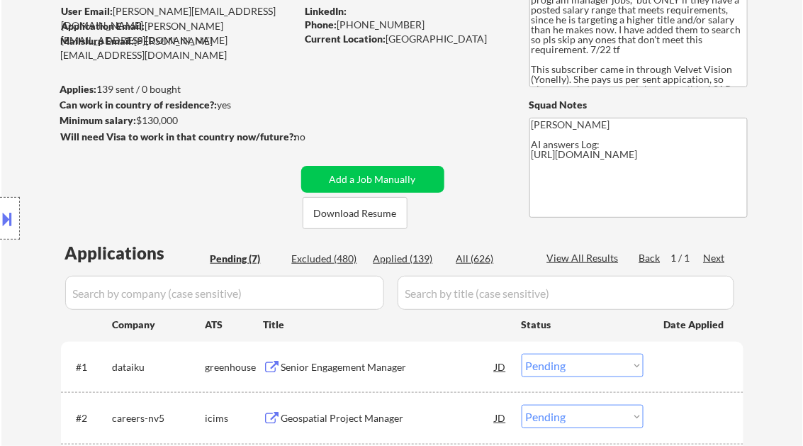
click at [340, 369] on div "Senior Engagement Manager" at bounding box center [388, 367] width 214 height 14
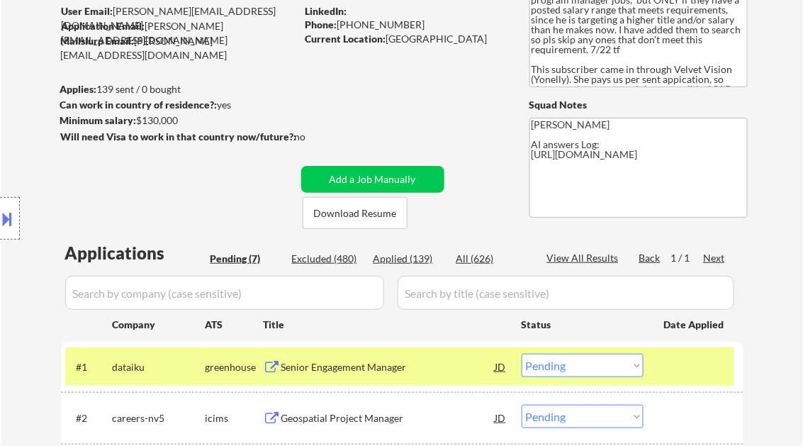
click at [8, 216] on button at bounding box center [8, 218] width 16 height 23
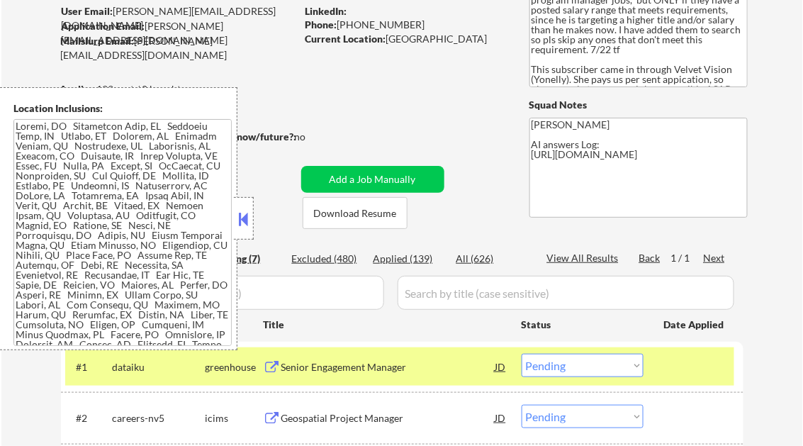
scroll to position [596, 0]
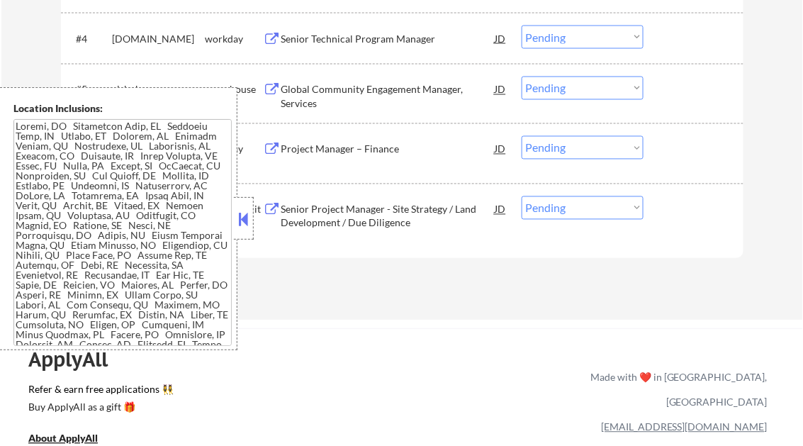
click at [247, 214] on button at bounding box center [244, 218] width 16 height 21
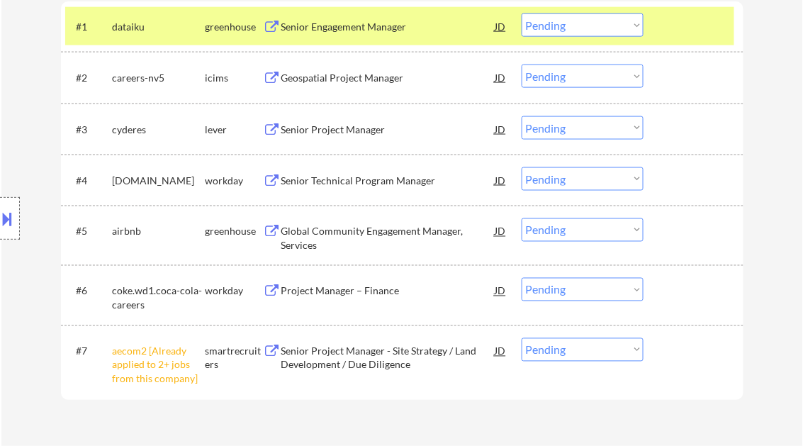
scroll to position [425, 0]
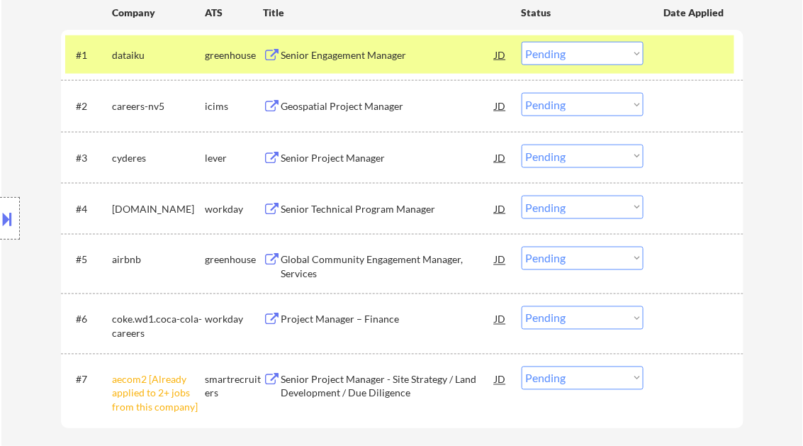
click at [571, 57] on select "Choose an option... Pending Applied Excluded (Questions) Excluded (Expired) Exc…" at bounding box center [583, 53] width 122 height 23
click at [522, 42] on select "Choose an option... Pending Applied Excluded (Questions) Excluded (Expired) Exc…" at bounding box center [583, 53] width 122 height 23
click at [366, 105] on div "Geospatial Project Manager" at bounding box center [388, 106] width 214 height 14
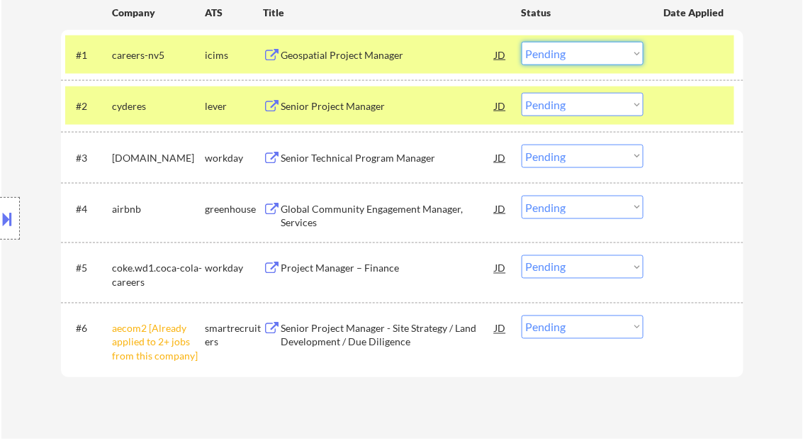
drag, startPoint x: 599, startPoint y: 58, endPoint x: 613, endPoint y: 65, distance: 15.9
click at [600, 58] on select "Choose an option... Pending Applied Excluded (Questions) Excluded (Expired) Exc…" at bounding box center [583, 53] width 122 height 23
click at [522, 42] on select "Choose an option... Pending Applied Excluded (Questions) Excluded (Expired) Exc…" at bounding box center [583, 53] width 122 height 23
click at [334, 109] on div "Senior Project Manager" at bounding box center [388, 106] width 214 height 14
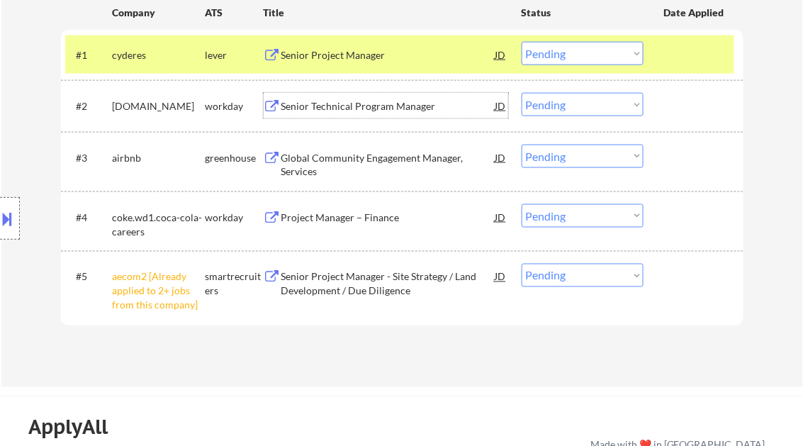
drag, startPoint x: 549, startPoint y: 50, endPoint x: 574, endPoint y: 65, distance: 29.3
click at [551, 50] on select "Choose an option... Pending Applied Excluded (Questions) Excluded (Expired) Exc…" at bounding box center [583, 53] width 122 height 23
click at [522, 42] on select "Choose an option... Pending Applied Excluded (Questions) Excluded (Expired) Exc…" at bounding box center [583, 53] width 122 height 23
click at [360, 106] on div "Senior Technical Program Manager" at bounding box center [388, 106] width 214 height 14
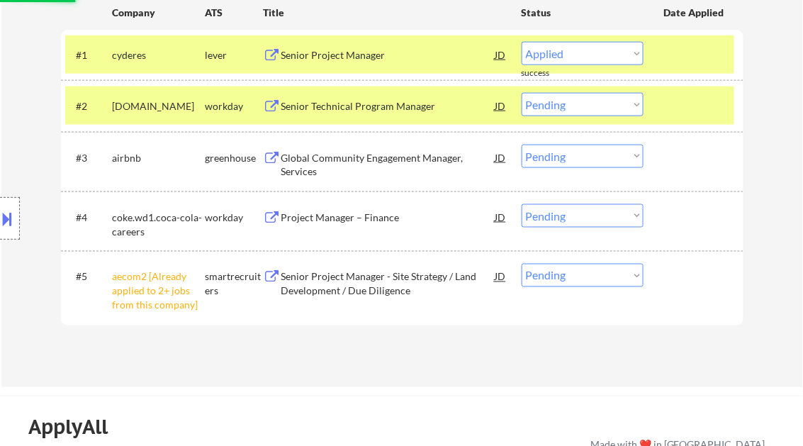
select select ""pending""
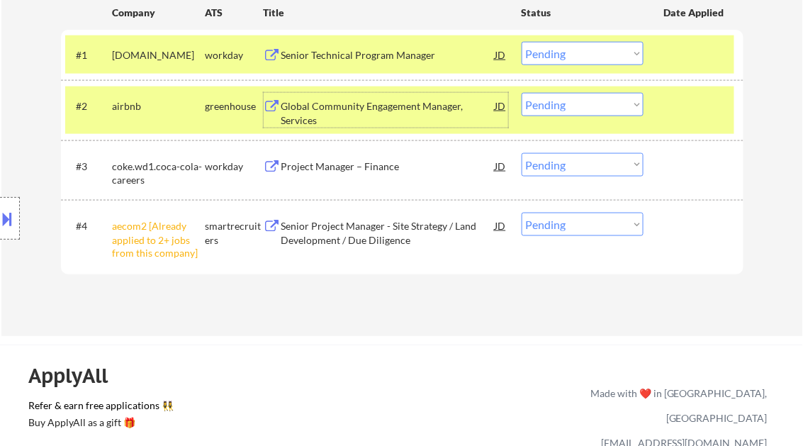
click at [354, 107] on div "Global Community Engagement Manager, Services" at bounding box center [388, 113] width 214 height 28
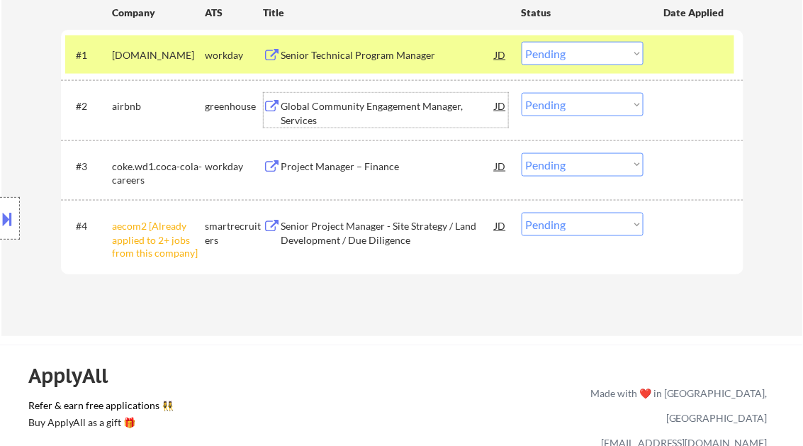
drag, startPoint x: 590, startPoint y: 110, endPoint x: 593, endPoint y: 118, distance: 8.3
click at [590, 110] on select "Choose an option... Pending Applied Excluded (Questions) Excluded (Expired) Exc…" at bounding box center [583, 104] width 122 height 23
click at [522, 93] on select "Choose an option... Pending Applied Excluded (Questions) Excluded (Expired) Exc…" at bounding box center [583, 104] width 122 height 23
click at [374, 172] on div "Project Manager – Finance" at bounding box center [388, 167] width 214 height 14
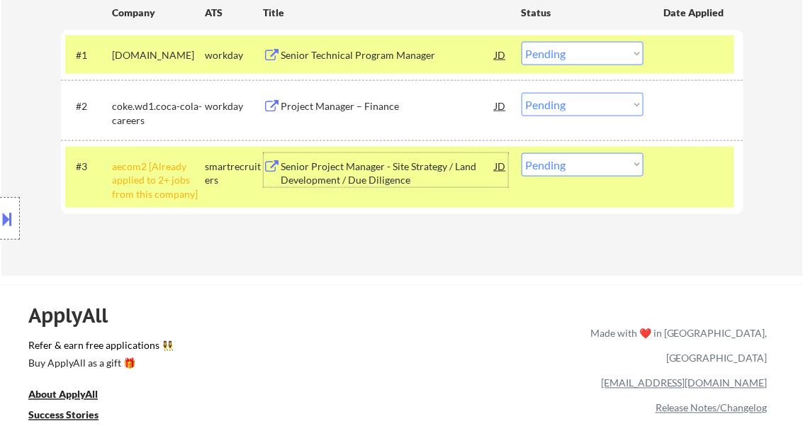
click at [573, 107] on select "Choose an option... Pending Applied Excluded (Questions) Excluded (Expired) Exc…" at bounding box center [583, 104] width 122 height 23
click at [522, 93] on select "Choose an option... Pending Applied Excluded (Questions) Excluded (Expired) Exc…" at bounding box center [583, 104] width 122 height 23
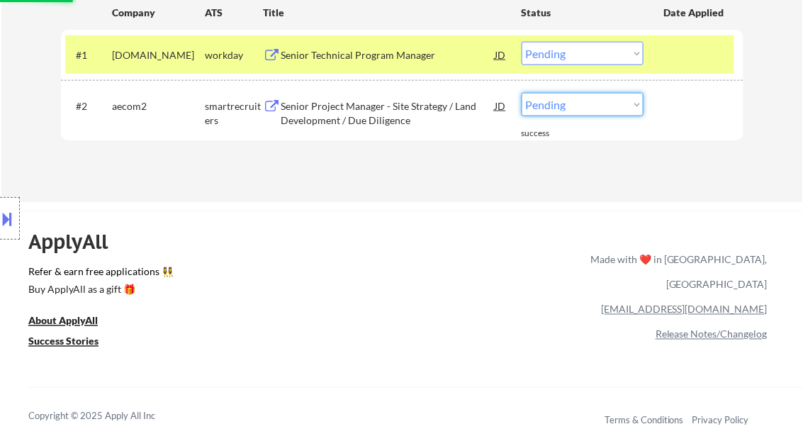
drag, startPoint x: 552, startPoint y: 112, endPoint x: 562, endPoint y: 118, distance: 11.4
click at [552, 112] on select "Choose an option... Pending Applied Excluded (Questions) Excluded (Expired) Exc…" at bounding box center [583, 104] width 122 height 23
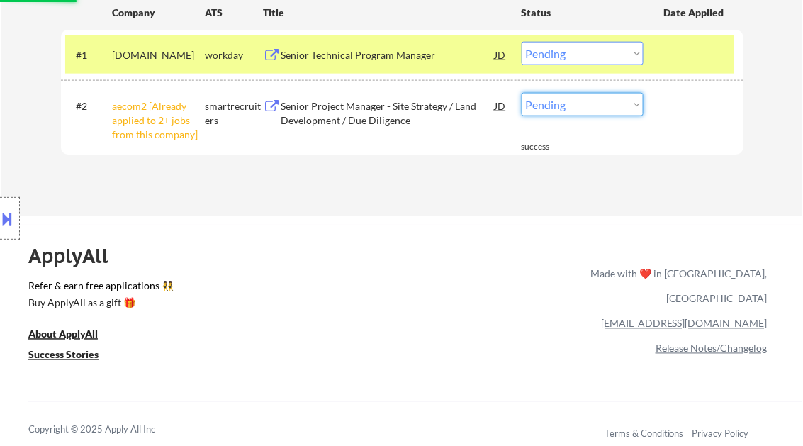
select select ""excluded__other_""
click at [522, 93] on select "Choose an option... Pending Applied Excluded (Questions) Excluded (Expired) Exc…" at bounding box center [583, 104] width 122 height 23
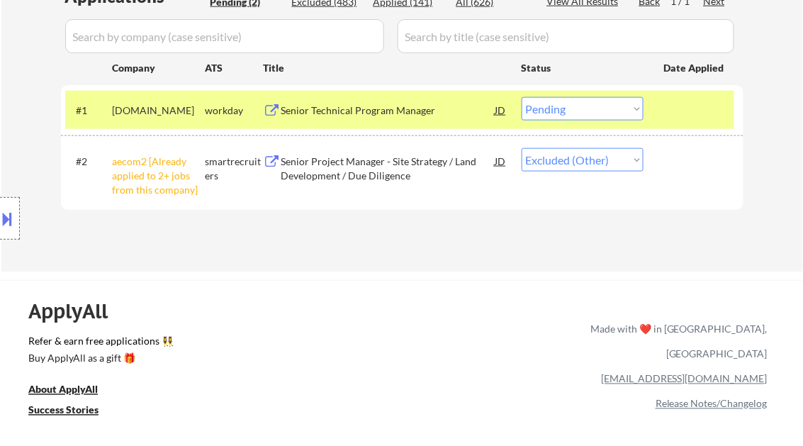
scroll to position [369, 0]
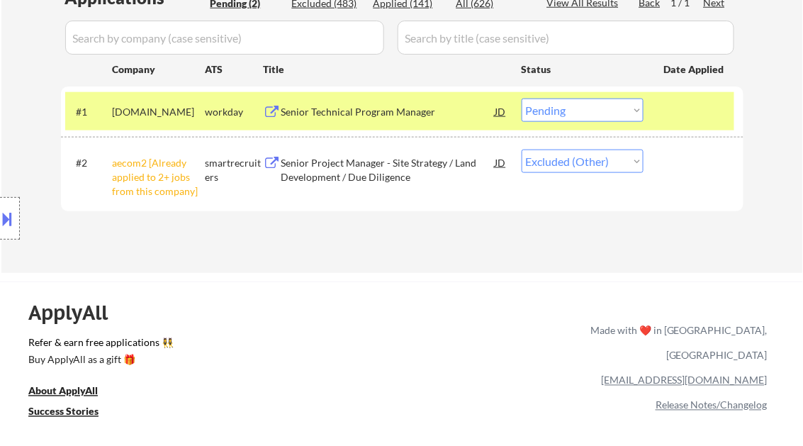
click at [356, 116] on div "Senior Technical Program Manager" at bounding box center [388, 112] width 214 height 14
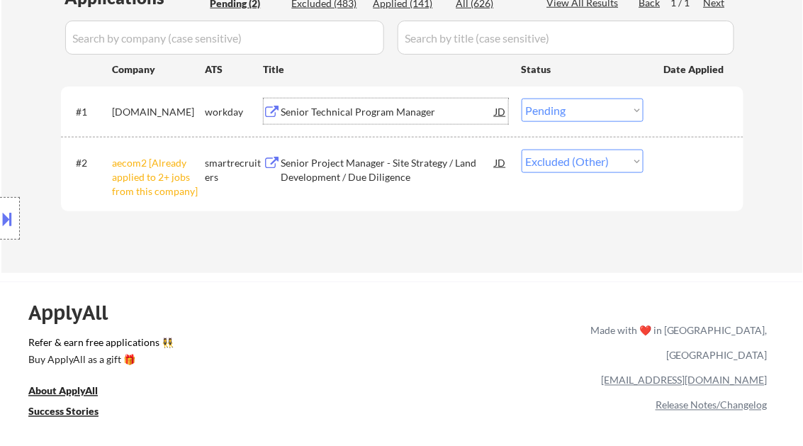
click at [381, 225] on div "Applications Pending (2) Excluded (483) Applied (141) All (626) View All Result…" at bounding box center [402, 116] width 683 height 260
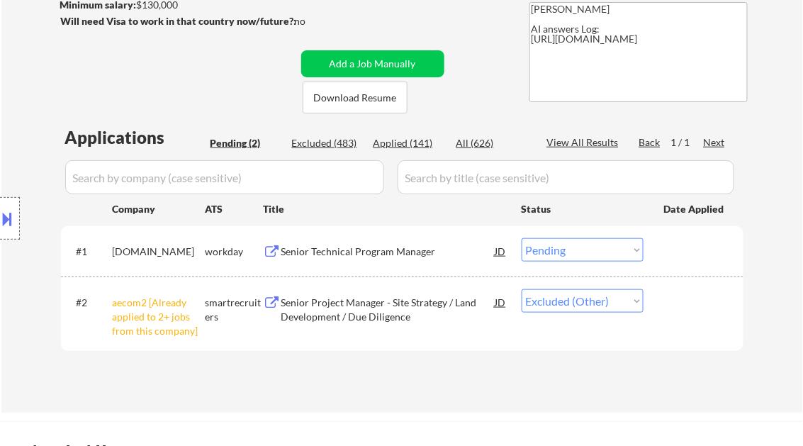
scroll to position [199, 0]
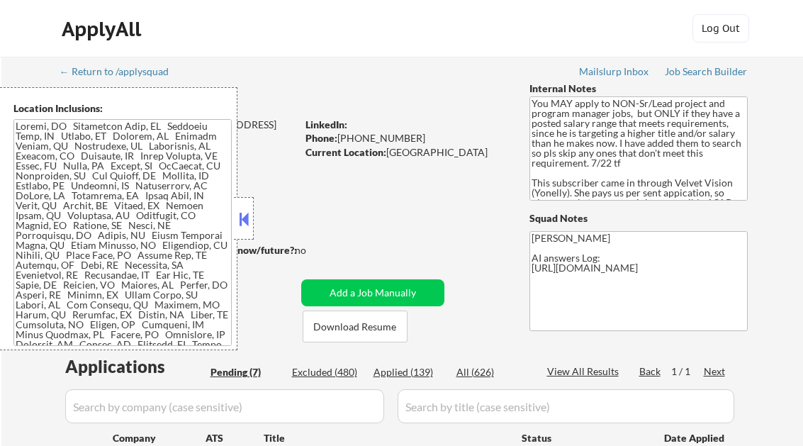
select select ""pending""
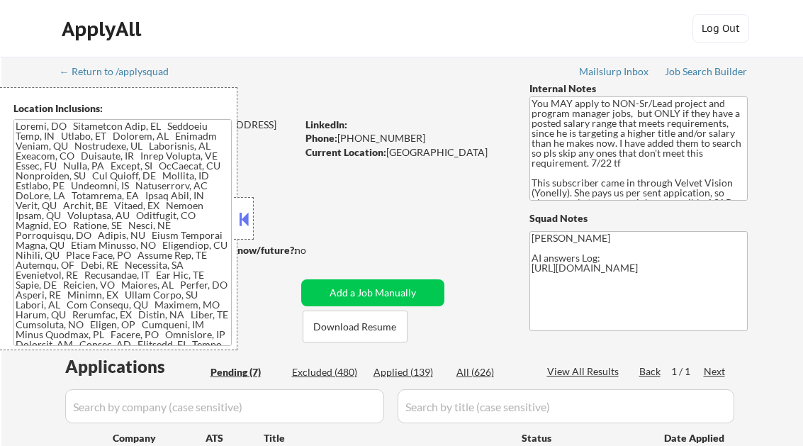
select select ""pending""
click at [242, 209] on button at bounding box center [244, 218] width 16 height 21
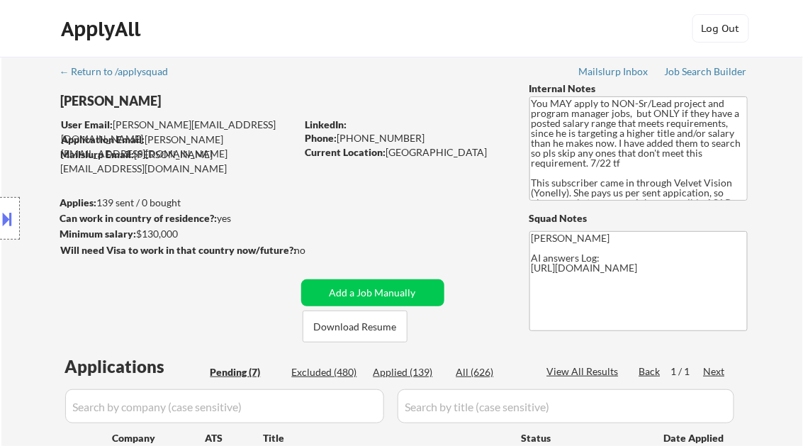
click at [415, 377] on div "Applied (139)" at bounding box center [409, 372] width 71 height 14
select select ""applied""
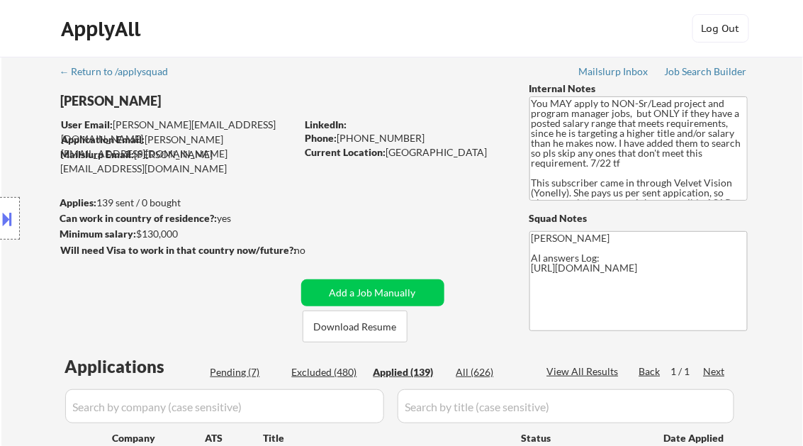
select select ""applied""
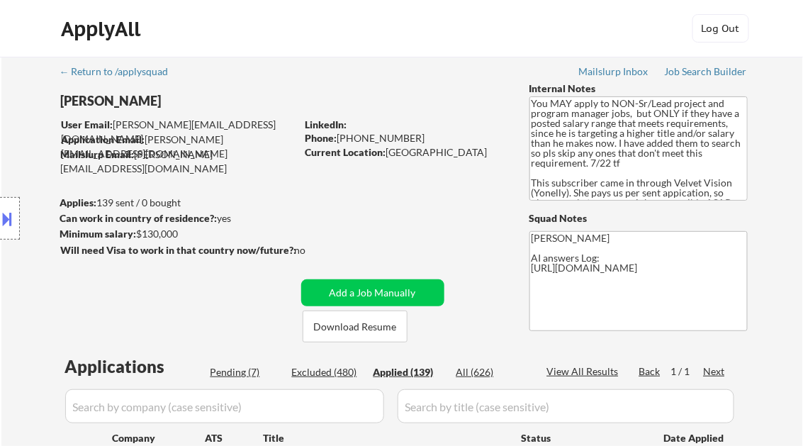
select select ""applied""
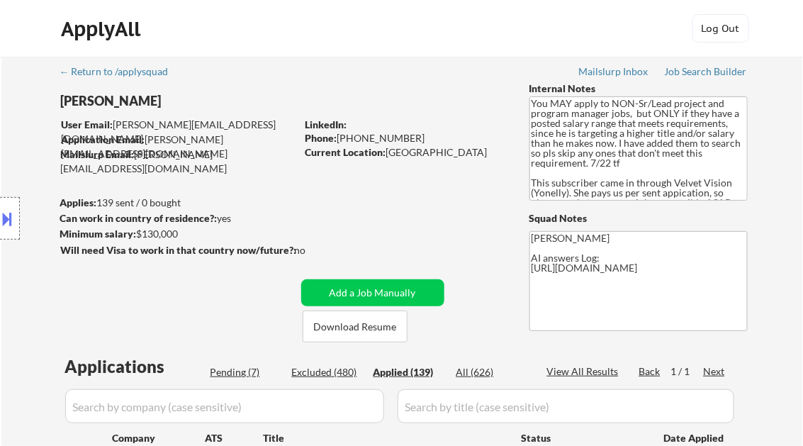
select select ""applied""
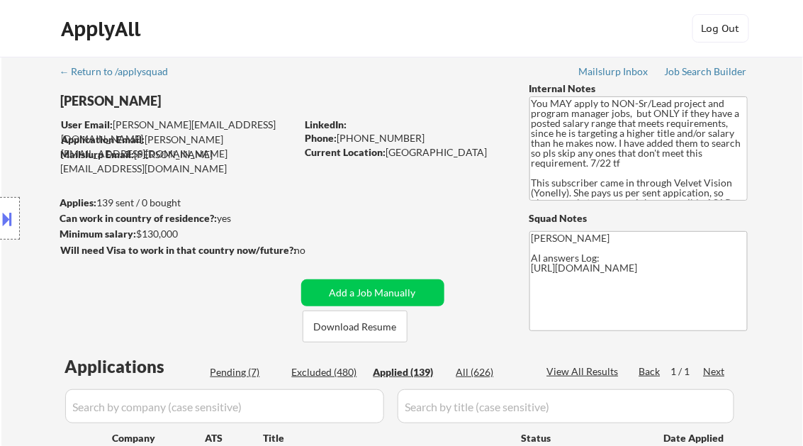
select select ""applied""
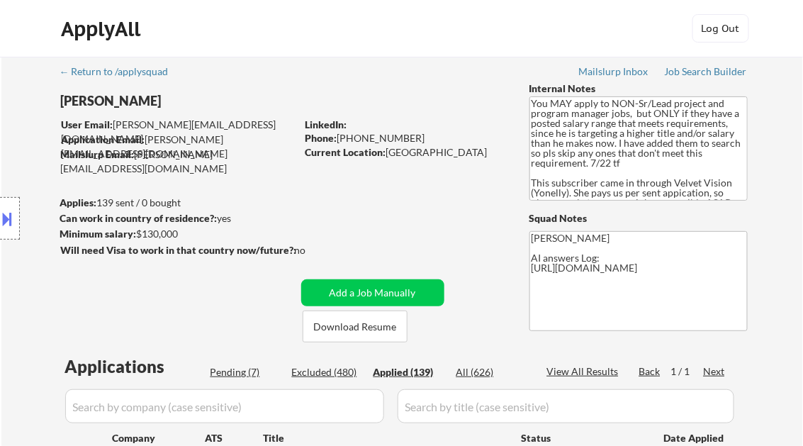
select select ""applied""
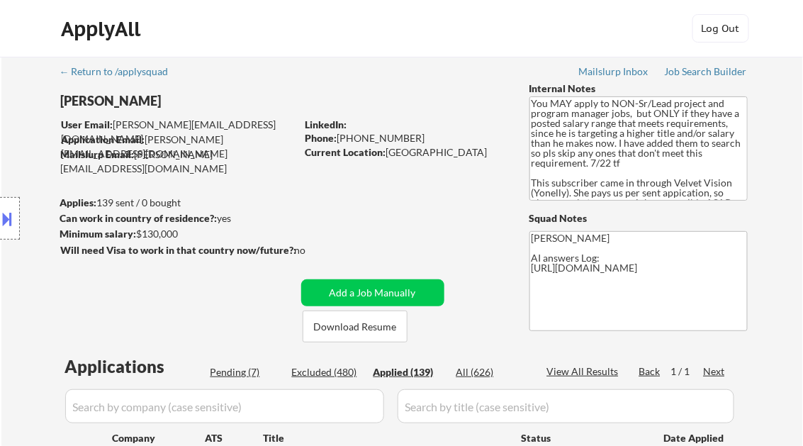
select select ""applied""
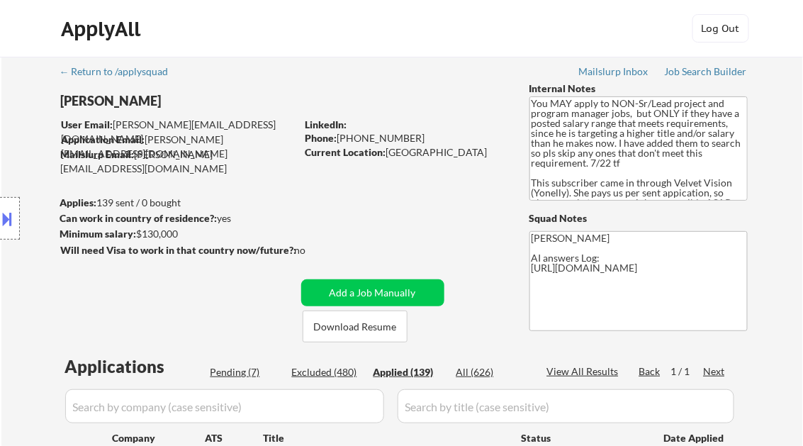
select select ""applied""
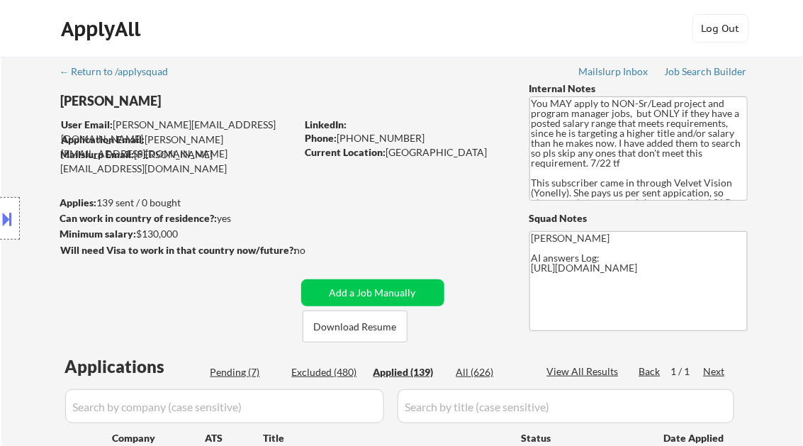
select select ""applied""
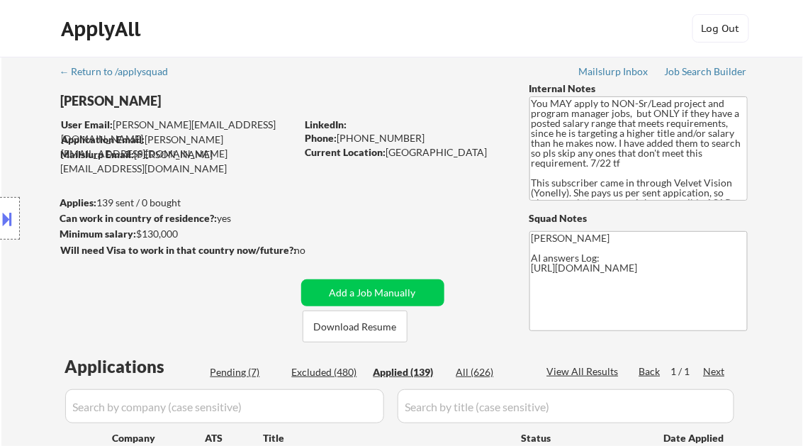
select select ""applied""
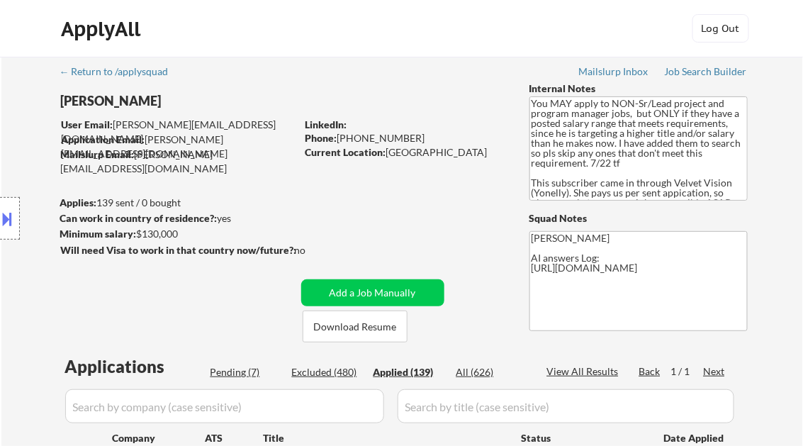
select select ""applied""
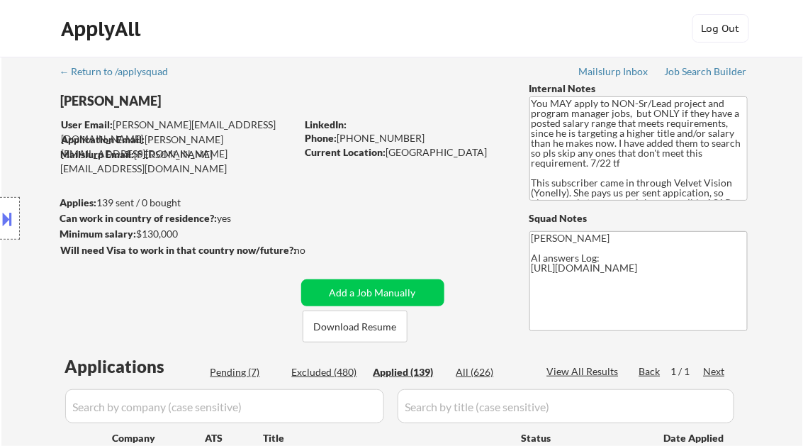
select select ""applied""
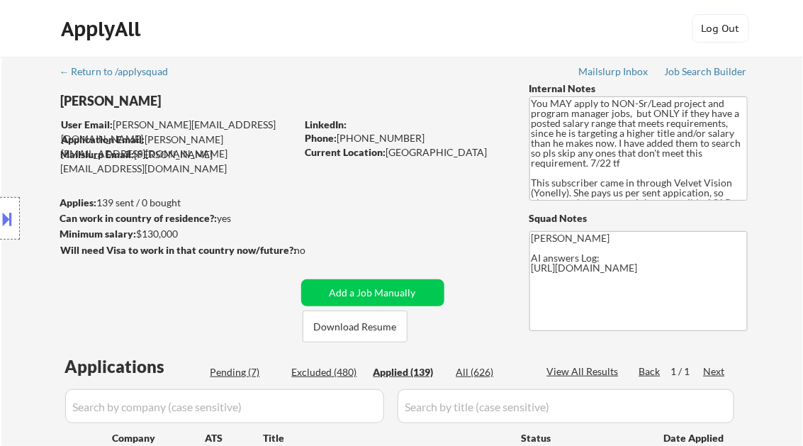
select select ""applied""
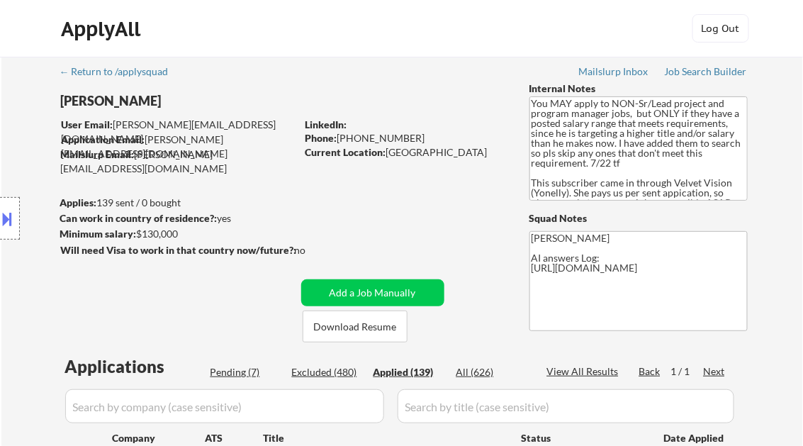
select select ""applied""
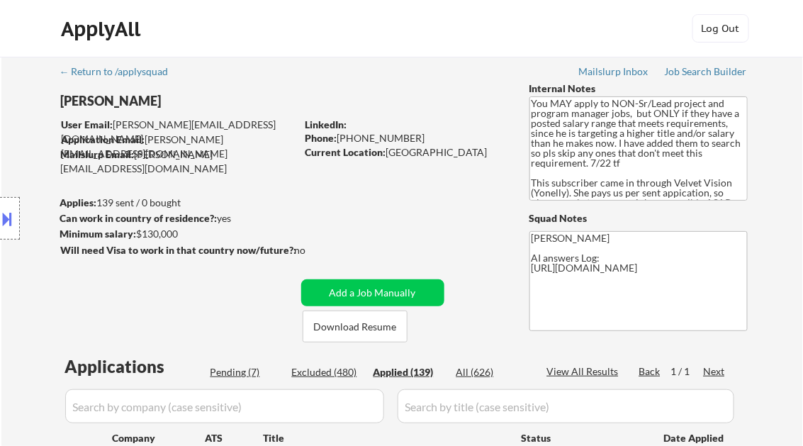
select select ""applied""
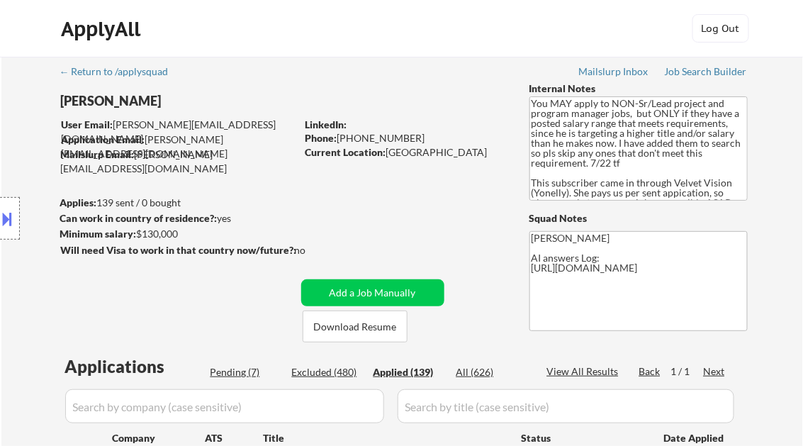
select select ""applied""
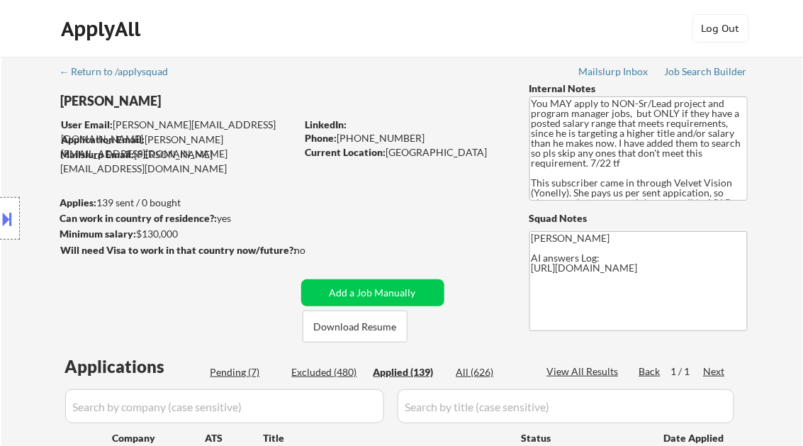
select select ""applied""
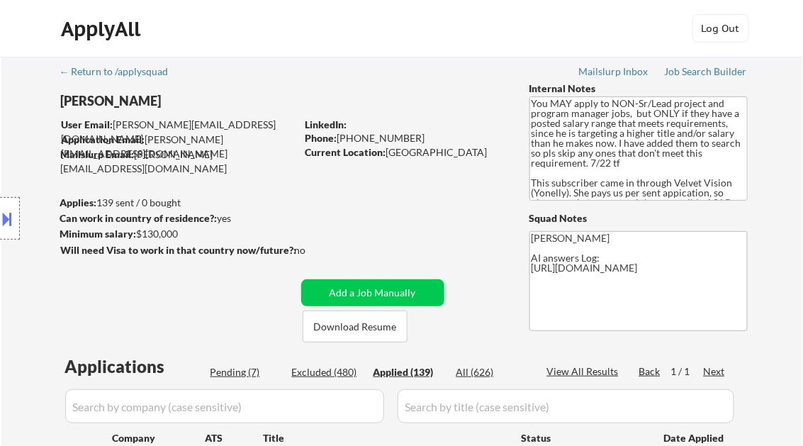
select select ""applied""
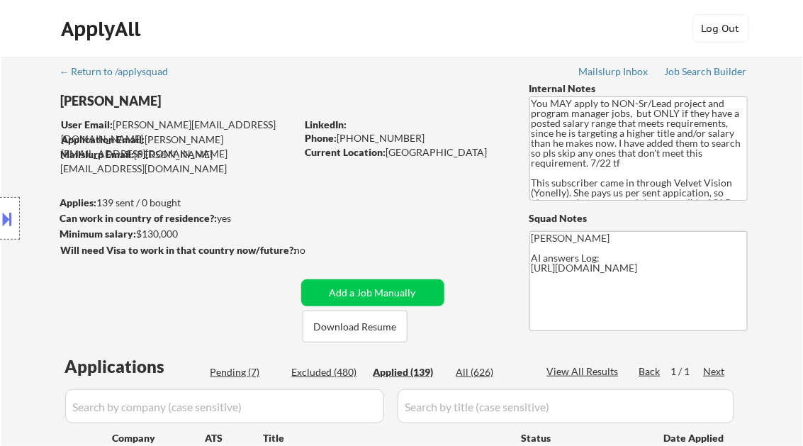
select select ""applied""
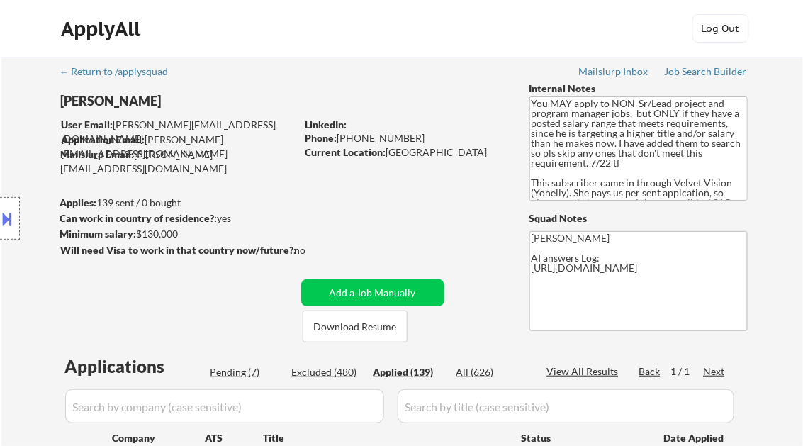
select select ""applied""
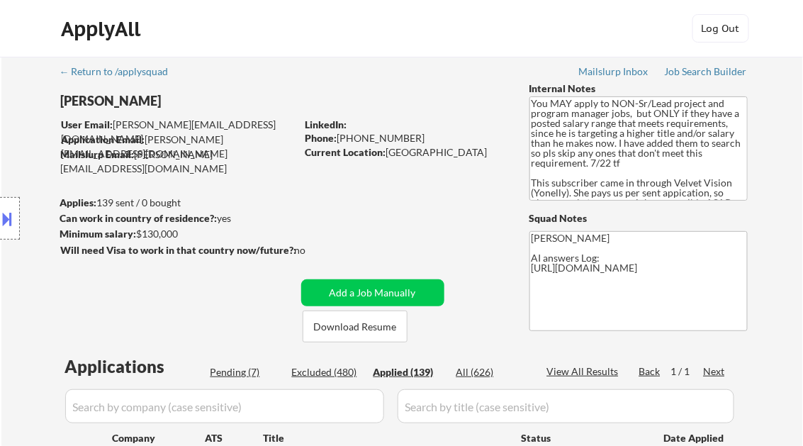
select select ""applied""
